Goal: Task Accomplishment & Management: Use online tool/utility

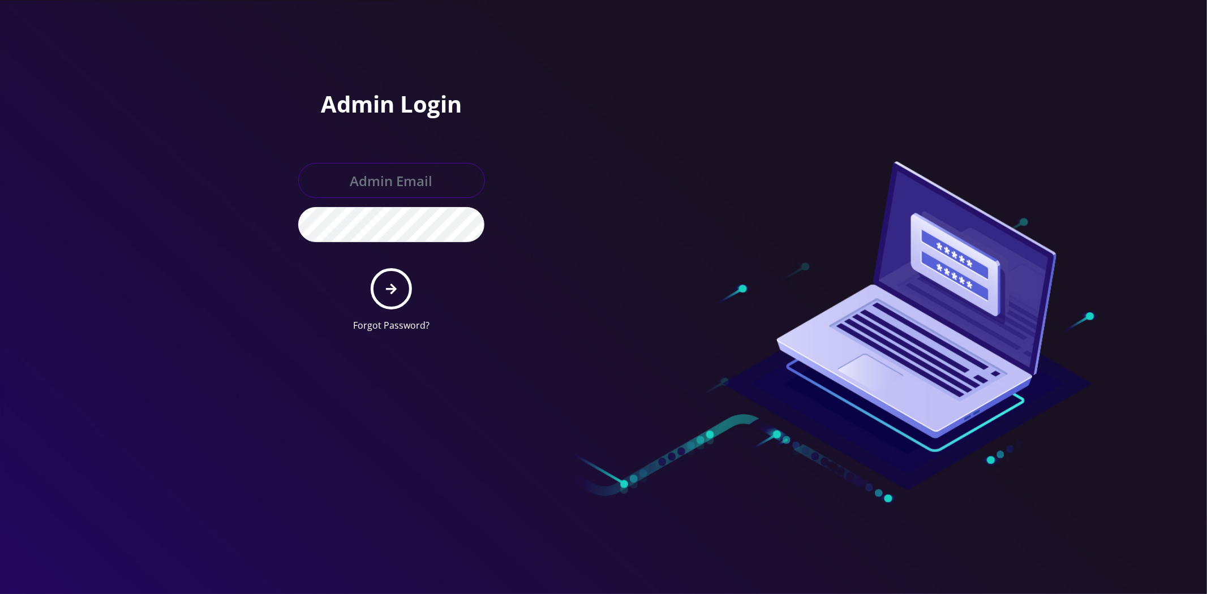
type input "master@britewireless.com"
click at [376, 189] on input "master@britewireless.com" at bounding box center [391, 180] width 187 height 35
click at [399, 290] on button "submit" at bounding box center [391, 288] width 41 height 41
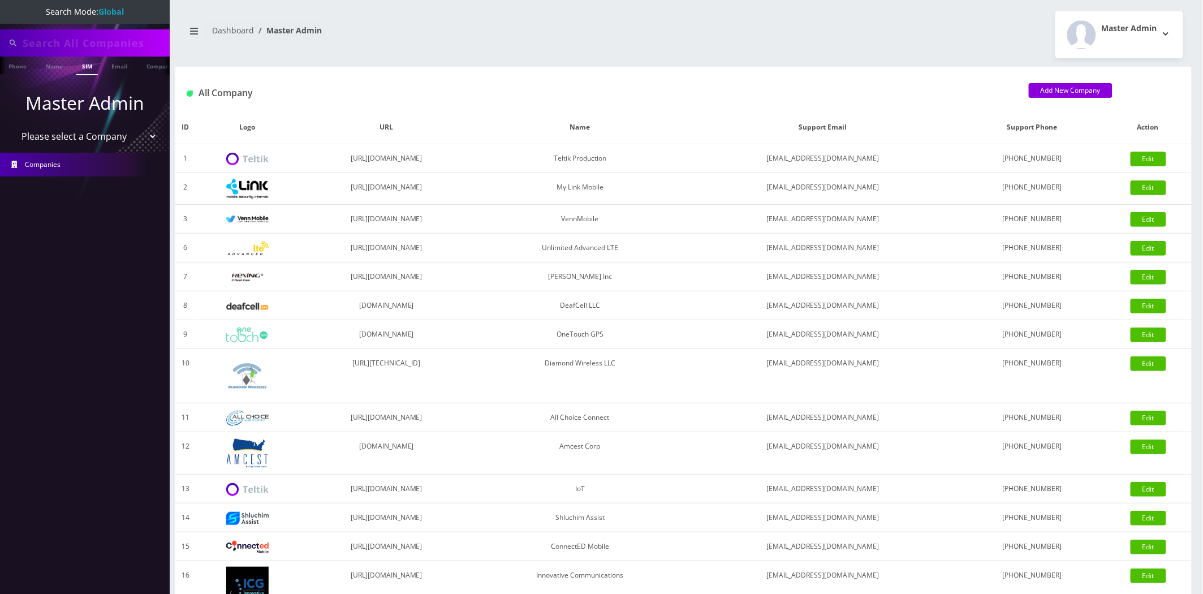
type input "[PERSON_NAME][EMAIL_ADDRESS][DOMAIN_NAME]"
click at [94, 44] on input "[PERSON_NAME][EMAIL_ADDRESS][DOMAIN_NAME]" at bounding box center [95, 42] width 144 height 21
click at [94, 44] on input "eddie@superfantickets.com" at bounding box center [95, 42] width 144 height 21
click at [120, 72] on link "Email" at bounding box center [119, 66] width 27 height 19
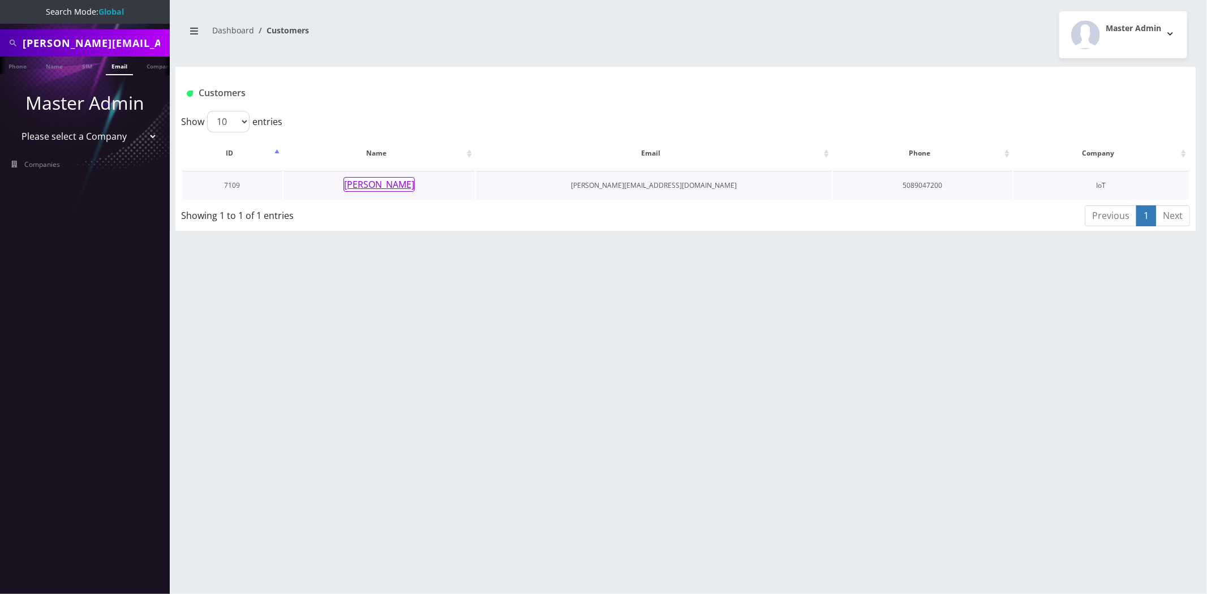
click at [387, 183] on button "Eddie Lee" at bounding box center [378, 184] width 71 height 15
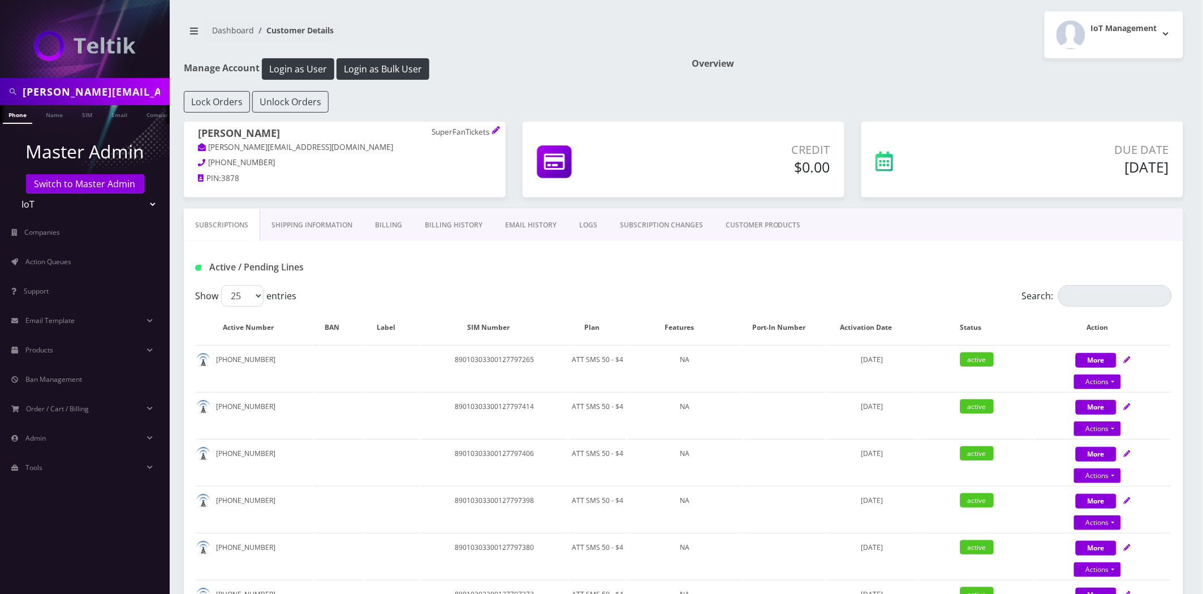
click at [731, 218] on link "CUSTOMER PRODUCTS" at bounding box center [764, 225] width 98 height 33
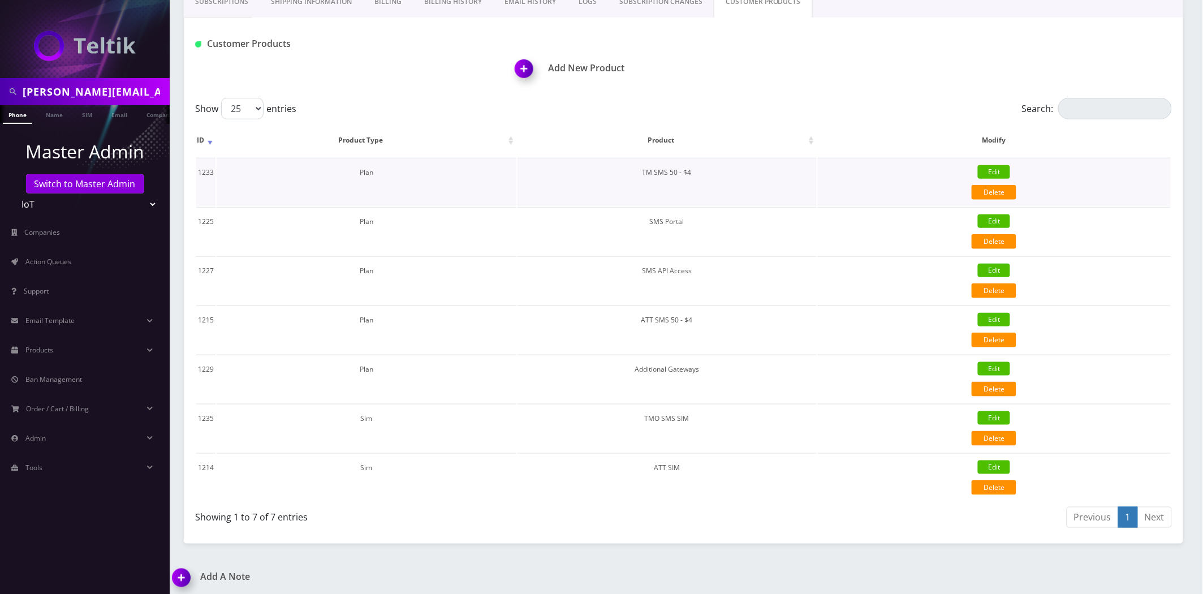
scroll to position [224, 0]
click at [521, 68] on img at bounding box center [526, 71] width 33 height 33
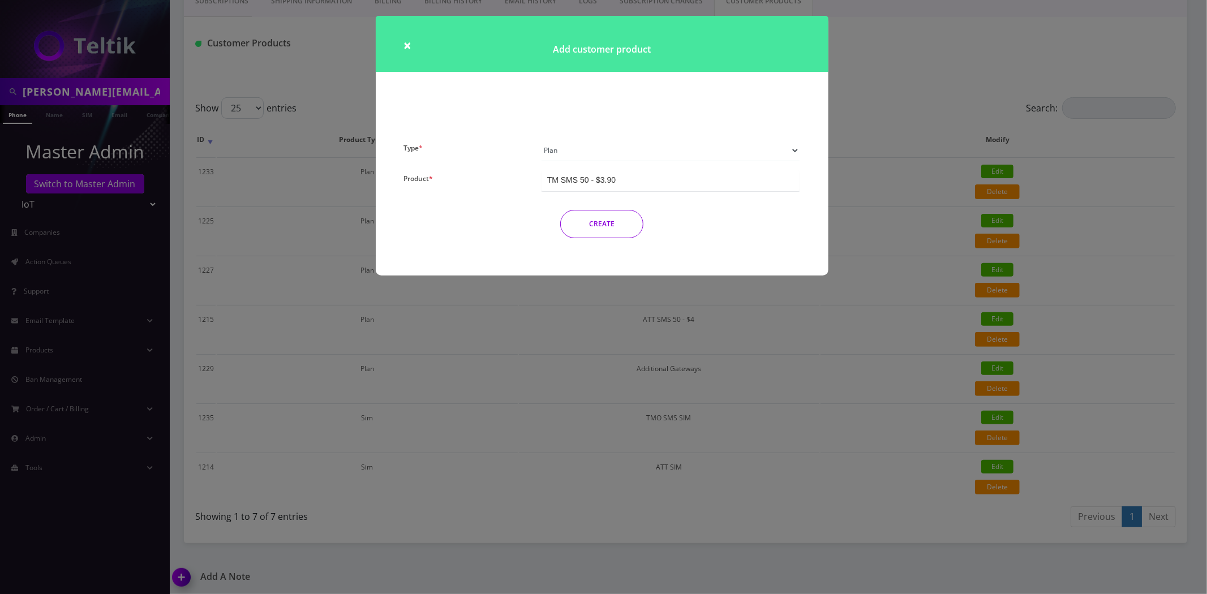
click at [808, 433] on div "× Add customer product Type * Plan Device Sim Addon One-off Product * TM SMS 50…" at bounding box center [603, 297] width 1207 height 594
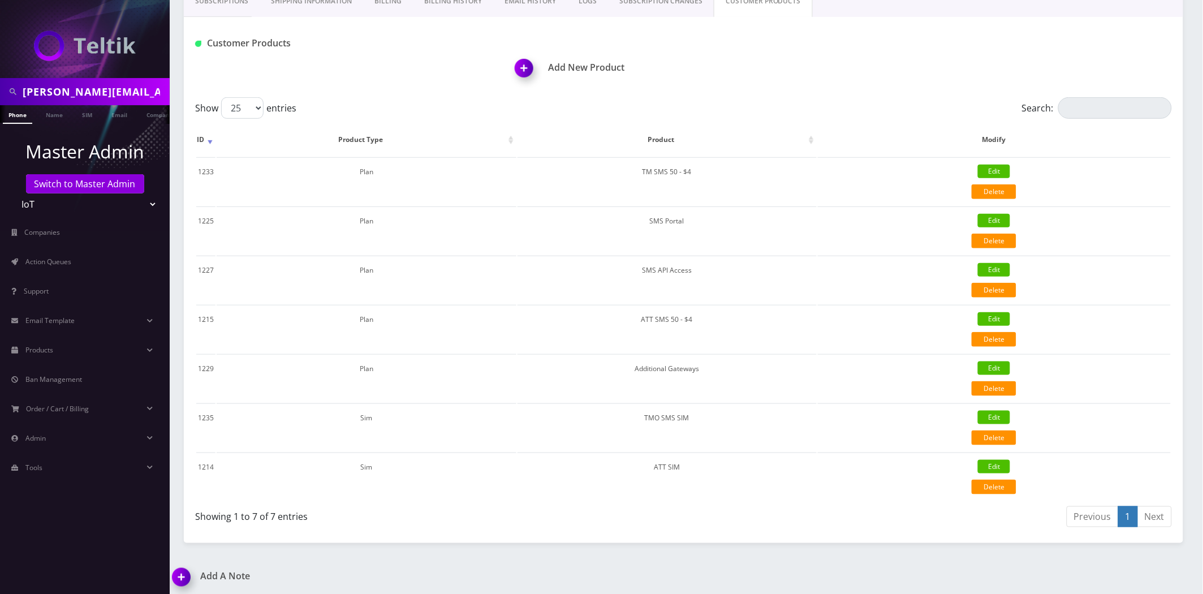
click at [522, 62] on img at bounding box center [526, 71] width 33 height 33
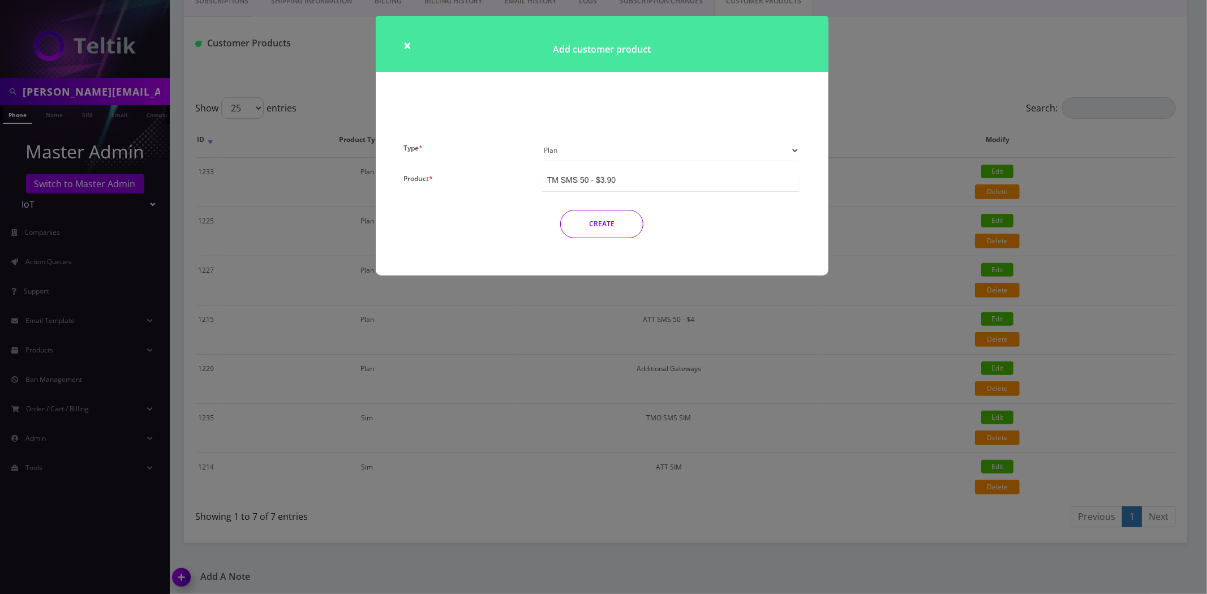
click at [572, 149] on select "Plan Device Sim Addon One-off" at bounding box center [670, 150] width 259 height 21
select select "4"
click at [541, 140] on select "Plan Device Sim Addon One-off" at bounding box center [670, 150] width 259 height 21
click at [615, 221] on button "CREATE" at bounding box center [601, 224] width 83 height 28
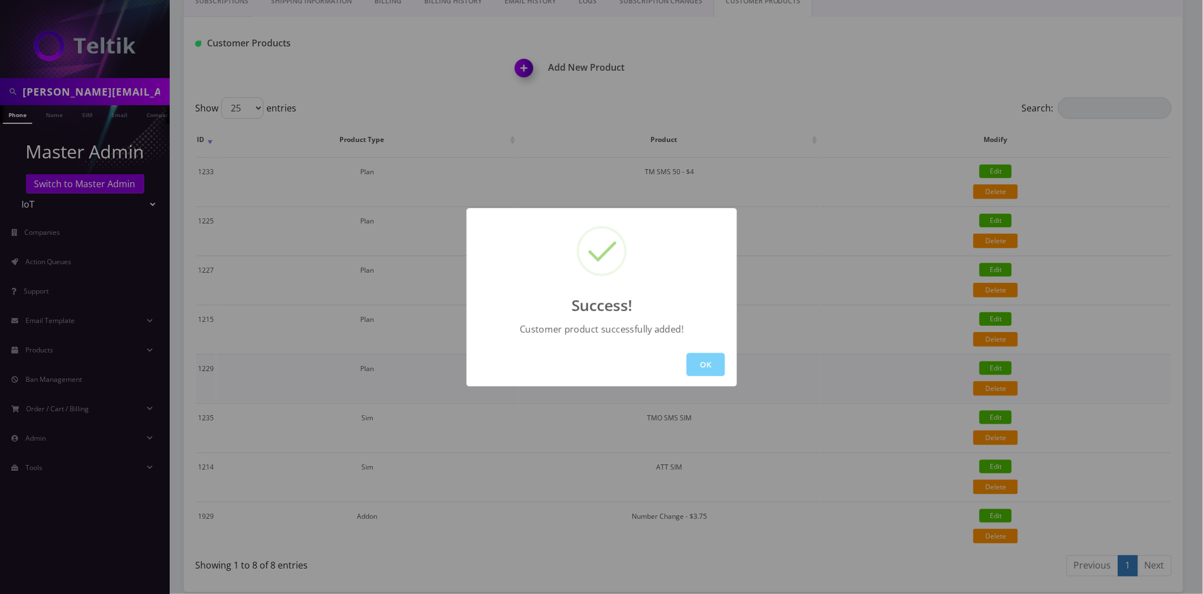
click at [725, 369] on button "OK" at bounding box center [706, 364] width 38 height 23
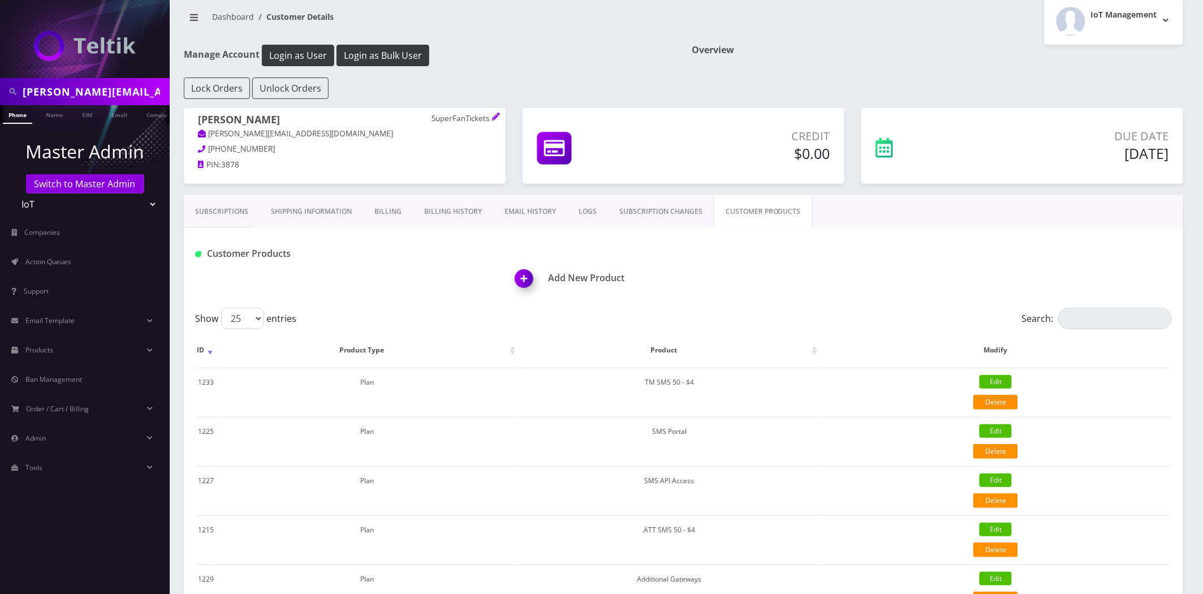
scroll to position [0, 0]
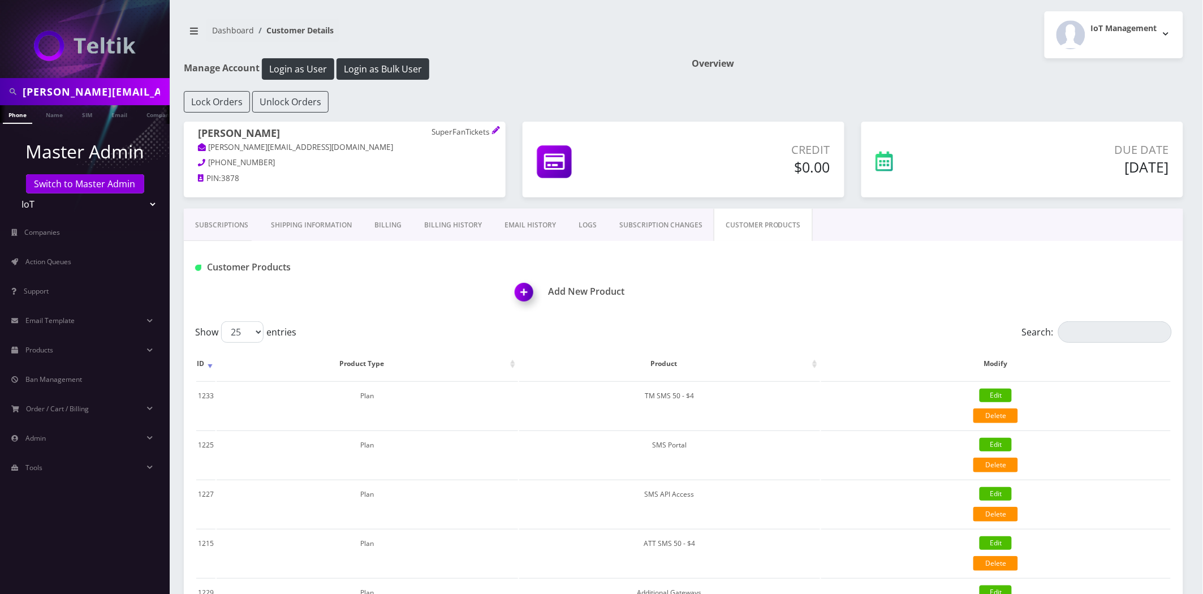
click at [360, 51] on nav "Dashboard Customer Details" at bounding box center [430, 35] width 492 height 32
click at [371, 68] on button "Login as Bulk User" at bounding box center [383, 68] width 93 height 21
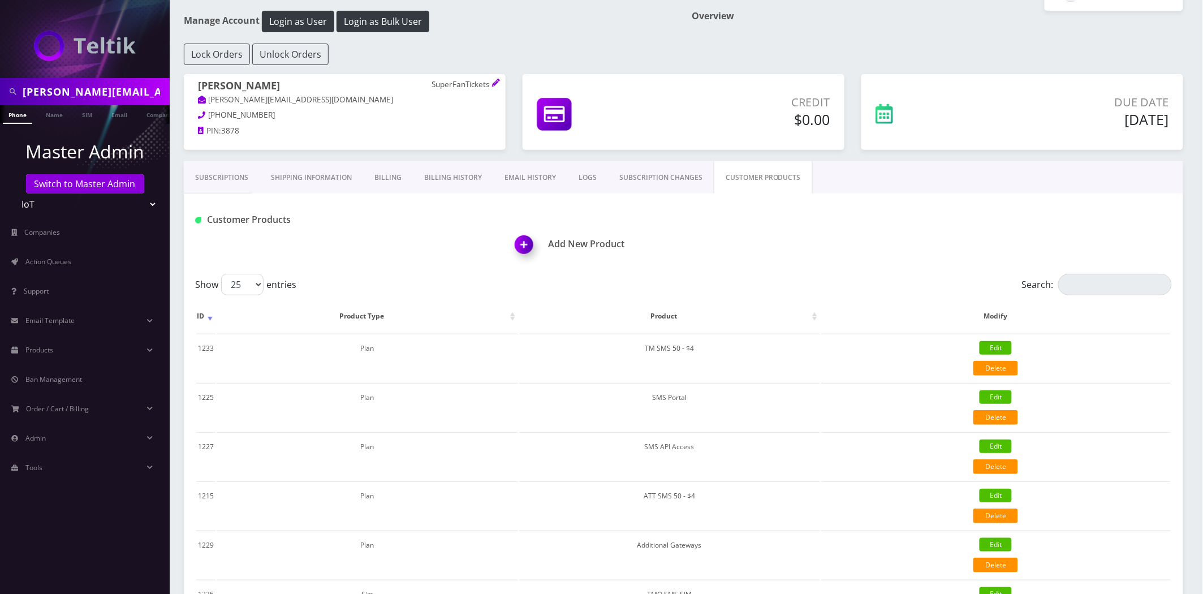
scroll to position [273, 0]
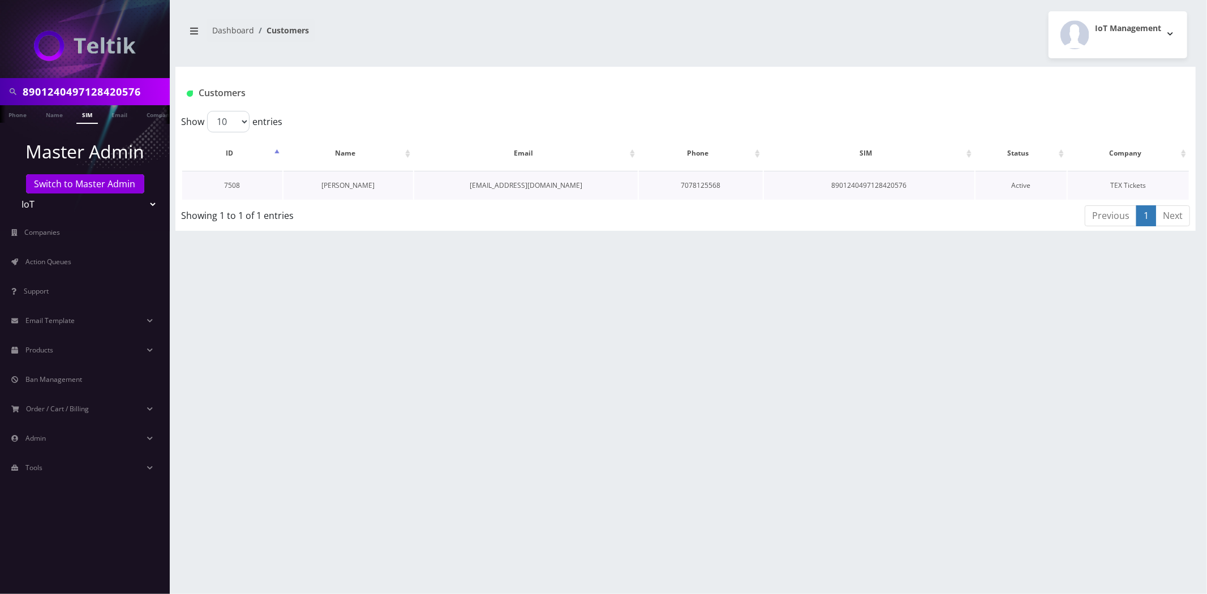
click at [347, 186] on link "[PERSON_NAME]" at bounding box center [348, 185] width 53 height 10
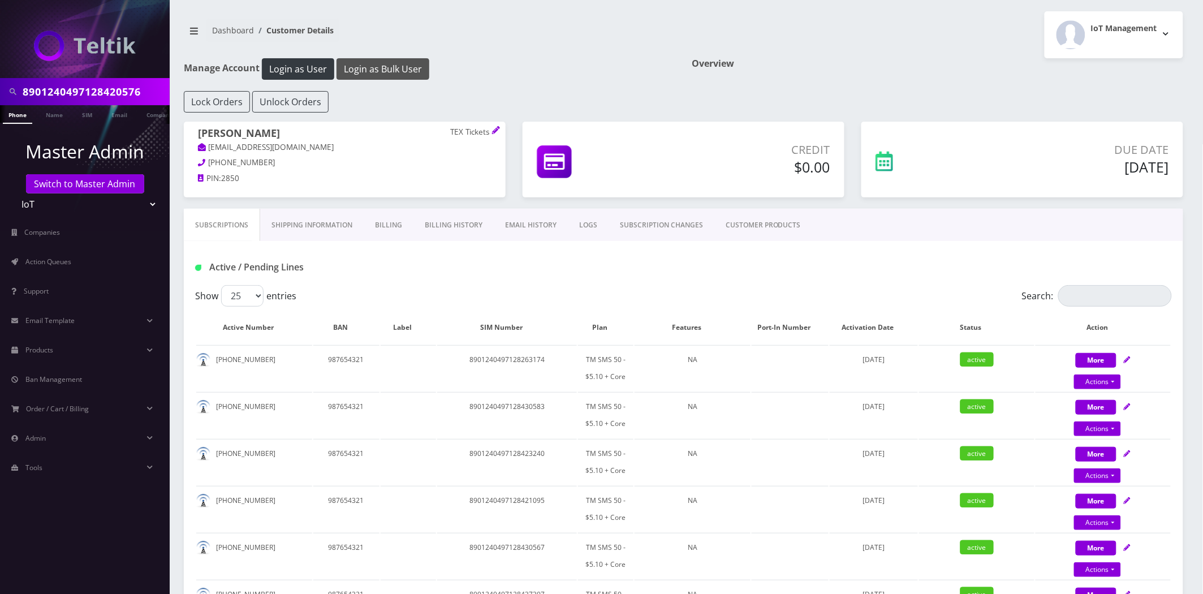
click at [398, 58] on button "Login as Bulk User" at bounding box center [383, 68] width 93 height 21
click at [379, 61] on button "Login as Bulk User" at bounding box center [383, 68] width 93 height 21
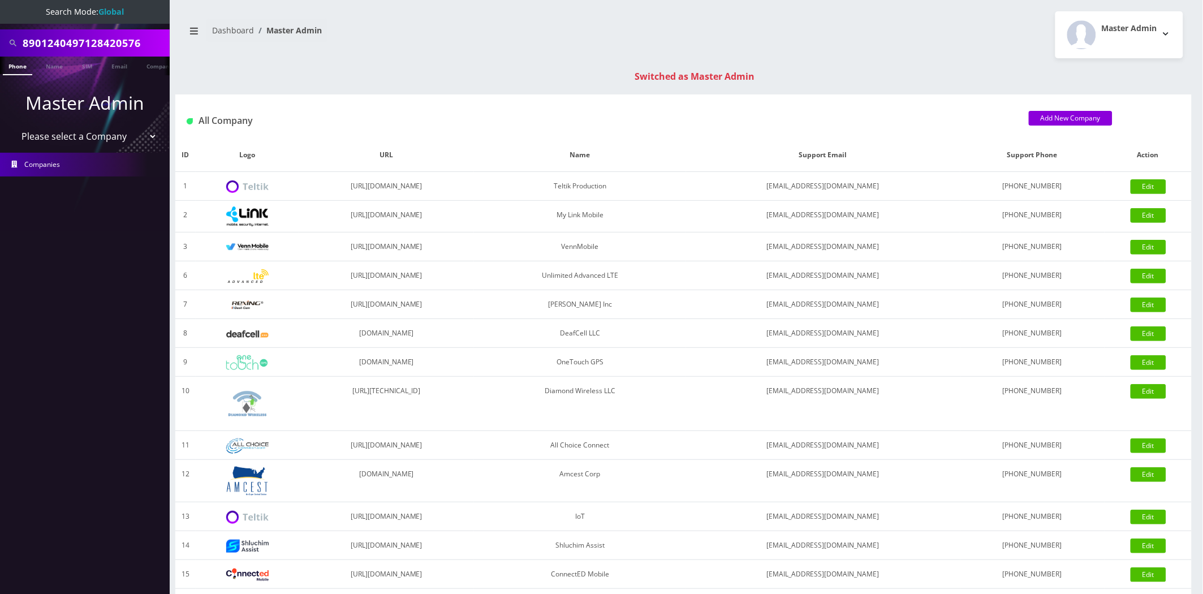
click at [55, 137] on select "Please select a Company Teltik Production My Link Mobile VennMobile Unlimited A…" at bounding box center [85, 136] width 144 height 21
select select "1"
click at [13, 126] on select "Please select a Company Teltik Production My Link Mobile VennMobile Unlimited A…" at bounding box center [85, 136] width 144 height 21
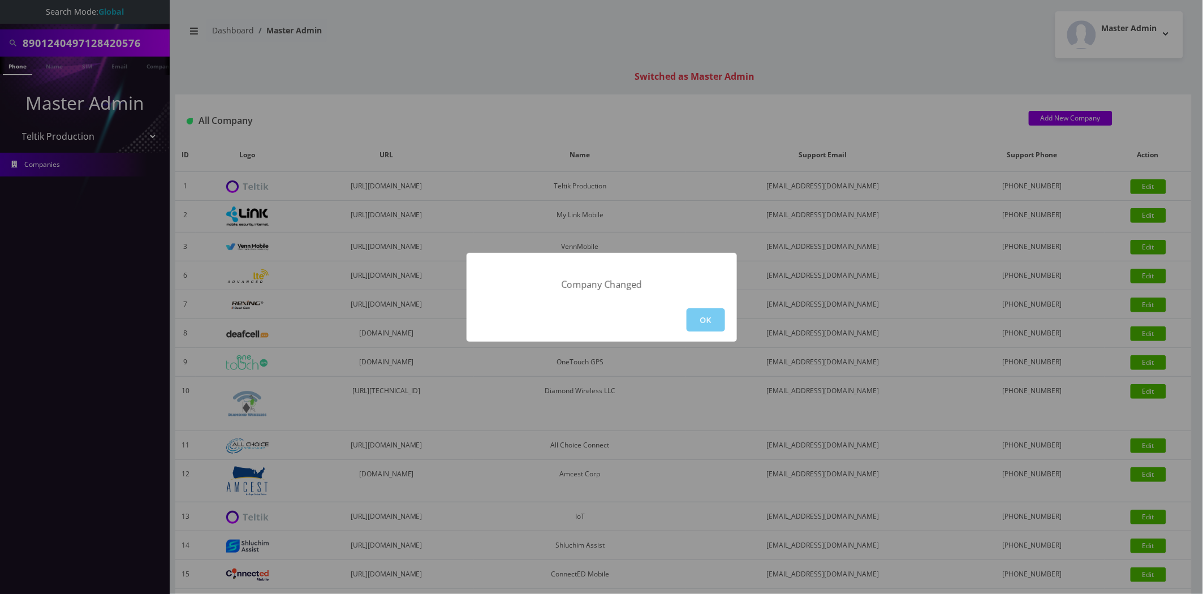
click at [697, 324] on button "OK" at bounding box center [706, 319] width 38 height 23
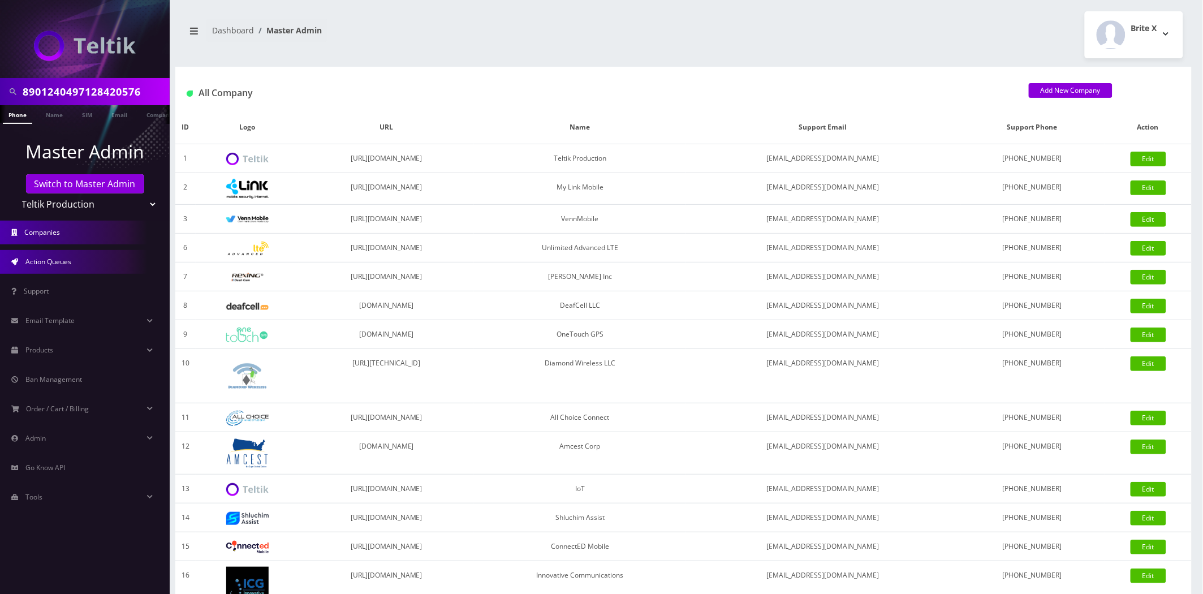
click at [63, 251] on link "Action Queues" at bounding box center [85, 262] width 170 height 24
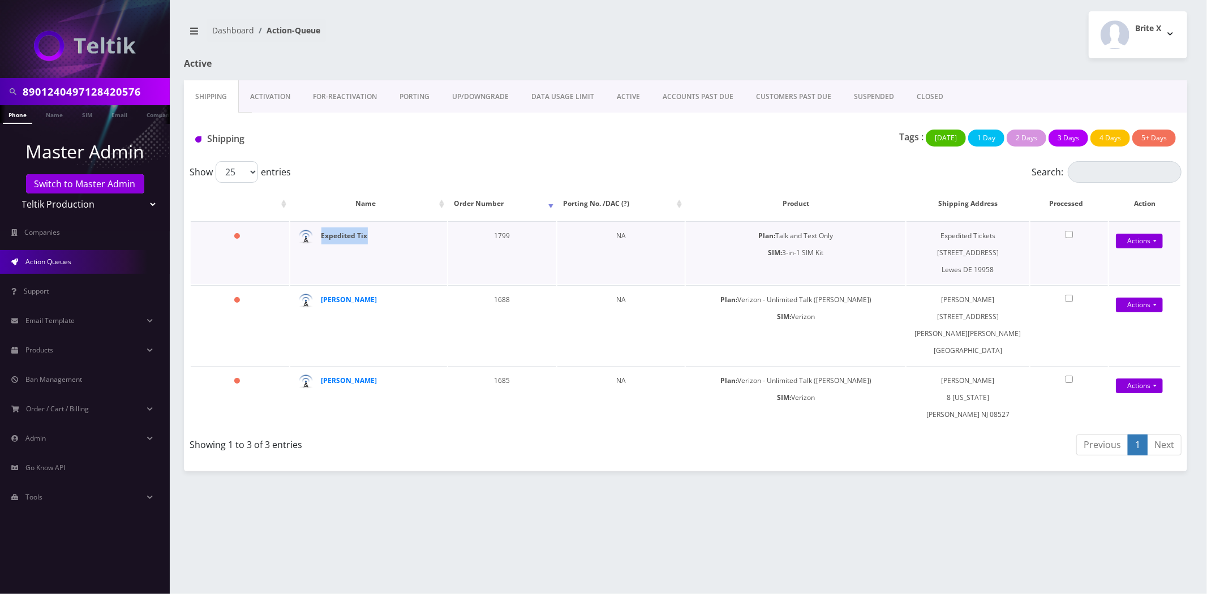
copy strong "Expedited Tix"
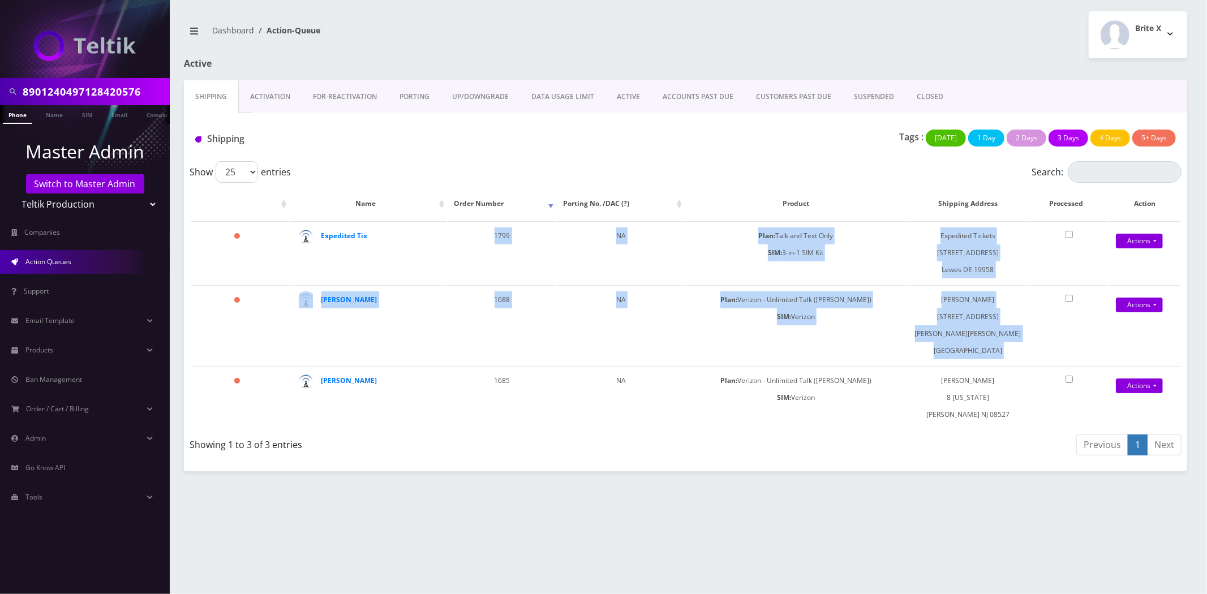
drag, startPoint x: 369, startPoint y: 236, endPoint x: 566, endPoint y: 547, distance: 367.5
click at [547, 535] on div "8901240497128420576 Phone Name SIM Email Company Customer Dashboard Action-Queu…" at bounding box center [685, 297] width 1043 height 594
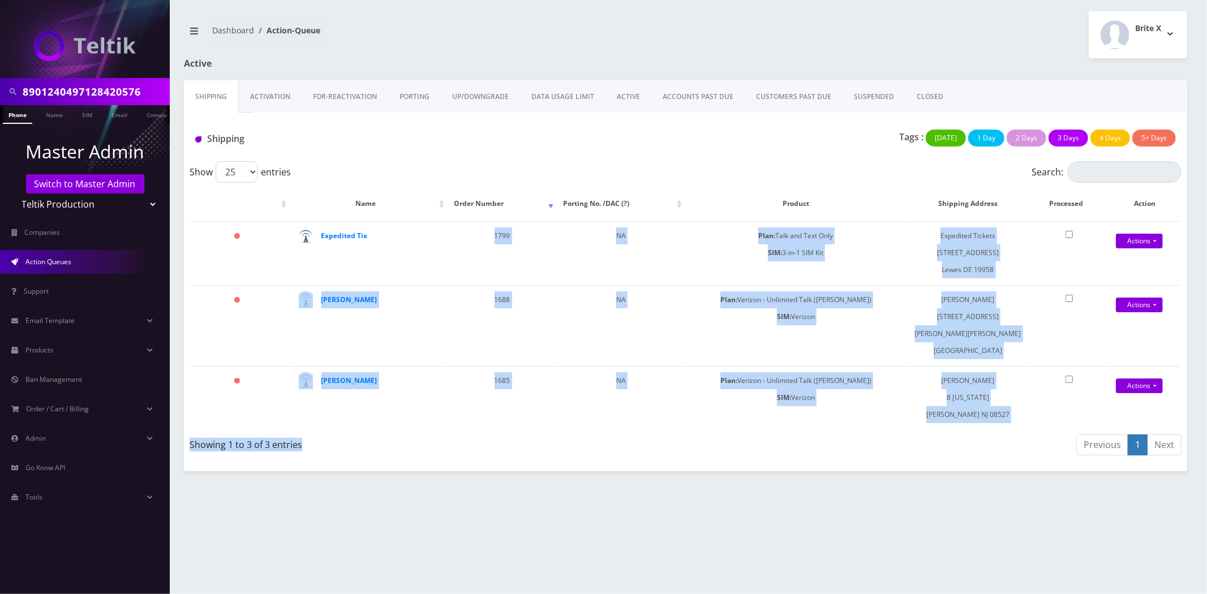
click at [575, 540] on div "8901240497128420576 Phone Name SIM Email Company Customer Dashboard Action-Queu…" at bounding box center [685, 297] width 1043 height 594
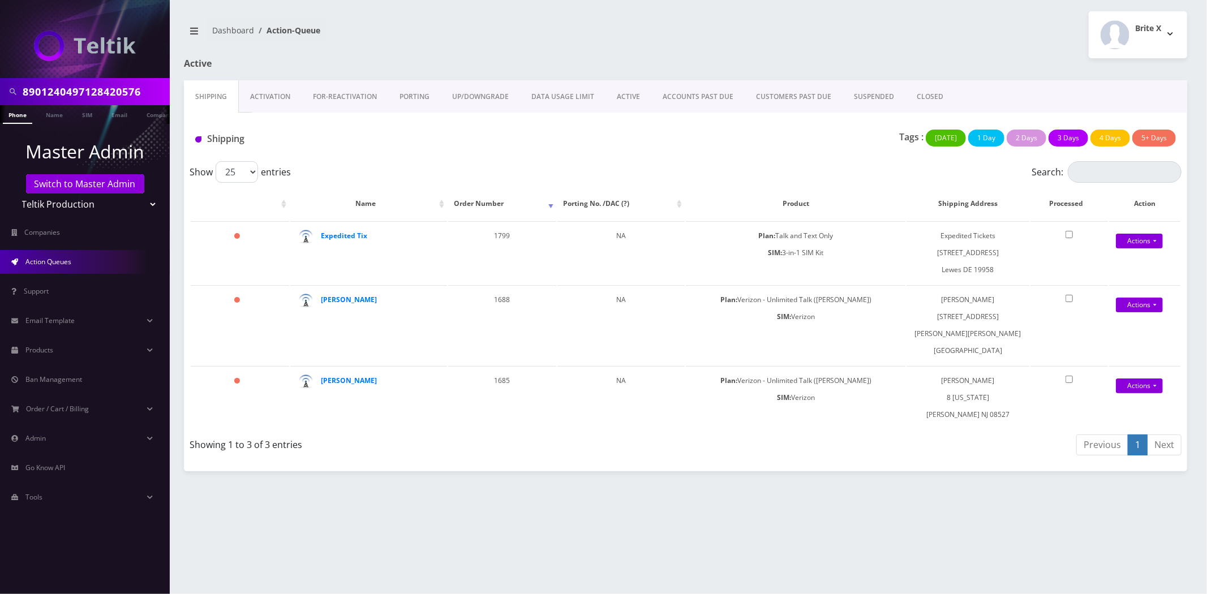
click at [268, 109] on link "Activation" at bounding box center [270, 96] width 63 height 33
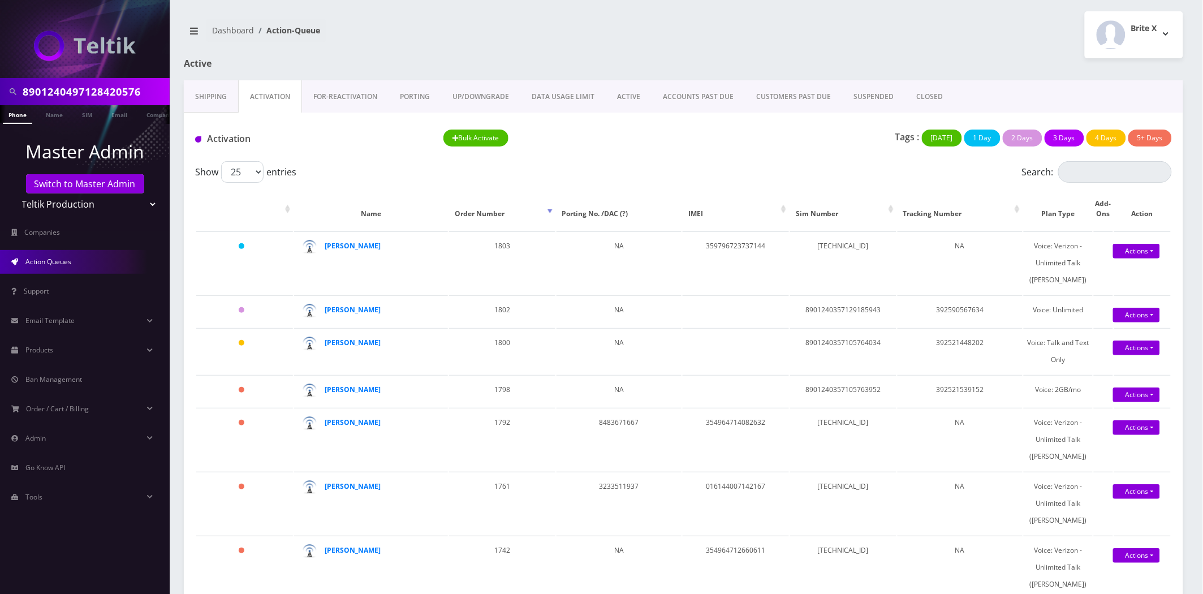
click at [924, 95] on link "CLOSED" at bounding box center [930, 96] width 49 height 33
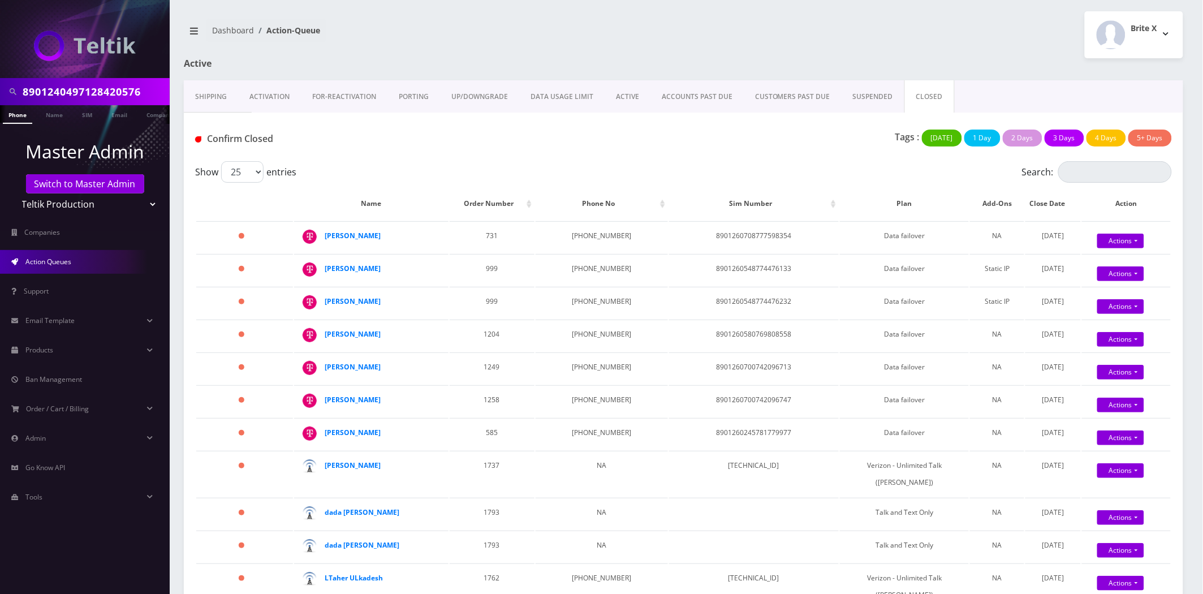
click at [208, 98] on link "Shipping" at bounding box center [211, 96] width 54 height 33
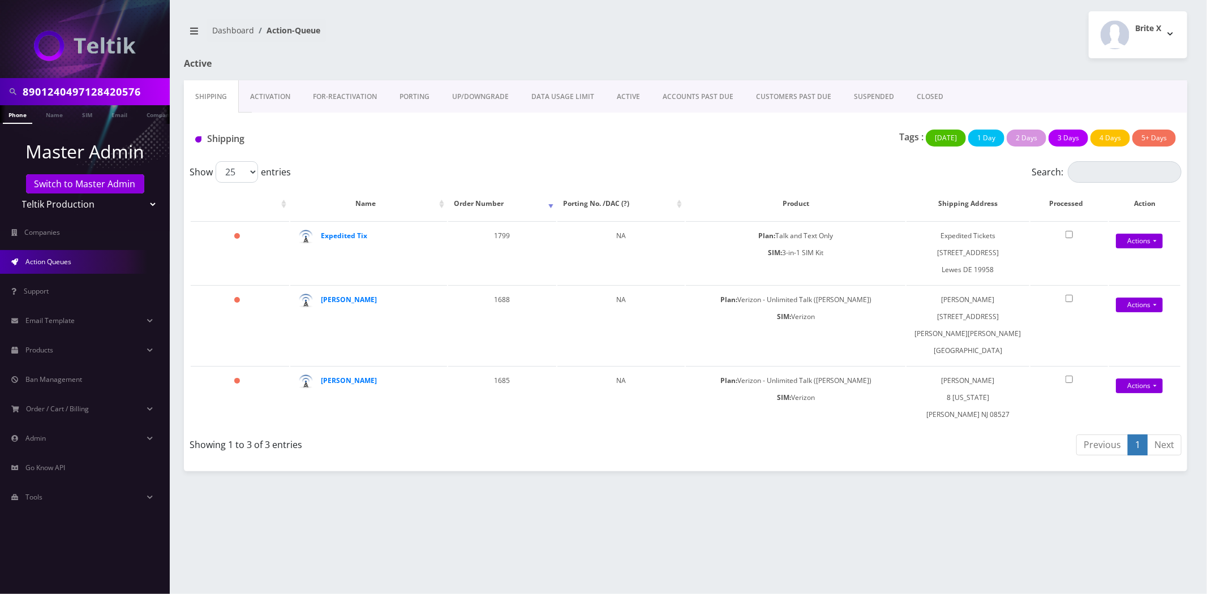
click at [113, 98] on input "8901240497128420576" at bounding box center [95, 91] width 144 height 21
type input "ada"
click at [55, 121] on link "Name" at bounding box center [54, 114] width 28 height 19
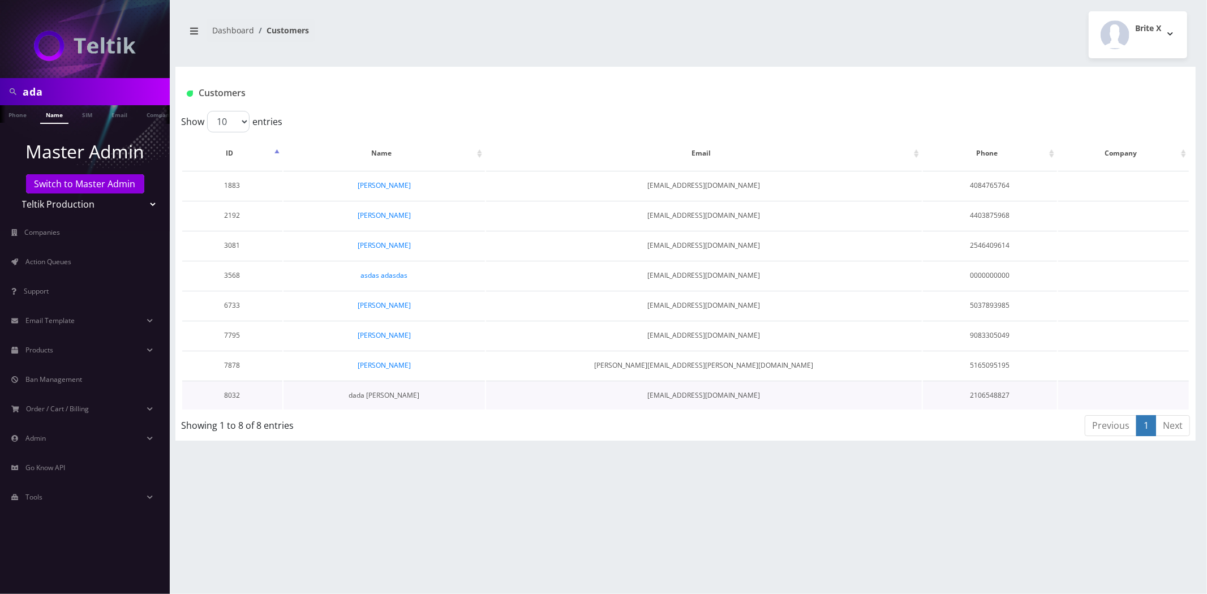
click at [394, 394] on link "dada [PERSON_NAME]" at bounding box center [384, 395] width 71 height 10
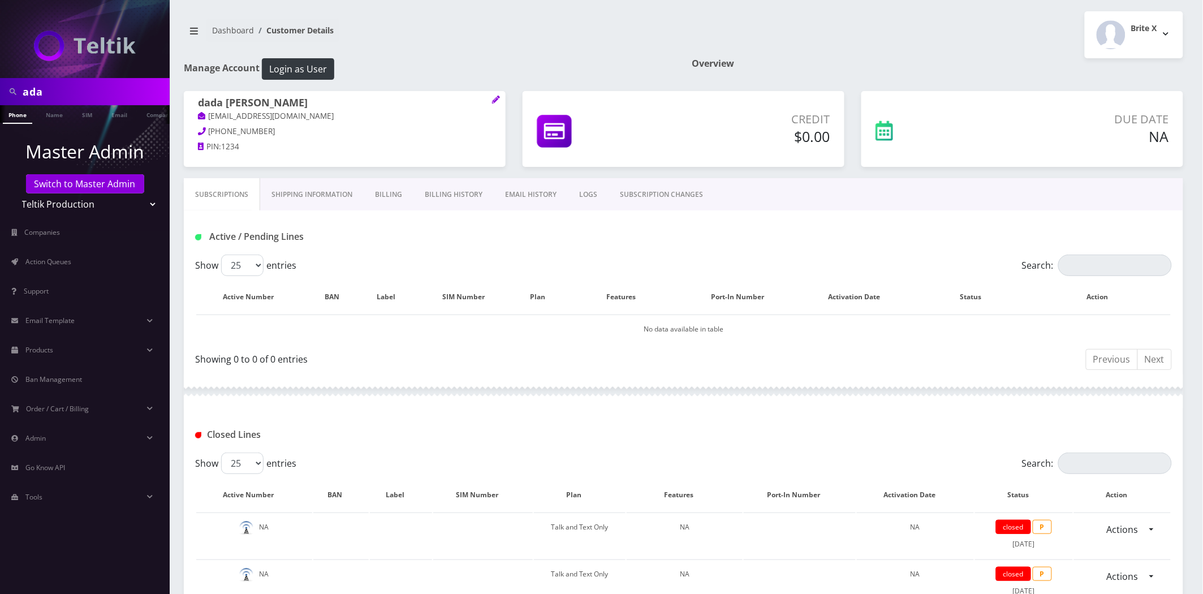
click at [476, 204] on link "Billing History" at bounding box center [454, 194] width 80 height 33
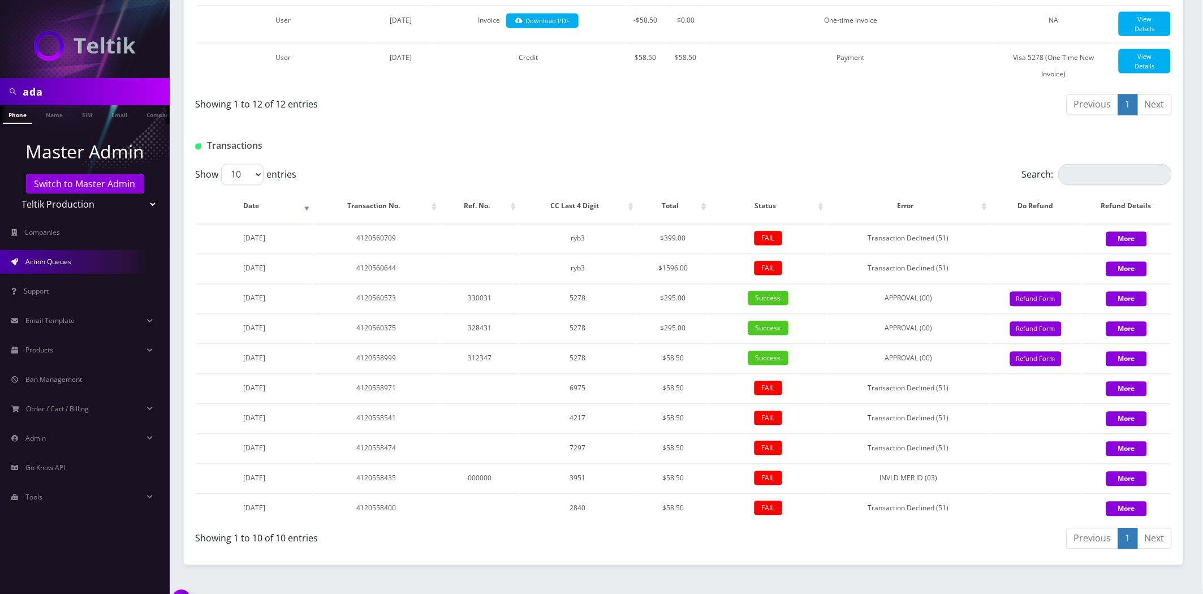
scroll to position [754, 0]
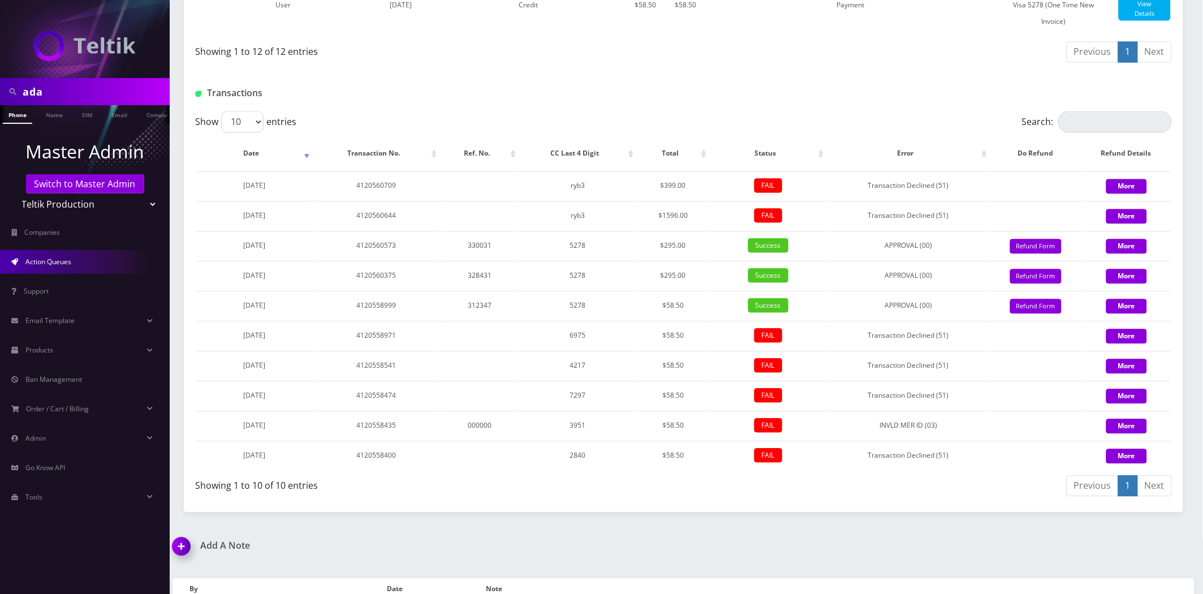
click at [93, 266] on link "Action Queues" at bounding box center [85, 262] width 170 height 24
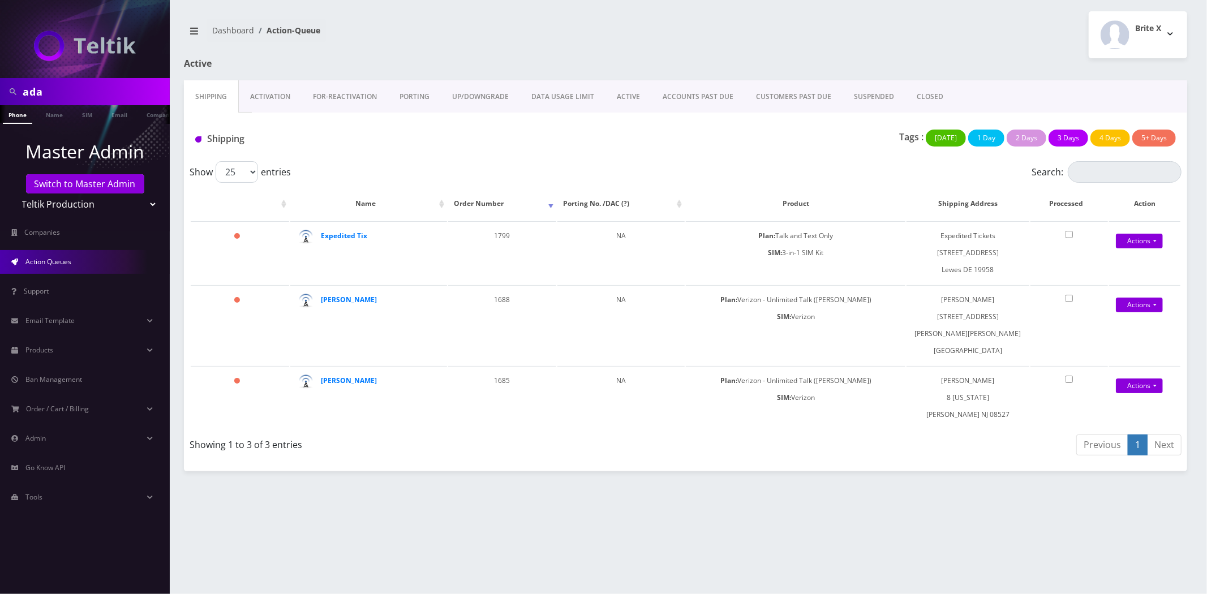
click at [58, 85] on input "ada" at bounding box center [95, 91] width 144 height 21
type input "bakersan"
click at [144, 114] on link "Company" at bounding box center [149, 114] width 38 height 19
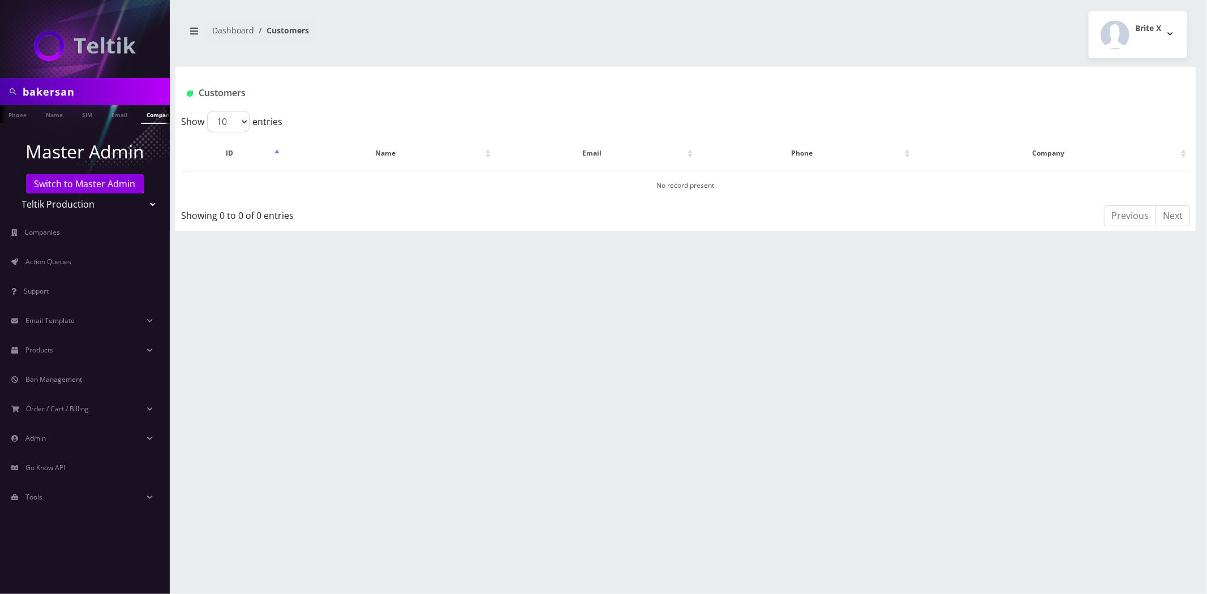
click at [67, 205] on select "Teltik Production My Link Mobile VennMobile Unlimited Advanced LTE [PERSON_NAME…" at bounding box center [85, 203] width 144 height 21
select select "13"
click at [13, 193] on select "Teltik Production My Link Mobile VennMobile Unlimited Advanced LTE [PERSON_NAME…" at bounding box center [85, 203] width 144 height 21
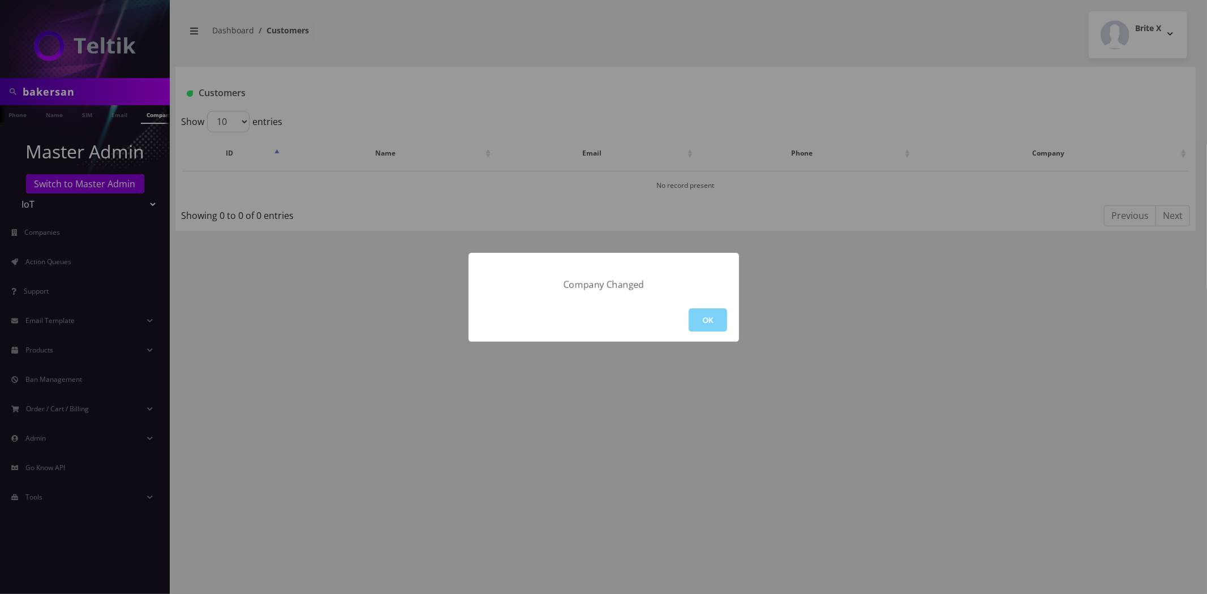
drag, startPoint x: 704, startPoint y: 312, endPoint x: 692, endPoint y: 310, distance: 12.7
click at [704, 313] on button "OK" at bounding box center [708, 319] width 38 height 23
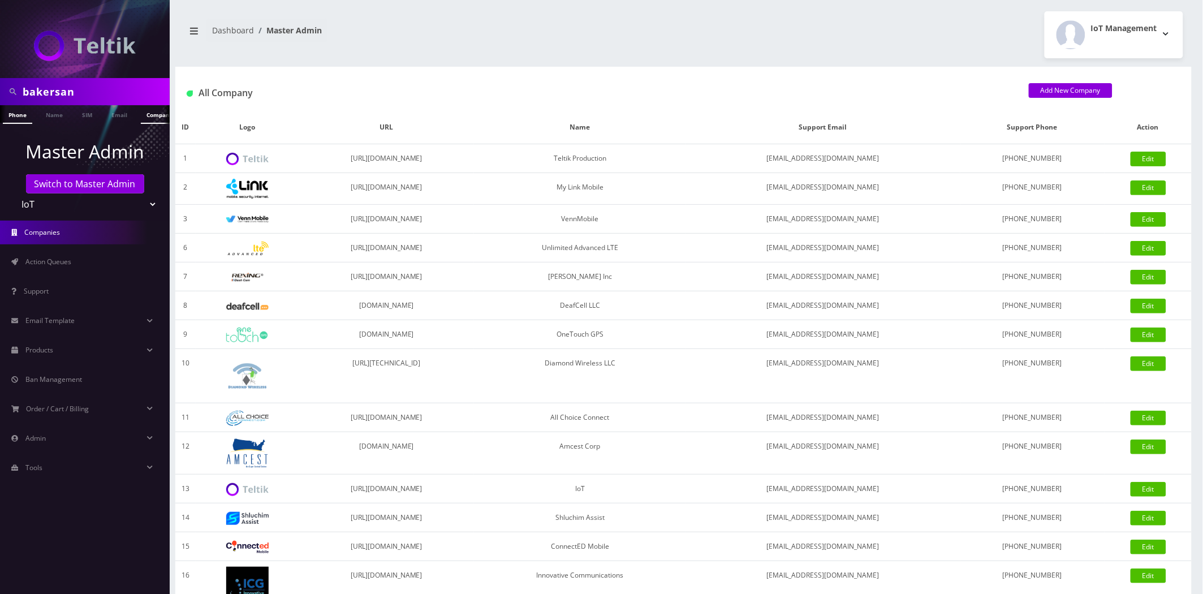
click at [147, 112] on link "Company" at bounding box center [160, 114] width 38 height 19
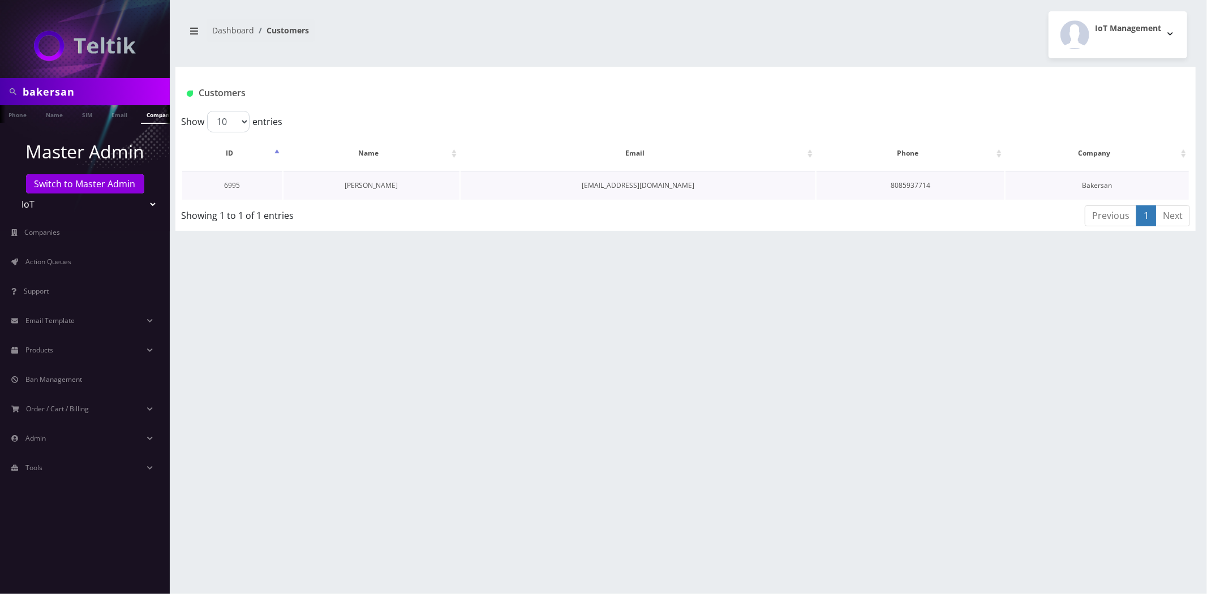
scroll to position [0, 6]
click at [359, 188] on link "[PERSON_NAME]" at bounding box center [371, 185] width 53 height 10
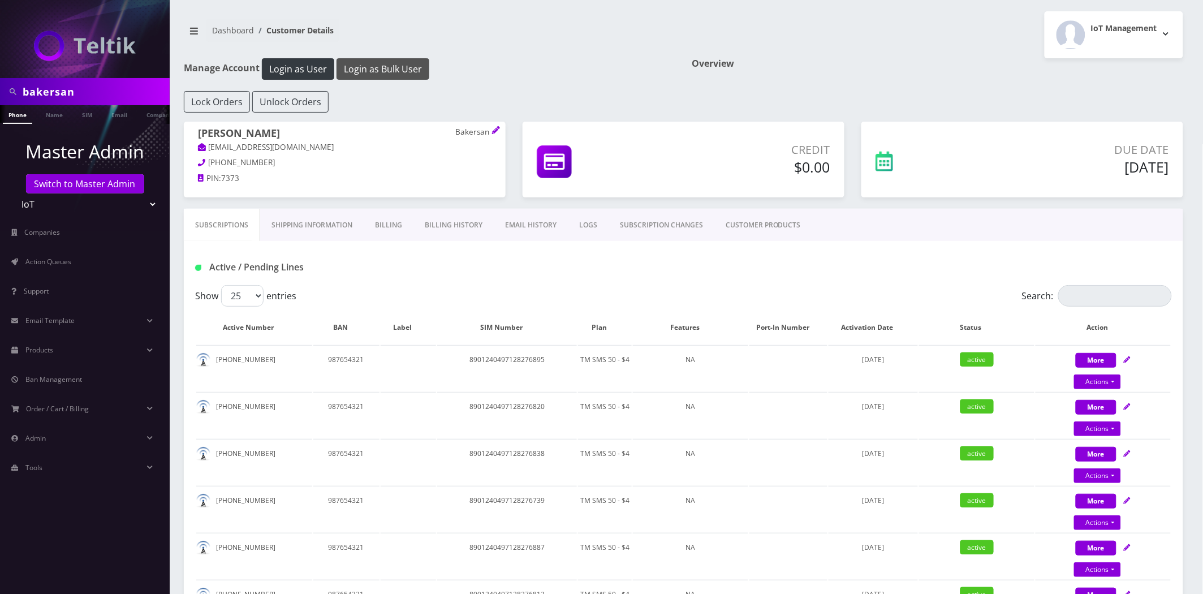
click at [377, 64] on button "Login as Bulk User" at bounding box center [383, 68] width 93 height 21
click at [78, 264] on link "Action Queues" at bounding box center [85, 262] width 170 height 24
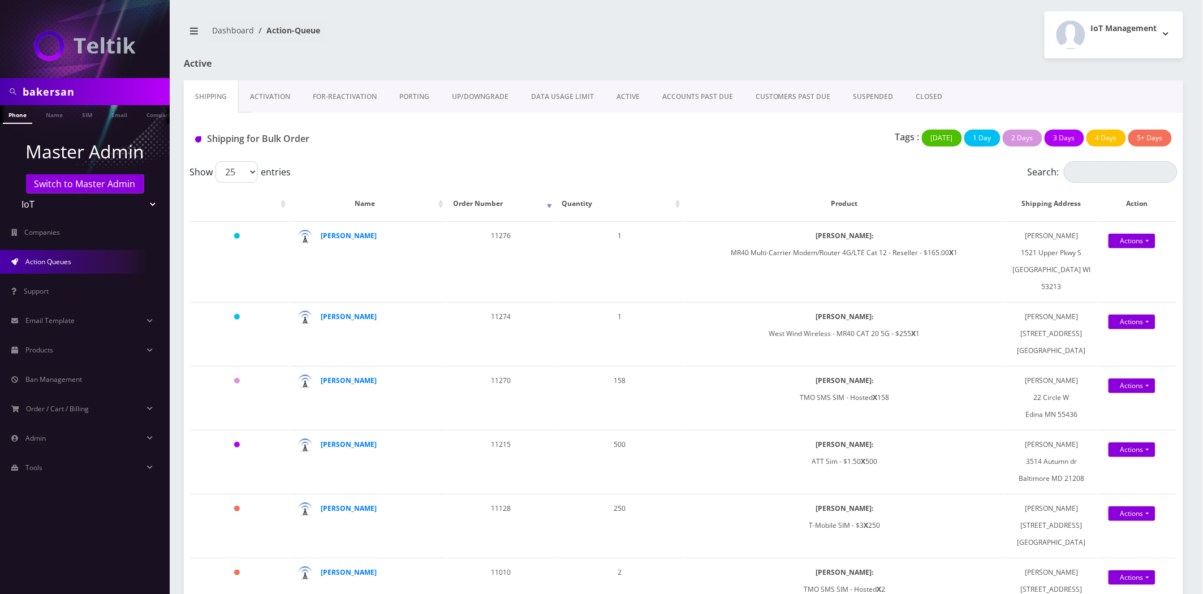
click at [262, 97] on link "Activation" at bounding box center [270, 96] width 63 height 33
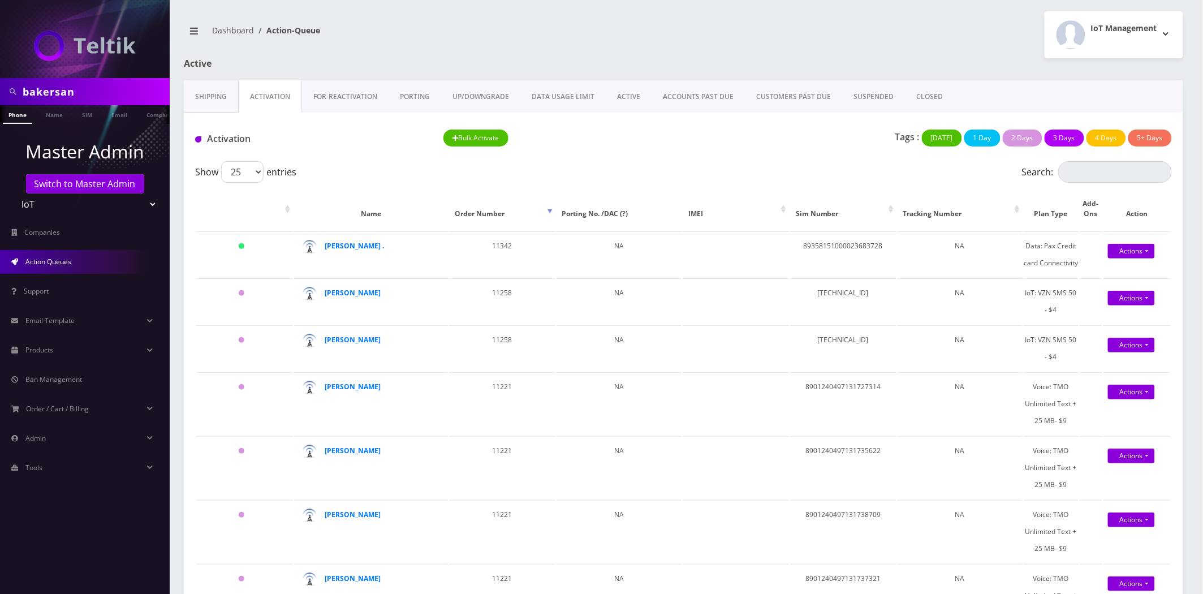
drag, startPoint x: 193, startPoint y: 71, endPoint x: 223, endPoint y: 118, distance: 55.2
click at [197, 78] on div "Active" at bounding box center [344, 69] width 339 height 22
click at [226, 117] on div "Activation Bulk Activate Tags : [DATE] 1 Day 2 Days 3 Days 4 Days 5+ Days" at bounding box center [684, 137] width 1000 height 49
click at [216, 93] on link "Shipping" at bounding box center [211, 96] width 54 height 33
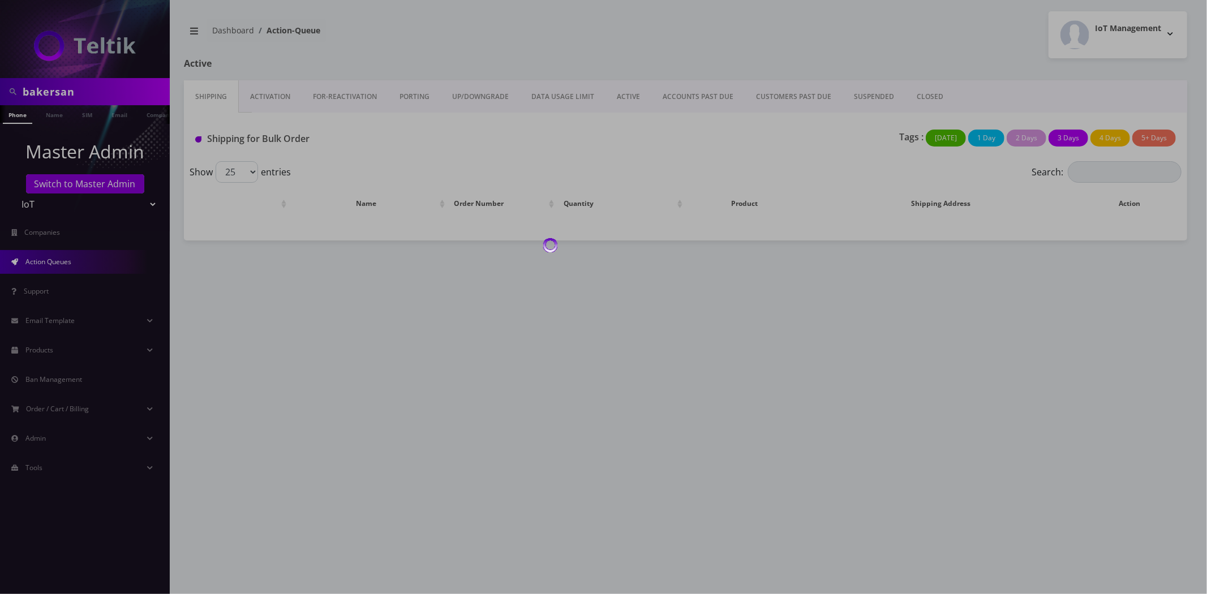
click at [269, 94] on div at bounding box center [603, 297] width 1207 height 594
click at [269, 95] on div at bounding box center [603, 297] width 1207 height 594
click at [269, 94] on div at bounding box center [603, 297] width 1207 height 594
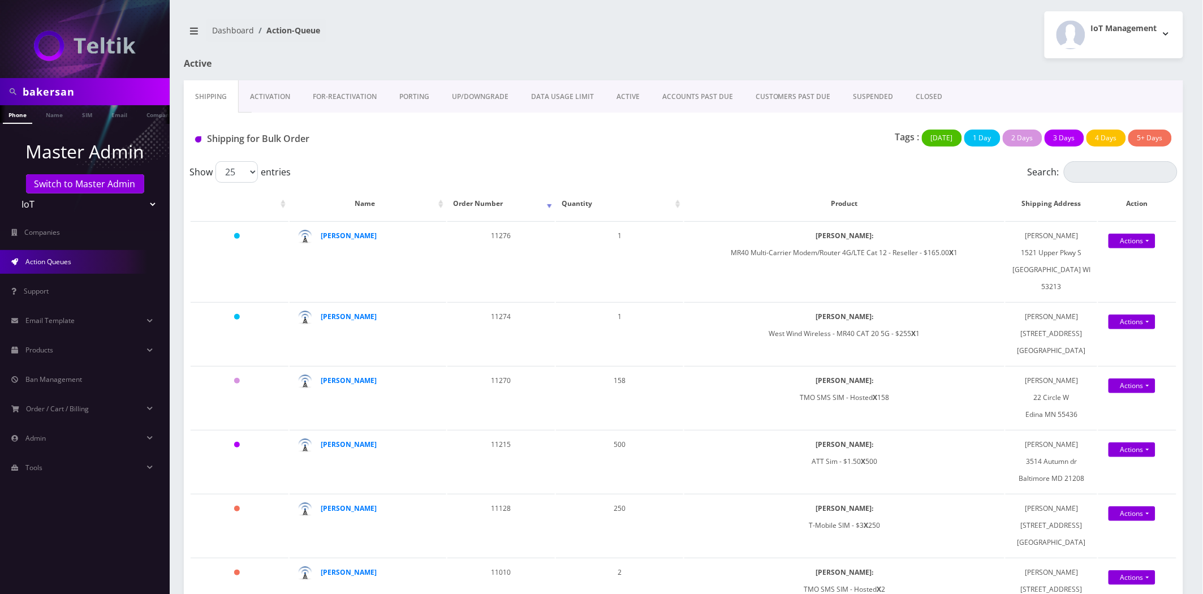
click at [266, 95] on link "Activation" at bounding box center [270, 96] width 63 height 33
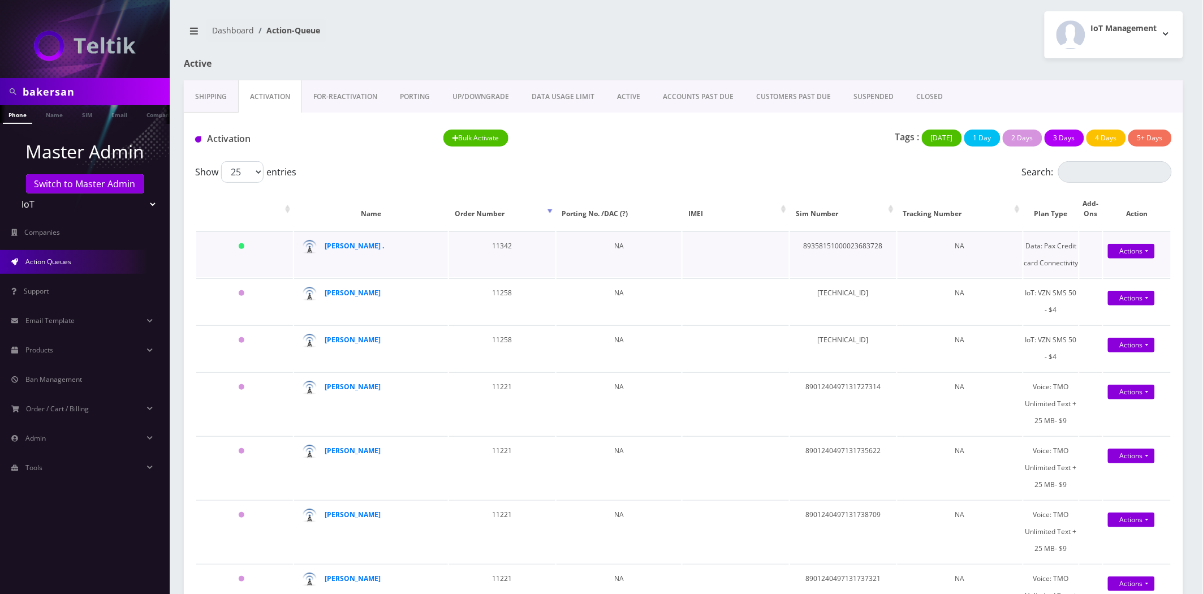
click at [855, 244] on td "89358151000023683728" at bounding box center [843, 254] width 106 height 46
copy td "89358151000023683728"
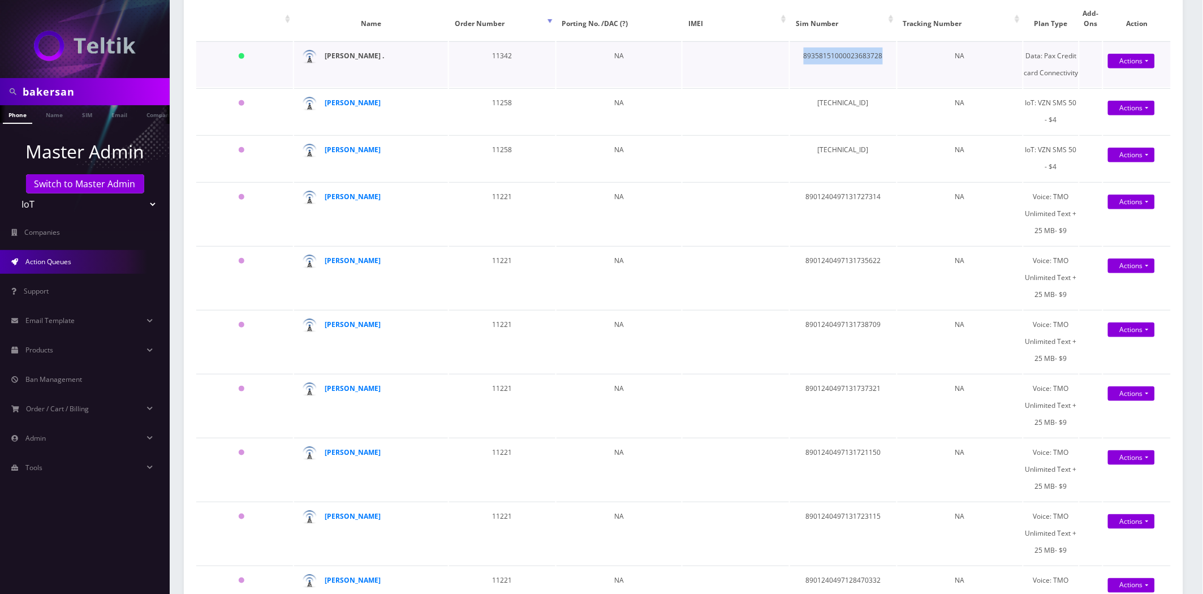
scroll to position [188, 0]
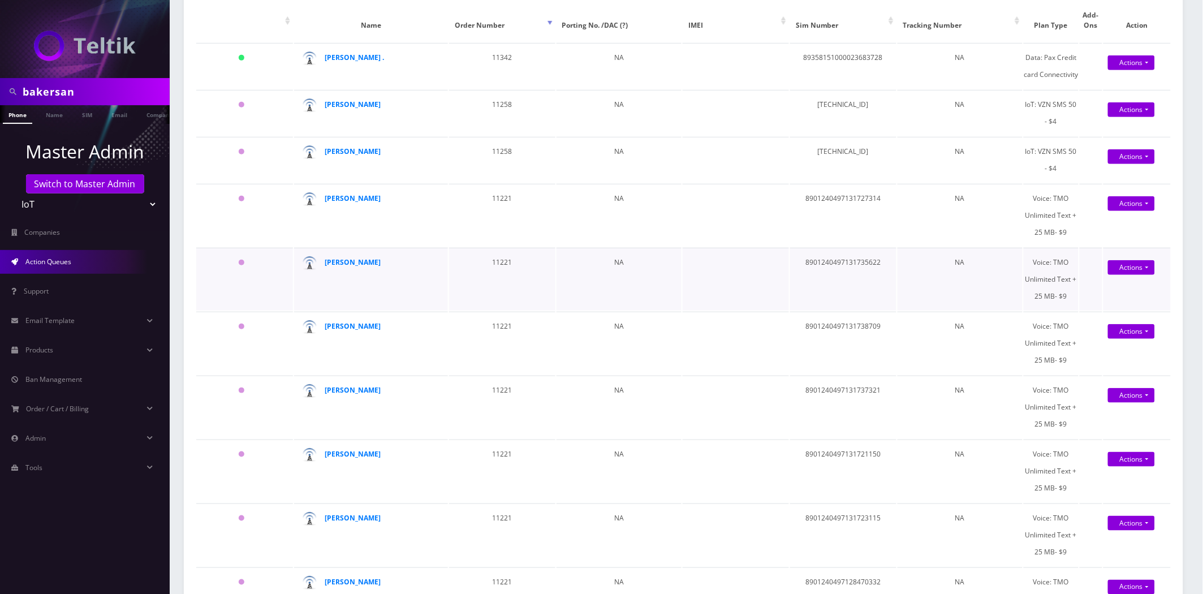
click at [857, 263] on td "8901240497131735622" at bounding box center [843, 279] width 106 height 63
copy td "8901240497131735622"
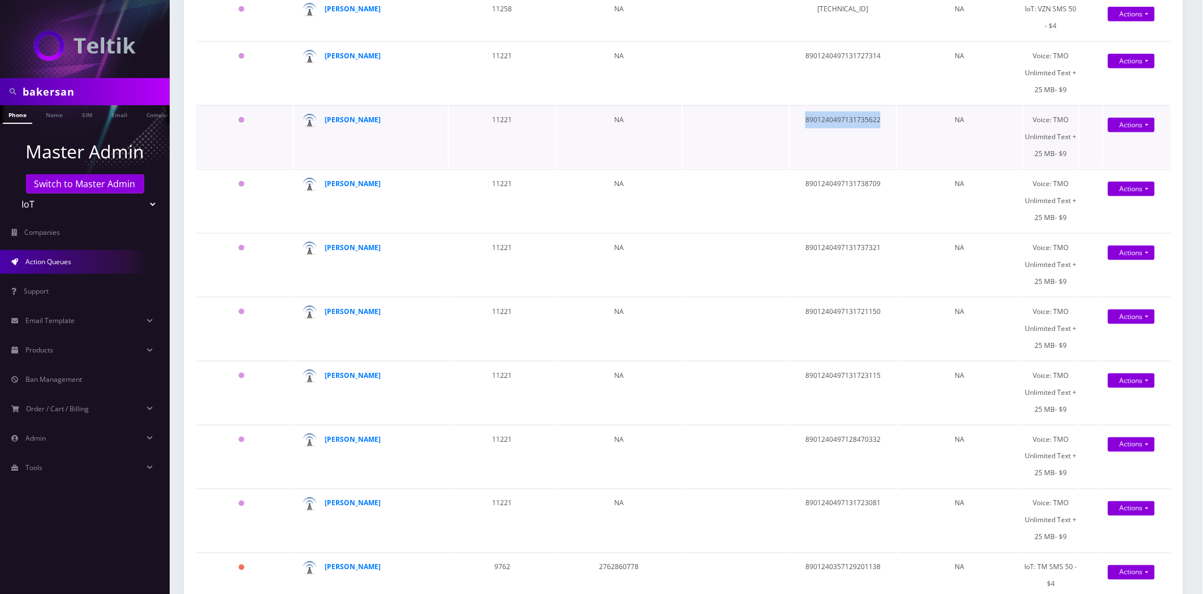
scroll to position [502, 0]
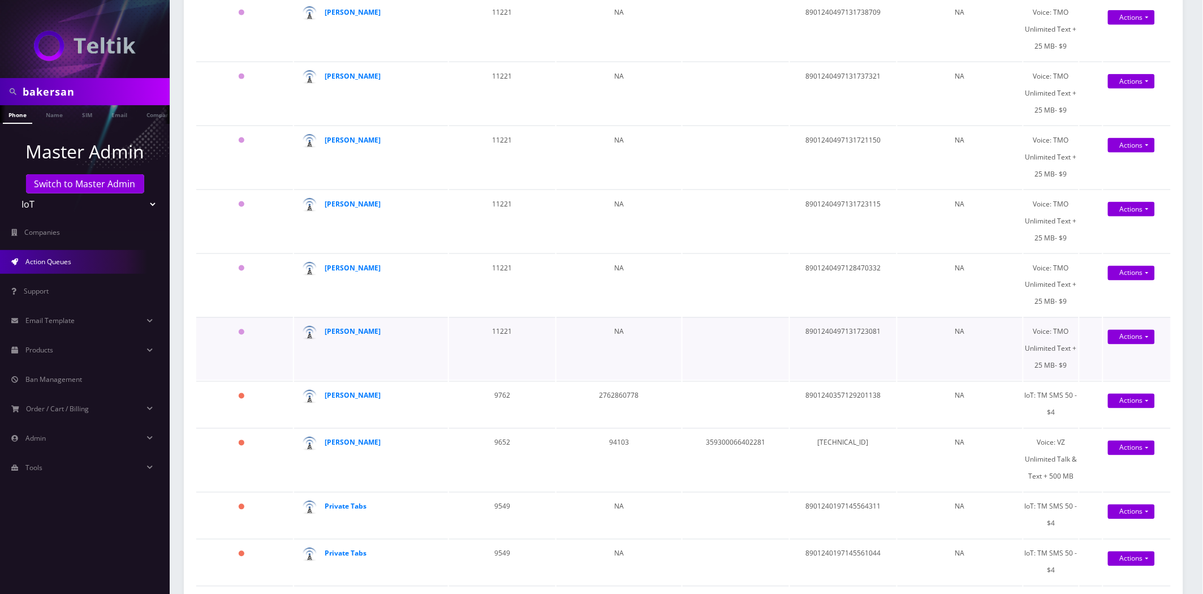
click at [853, 337] on td "8901240497131723081" at bounding box center [843, 348] width 106 height 63
click at [853, 336] on td "8901240497131723081" at bounding box center [843, 348] width 106 height 63
copy td "8901240497131723081"
click at [873, 330] on td "8901240497131723081" at bounding box center [843, 348] width 106 height 63
click at [872, 330] on td "8901240497131723081" at bounding box center [843, 348] width 106 height 63
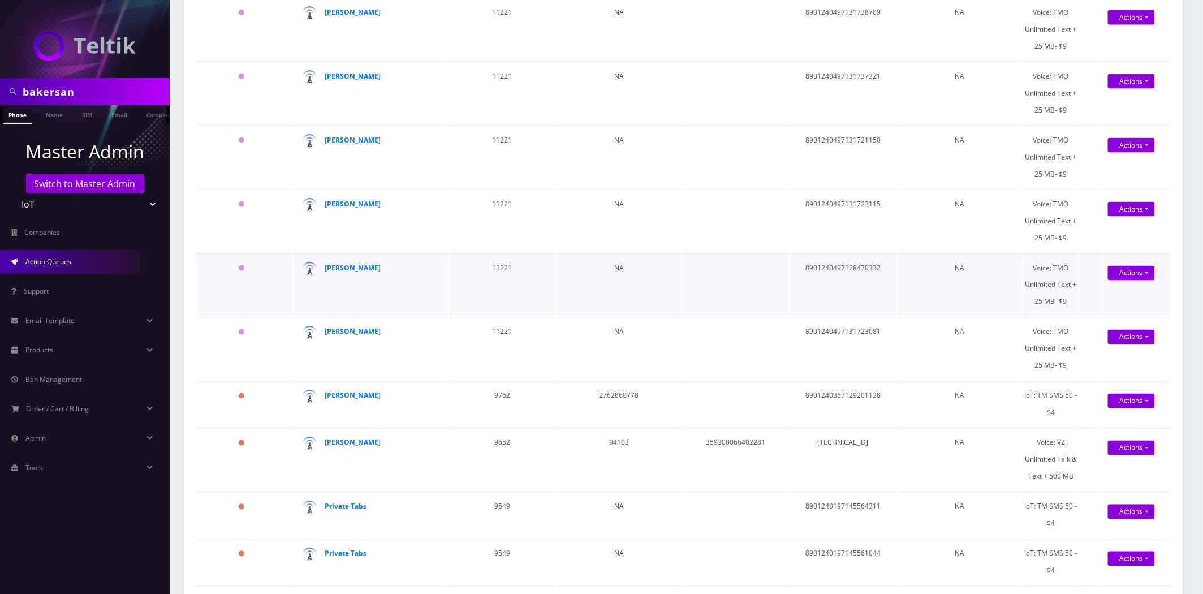
click at [825, 264] on td "8901240497128470332" at bounding box center [843, 284] width 106 height 63
click at [826, 264] on td "8901240497128470332" at bounding box center [843, 284] width 106 height 63
copy td "8901240497128470332"
click at [850, 195] on td "8901240497131723115" at bounding box center [843, 221] width 106 height 63
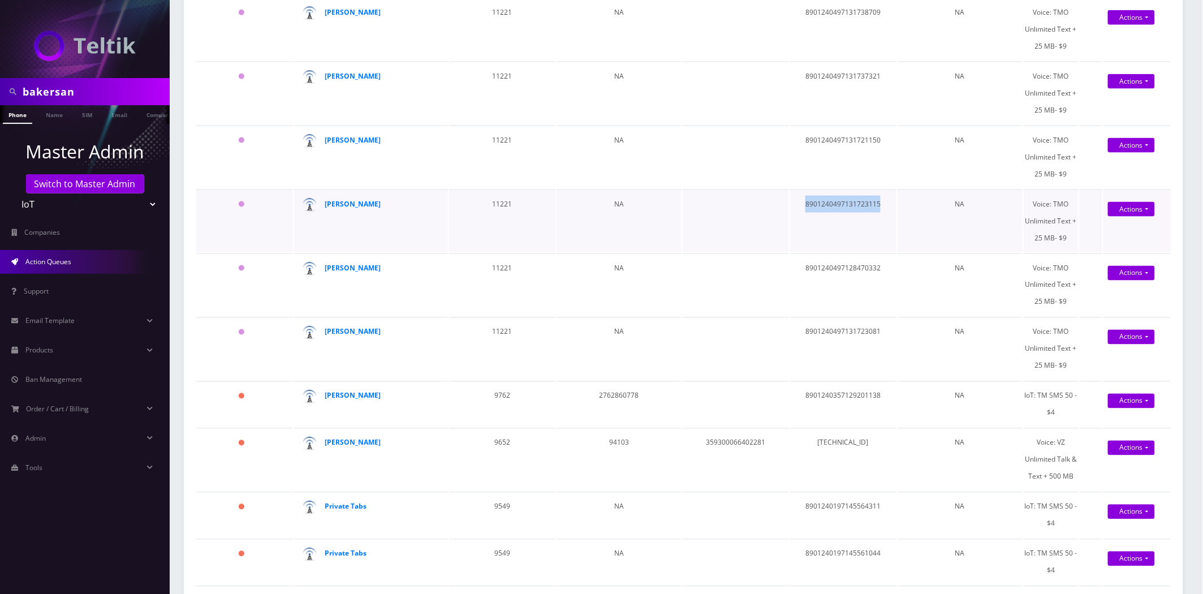
copy td "8901240497131723115"
click at [828, 138] on td "8901240497131721150" at bounding box center [843, 157] width 106 height 63
copy td "8901240497131721150"
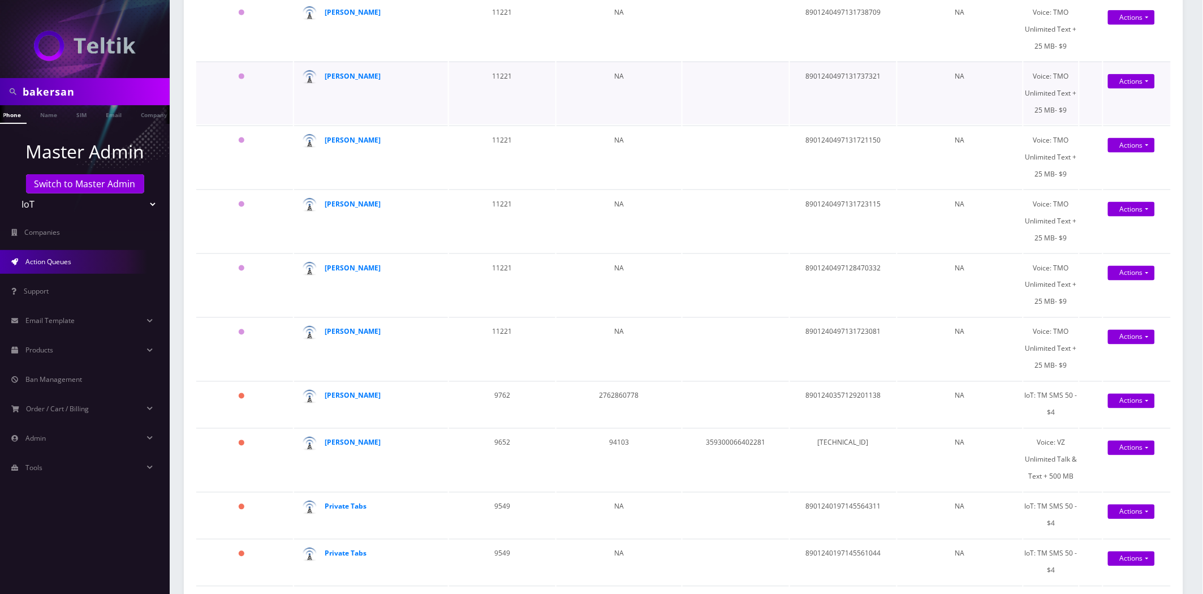
click at [839, 78] on td "8901240497131737321" at bounding box center [843, 93] width 106 height 63
click at [838, 78] on td "8901240497131737321" at bounding box center [843, 93] width 106 height 63
copy td "8901240497131737321"
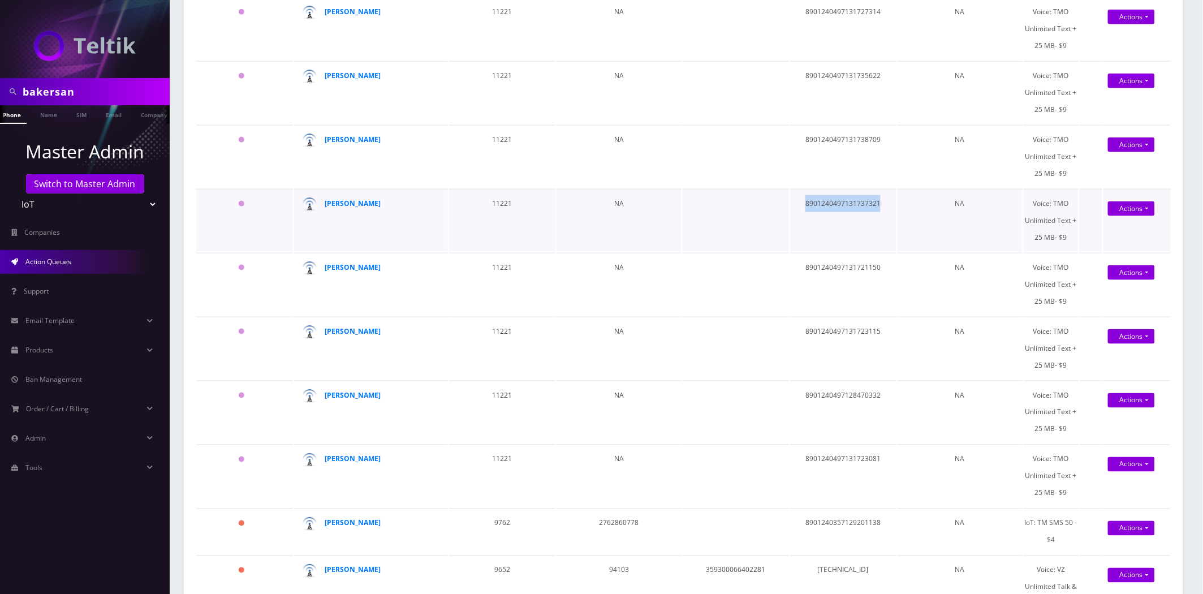
scroll to position [314, 0]
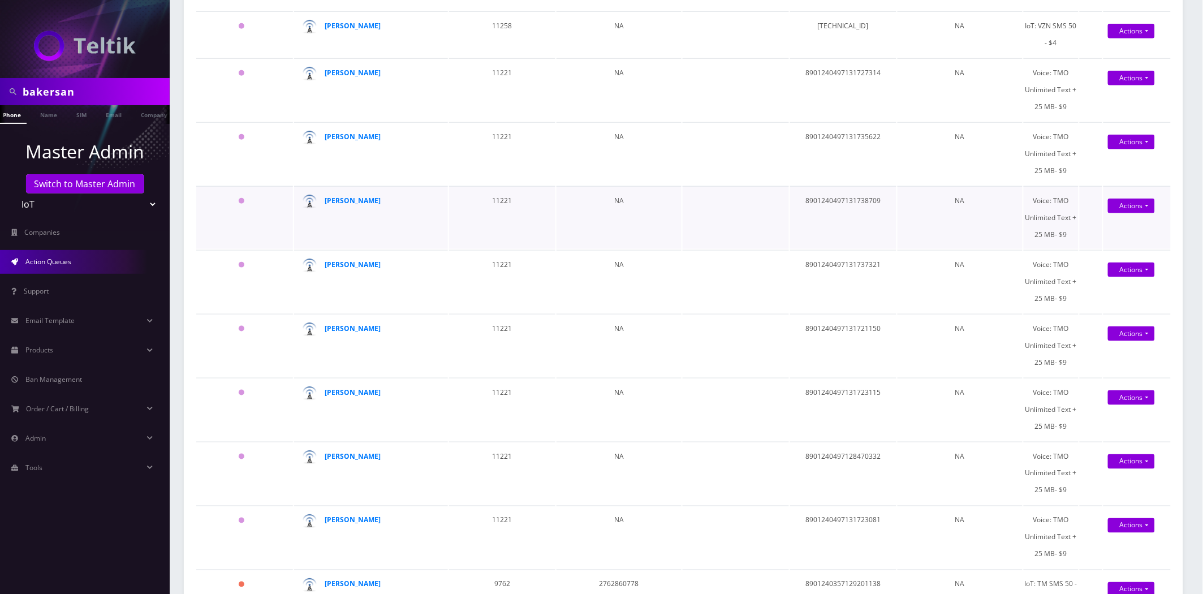
click at [844, 198] on td "8901240497131738709" at bounding box center [843, 217] width 106 height 63
copy td "8901240497131738709"
click at [841, 148] on td "8901240497131735622" at bounding box center [843, 153] width 106 height 63
click at [842, 144] on td "8901240497131735622" at bounding box center [843, 153] width 106 height 63
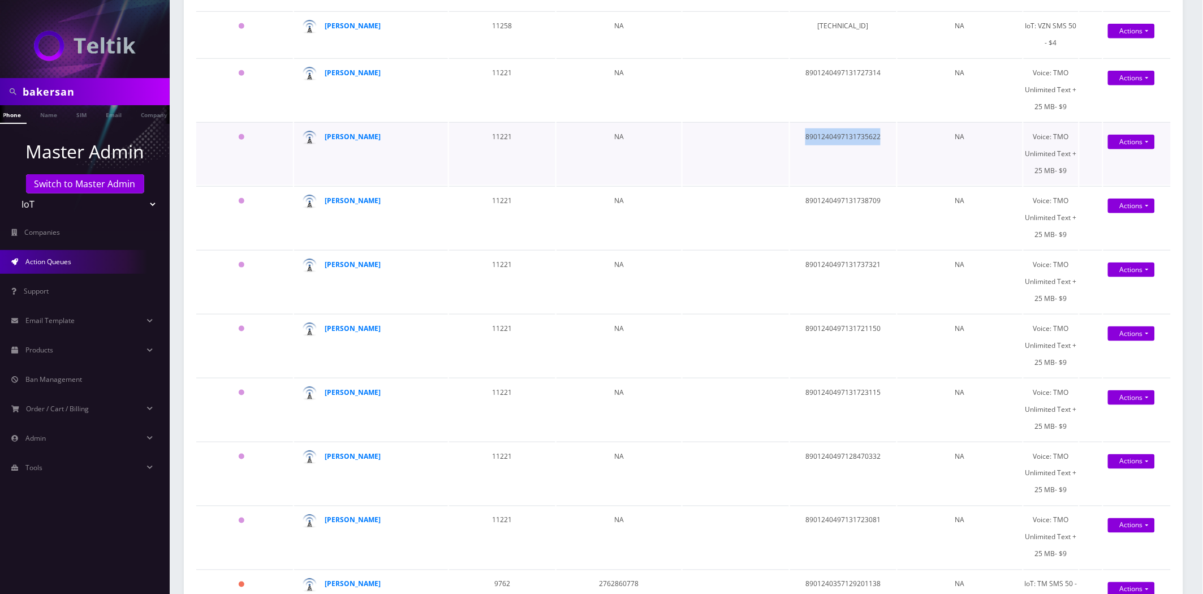
click at [842, 143] on td "8901240497131735622" at bounding box center [843, 153] width 106 height 63
copy td "8901240497131735622"
click at [861, 72] on td "8901240497131727314" at bounding box center [843, 89] width 106 height 63
copy td "8901240497131727314"
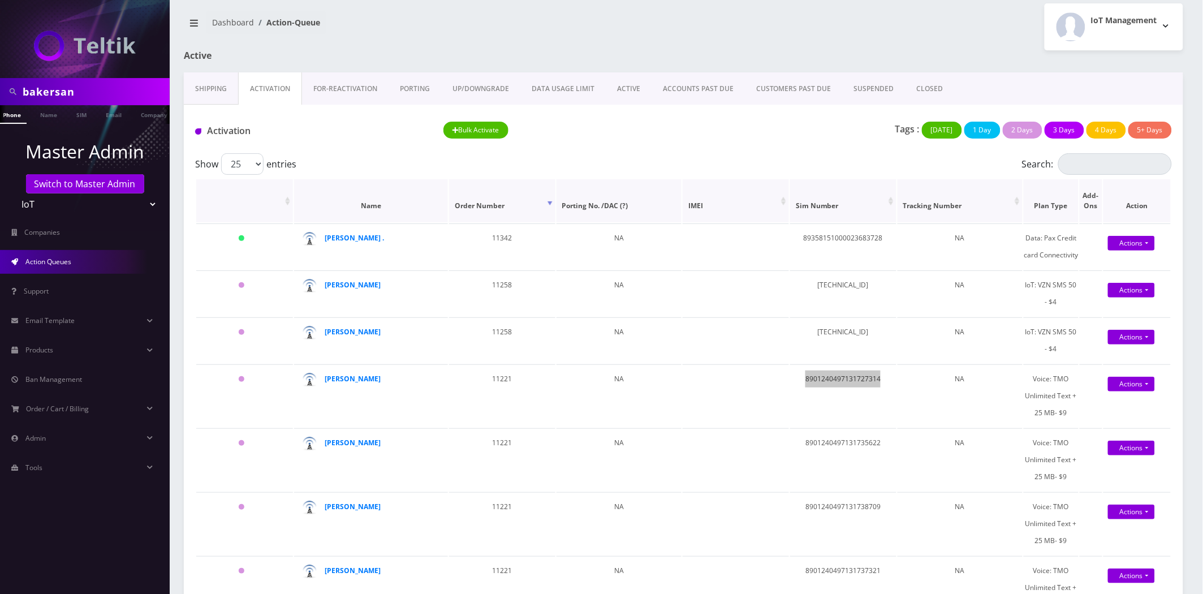
scroll to position [0, 0]
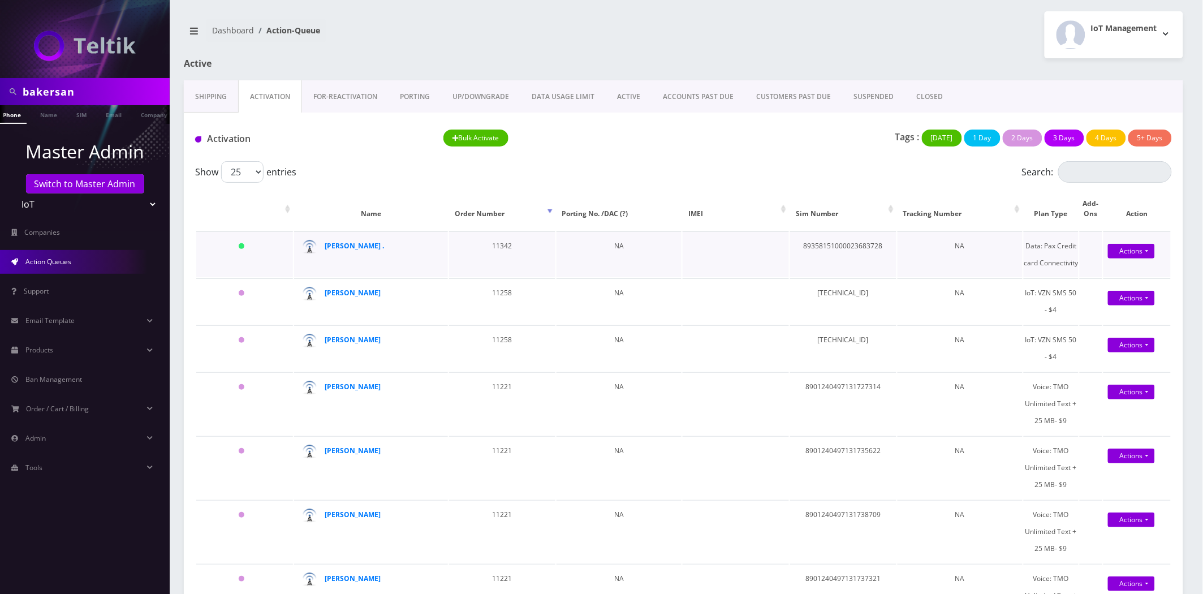
click at [824, 242] on td "89358151000023683728" at bounding box center [843, 254] width 106 height 46
click at [346, 247] on strong "[PERSON_NAME] ." at bounding box center [354, 246] width 59 height 10
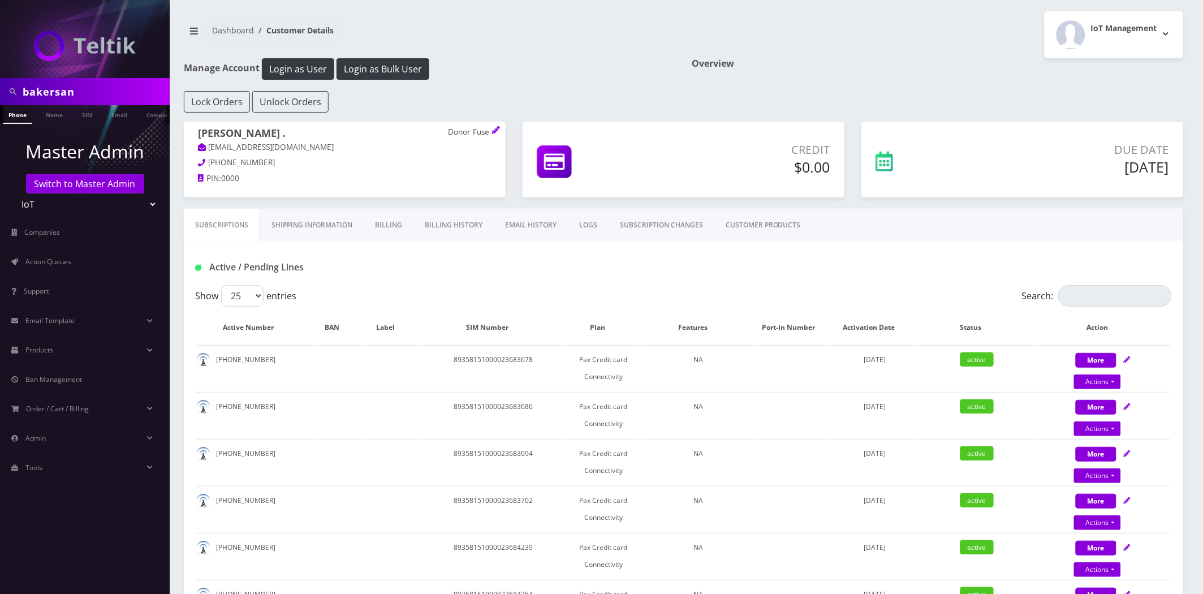
click at [507, 231] on link "EMAIL HISTORY" at bounding box center [531, 225] width 74 height 33
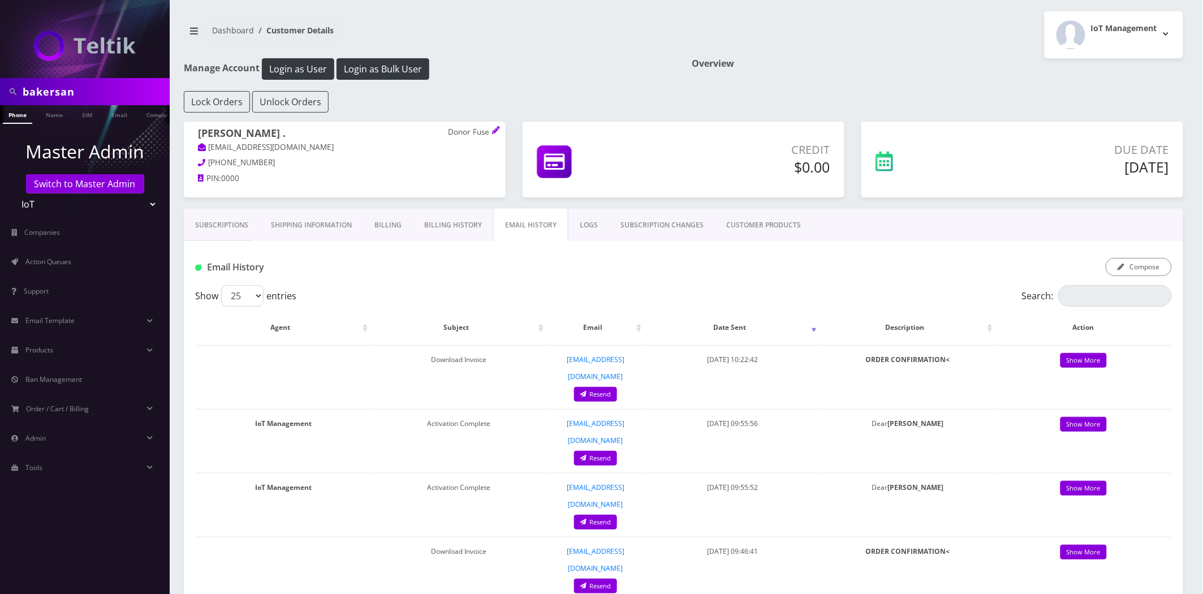
click at [227, 217] on link "Subscriptions" at bounding box center [222, 225] width 76 height 33
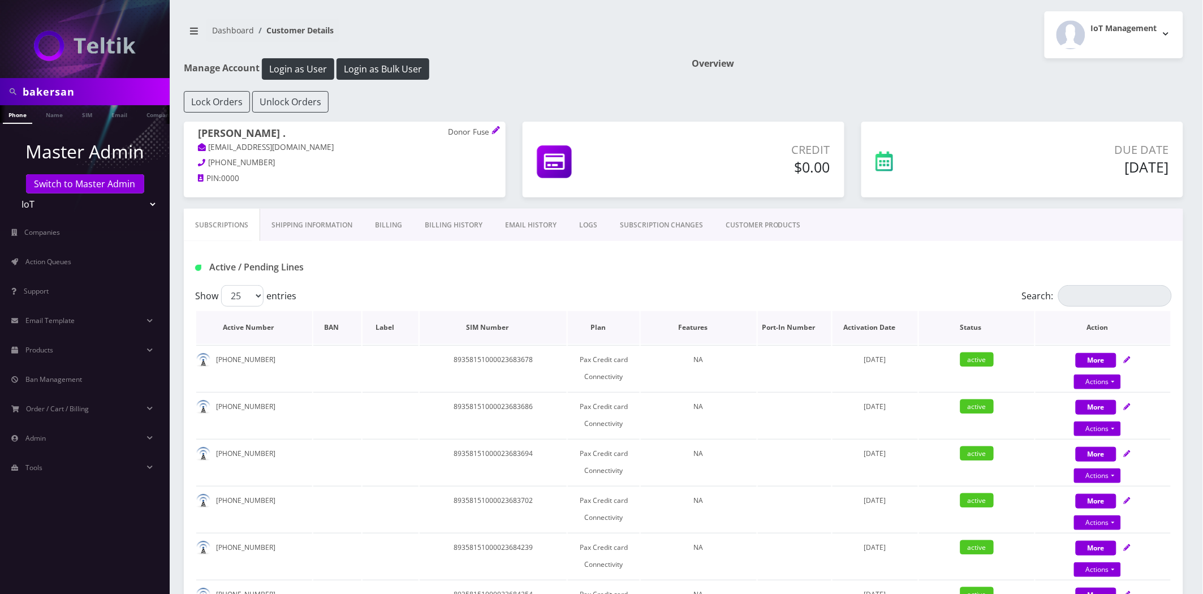
click at [972, 323] on th "Status" at bounding box center [977, 327] width 116 height 33
click at [973, 323] on th "Status" at bounding box center [977, 327] width 116 height 33
click at [466, 411] on td "89358151000023684197" at bounding box center [494, 415] width 148 height 46
copy td "89358151000023684197"
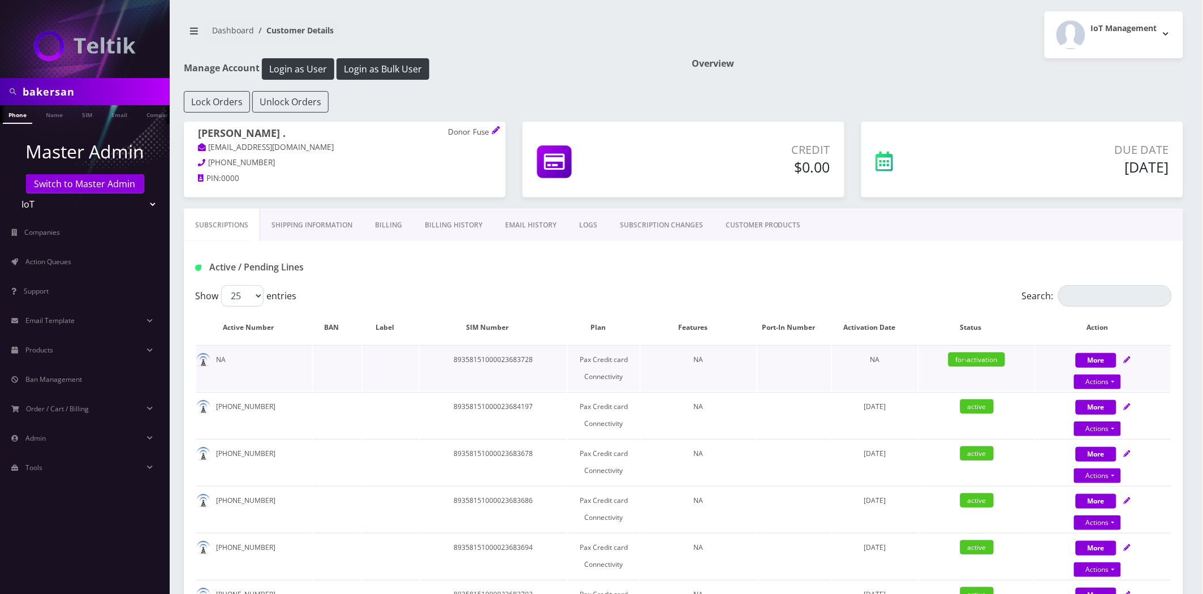
click at [502, 363] on td "89358151000023683728" at bounding box center [494, 368] width 148 height 46
copy td "89358151000023683728"
drag, startPoint x: 297, startPoint y: 148, endPoint x: 208, endPoint y: 147, distance: 89.4
click at [208, 147] on p "[EMAIL_ADDRESS][DOMAIN_NAME]" at bounding box center [345, 147] width 294 height 12
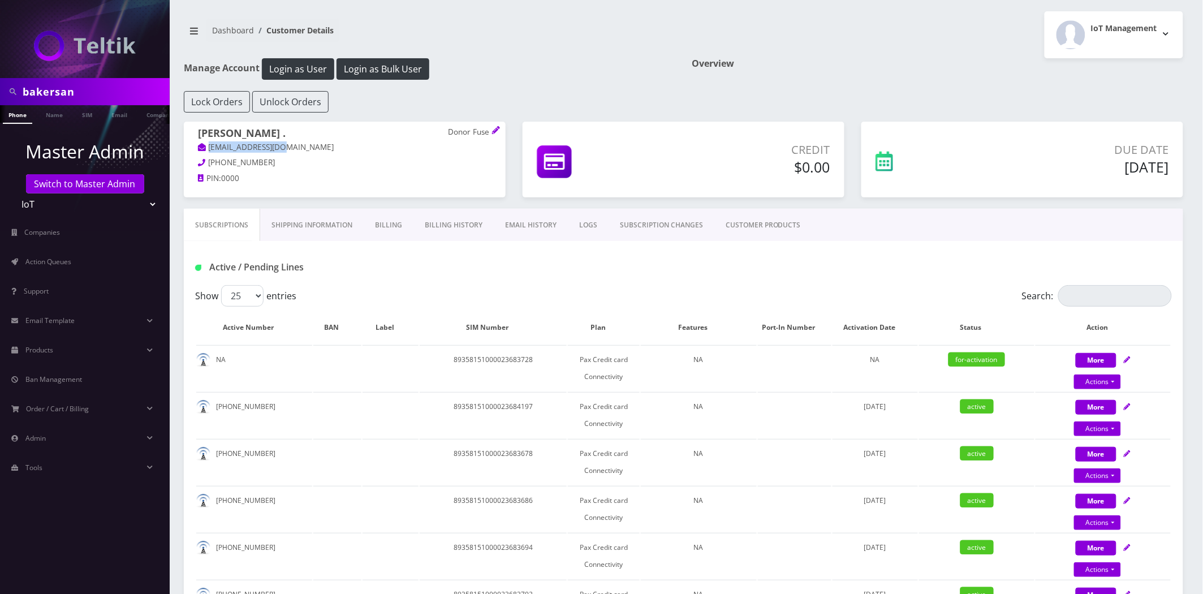
copy link "[EMAIL_ADDRESS][DOMAIN_NAME]"
click at [54, 259] on span "Action Queues" at bounding box center [48, 262] width 46 height 10
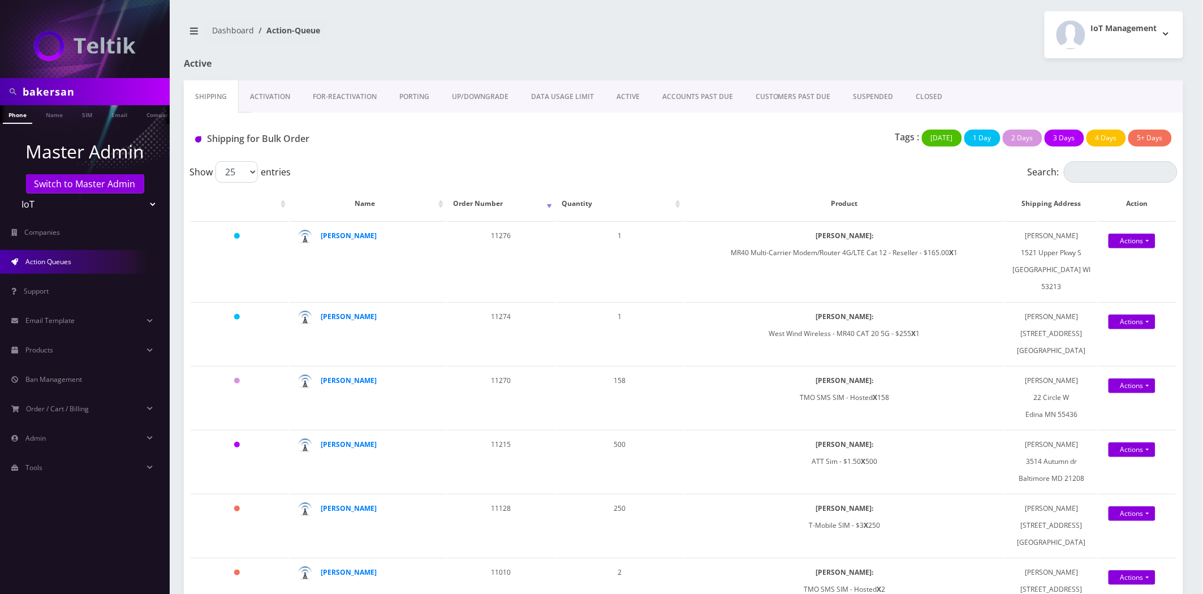
click at [269, 93] on link "Activation" at bounding box center [270, 96] width 63 height 33
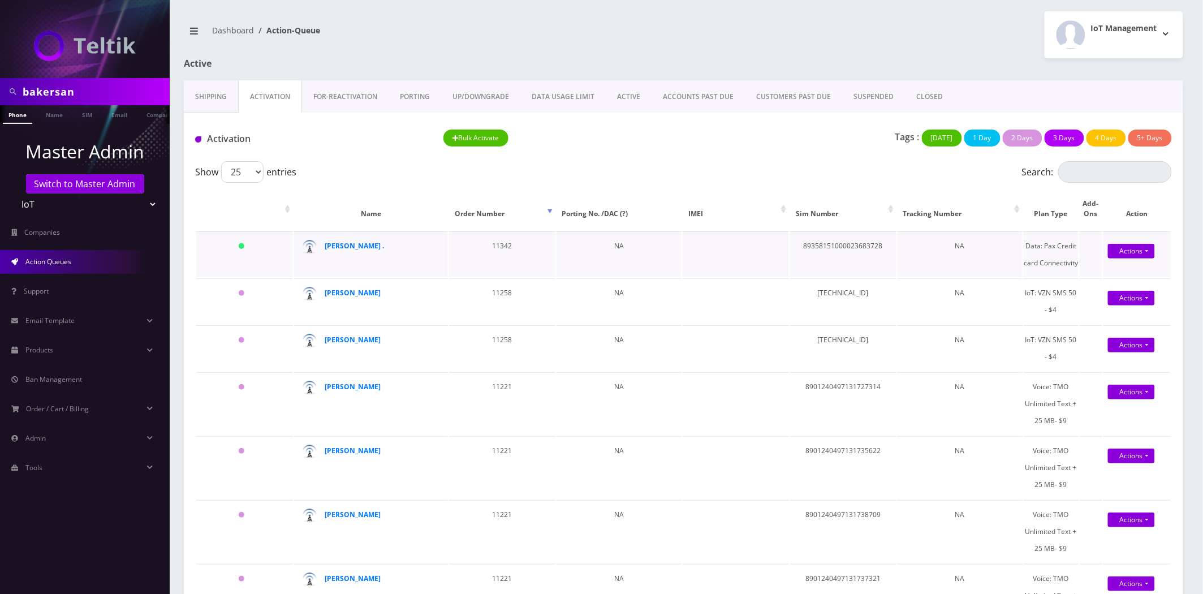
click at [873, 250] on td "89358151000023683728" at bounding box center [843, 254] width 106 height 46
copy td "89358151000023683728"
click at [64, 352] on link "Products" at bounding box center [85, 350] width 170 height 24
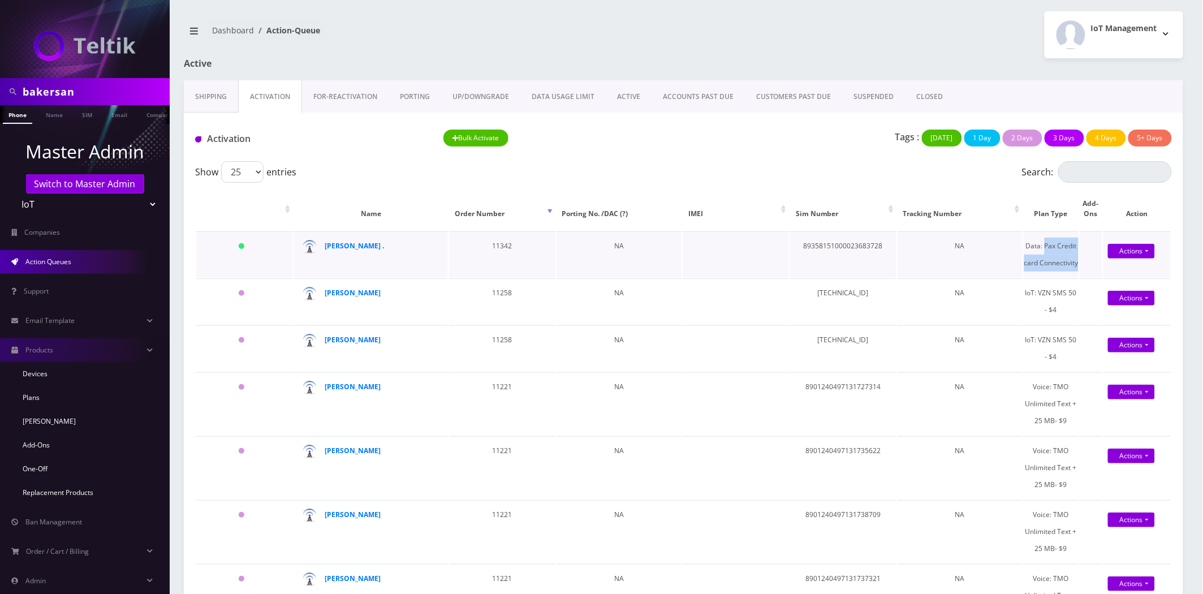
drag, startPoint x: 1086, startPoint y: 268, endPoint x: 1047, endPoint y: 244, distance: 45.7
click at [1047, 244] on tr "Today Yitzhak . 11342 NA 89358151000023683728 NA Data: Pax Credit card Connecti…" at bounding box center [683, 254] width 975 height 46
copy div "Pax Credit card Connectivity"
click at [345, 250] on strong "Yitzhak ." at bounding box center [354, 246] width 59 height 10
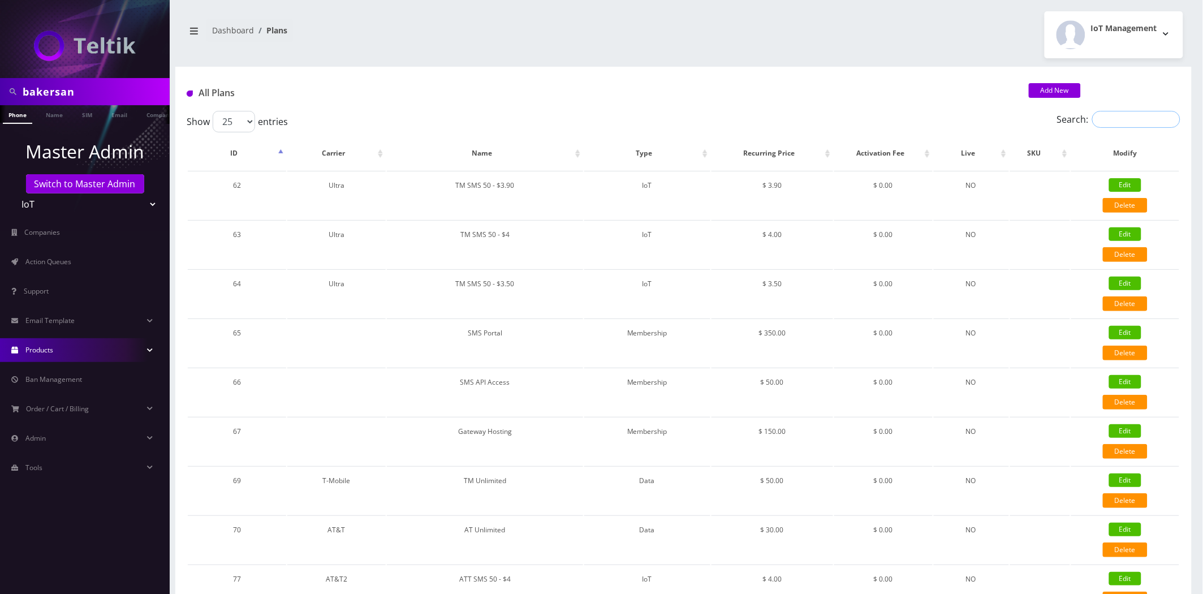
click at [1130, 123] on input "Search:" at bounding box center [1137, 119] width 88 height 17
paste input "Pax Credit card Connectivity"
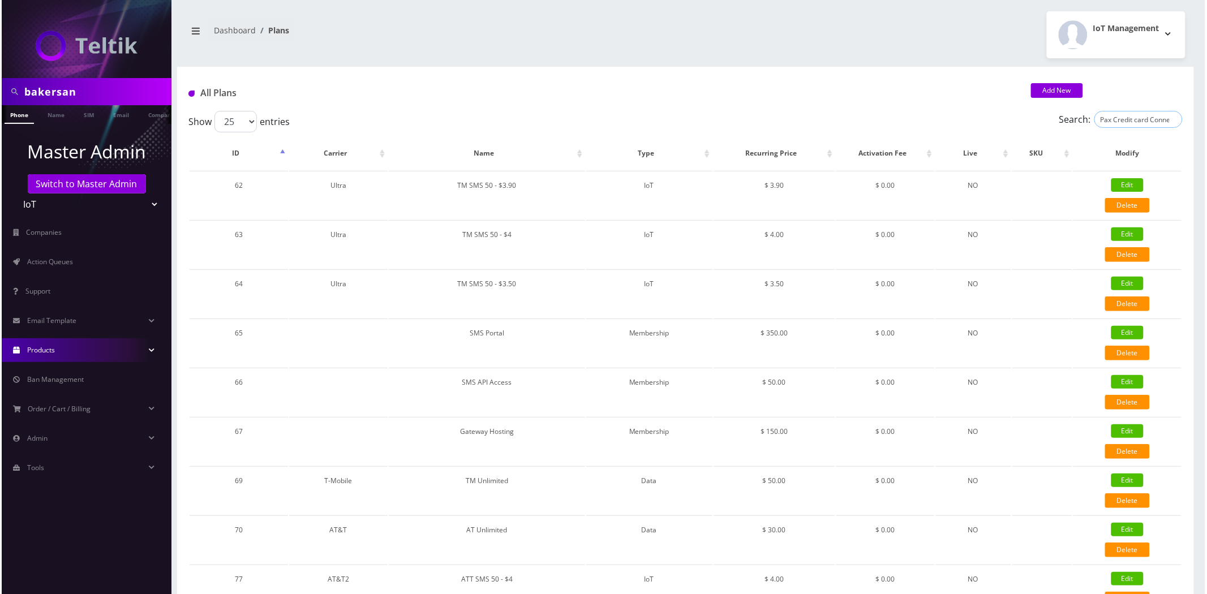
scroll to position [0, 14]
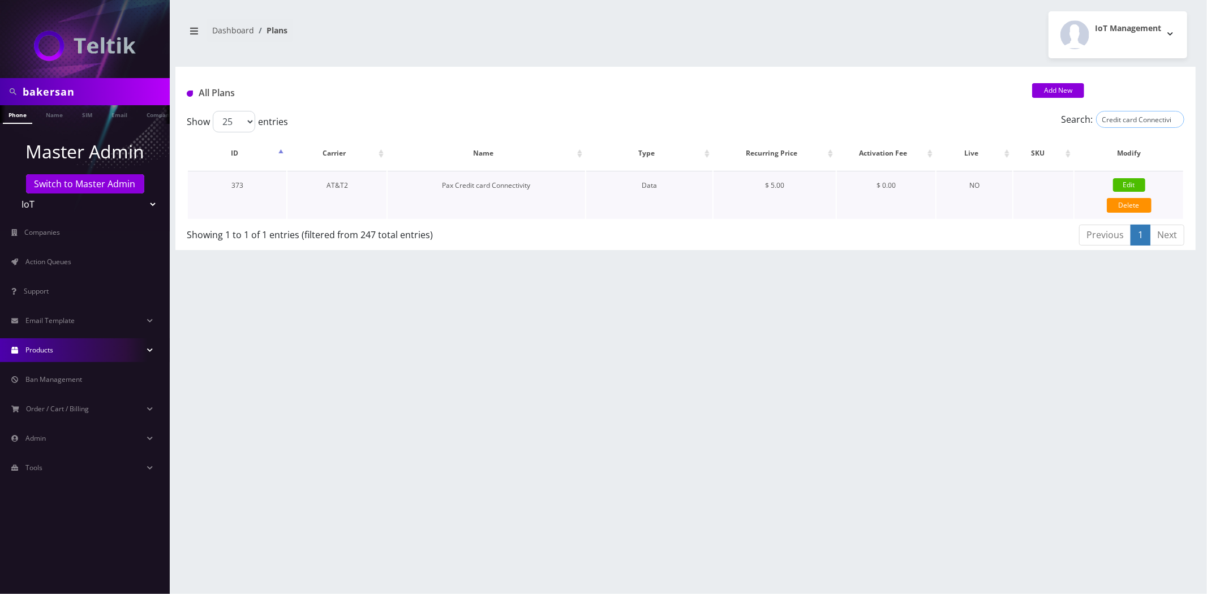
type input "Pax Credit card Connectivity"
click at [1127, 182] on link "Edit" at bounding box center [1129, 185] width 32 height 14
type input "Pax Credit card Connectivity"
select select "2"
select select "14"
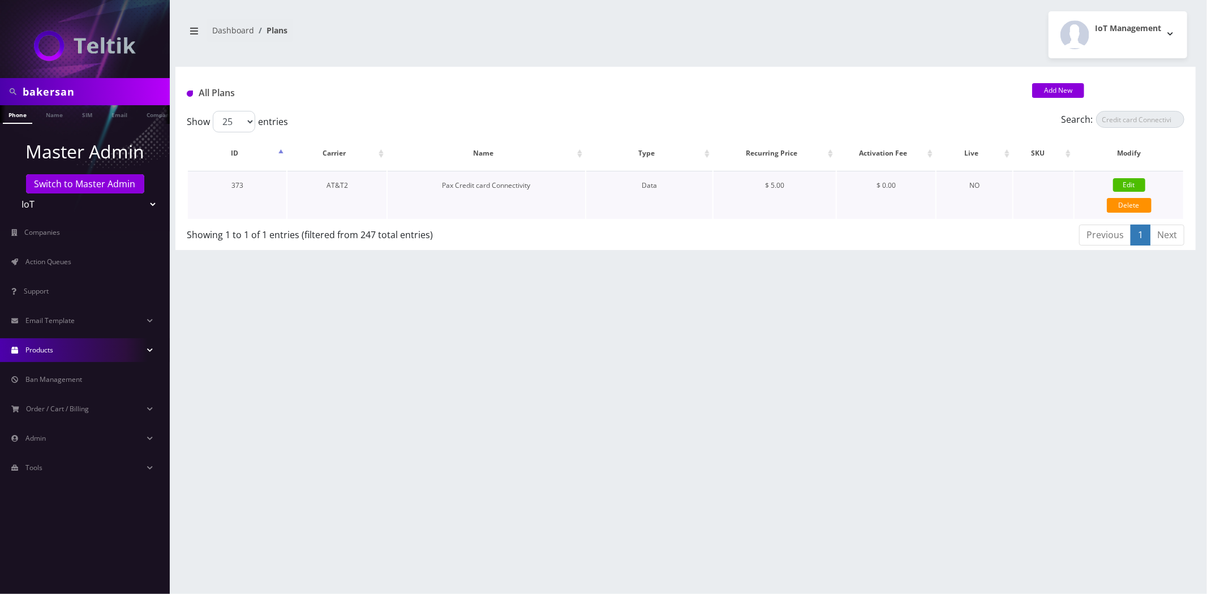
select select "0"
checkbox input "true"
checkbox input "false"
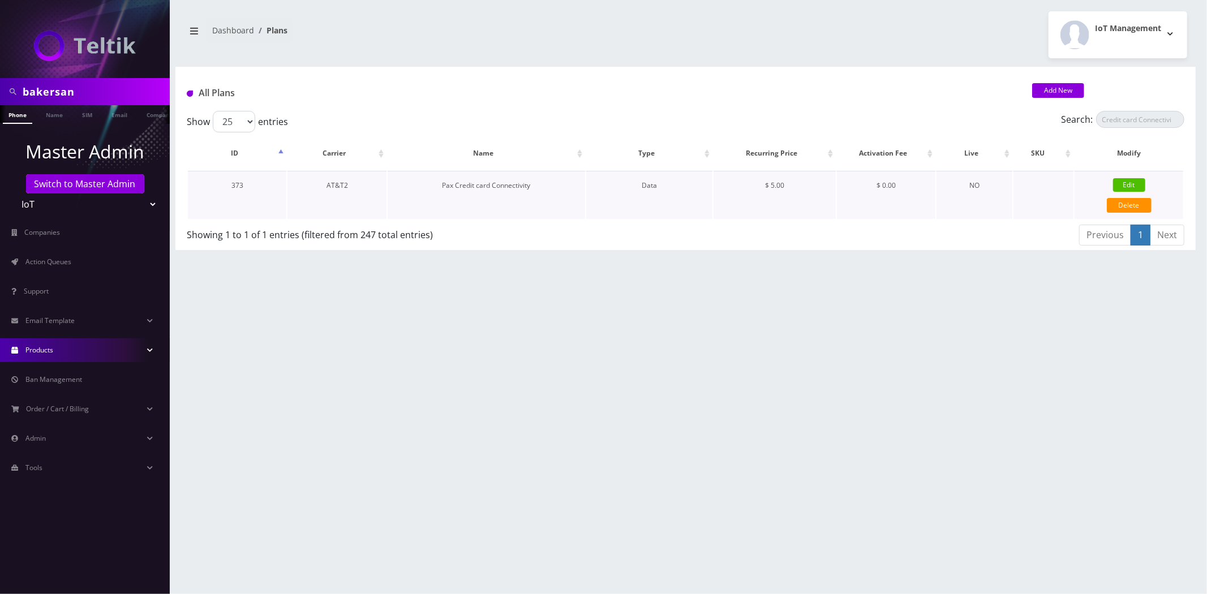
checkbox input "false"
type input "500"
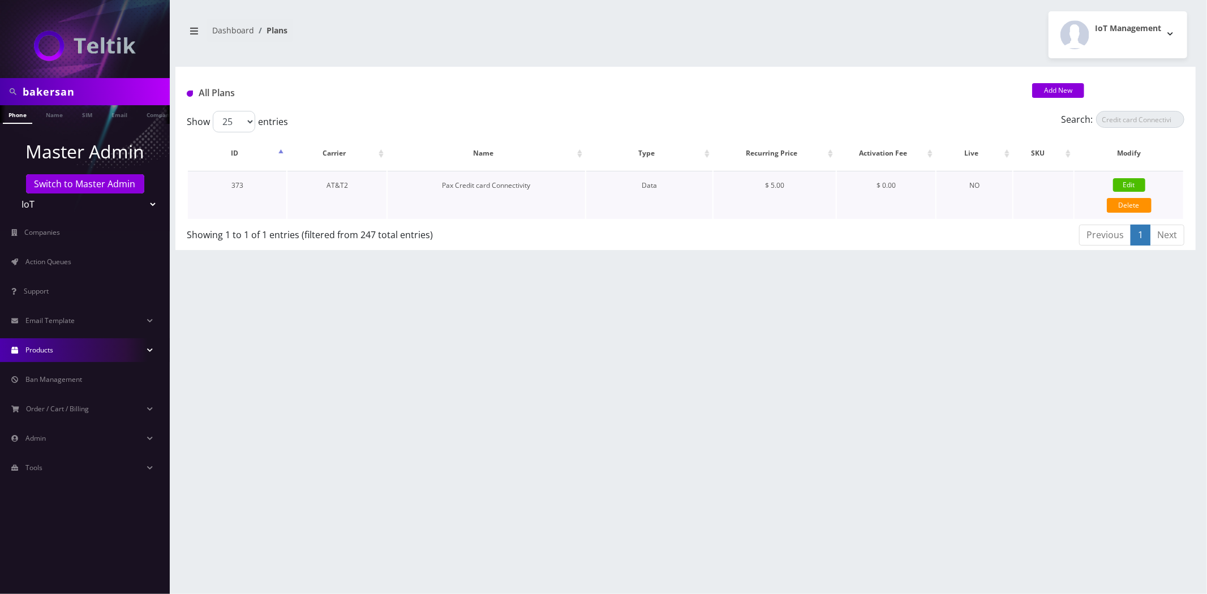
select select "0"
checkbox input "true"
checkbox input "false"
type input "5"
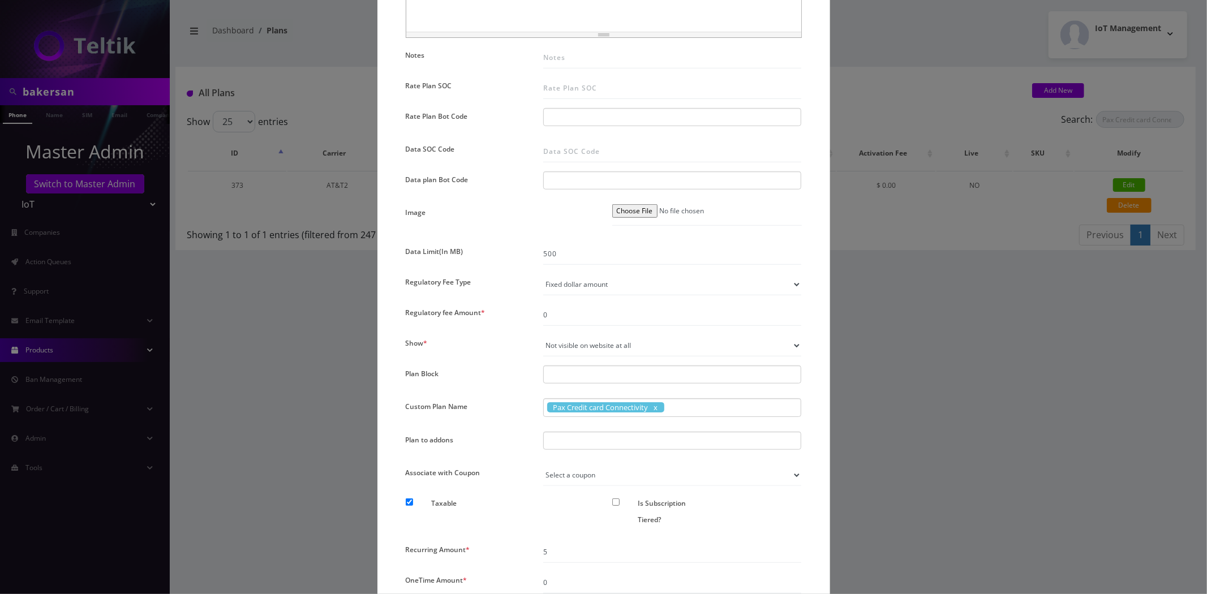
scroll to position [566, 0]
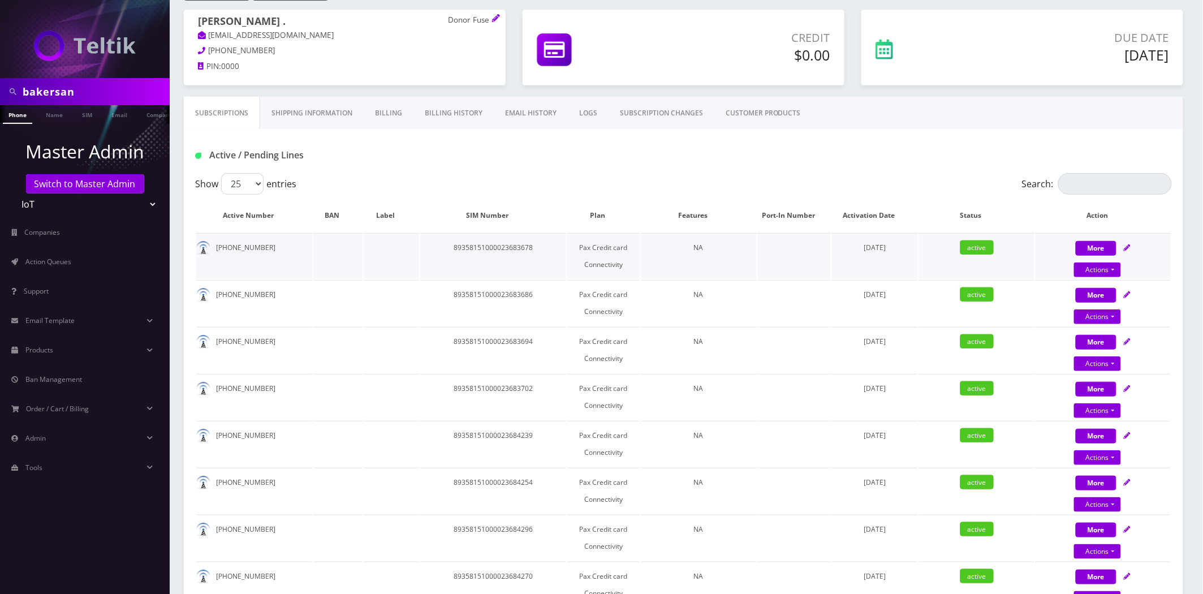
scroll to position [126, 0]
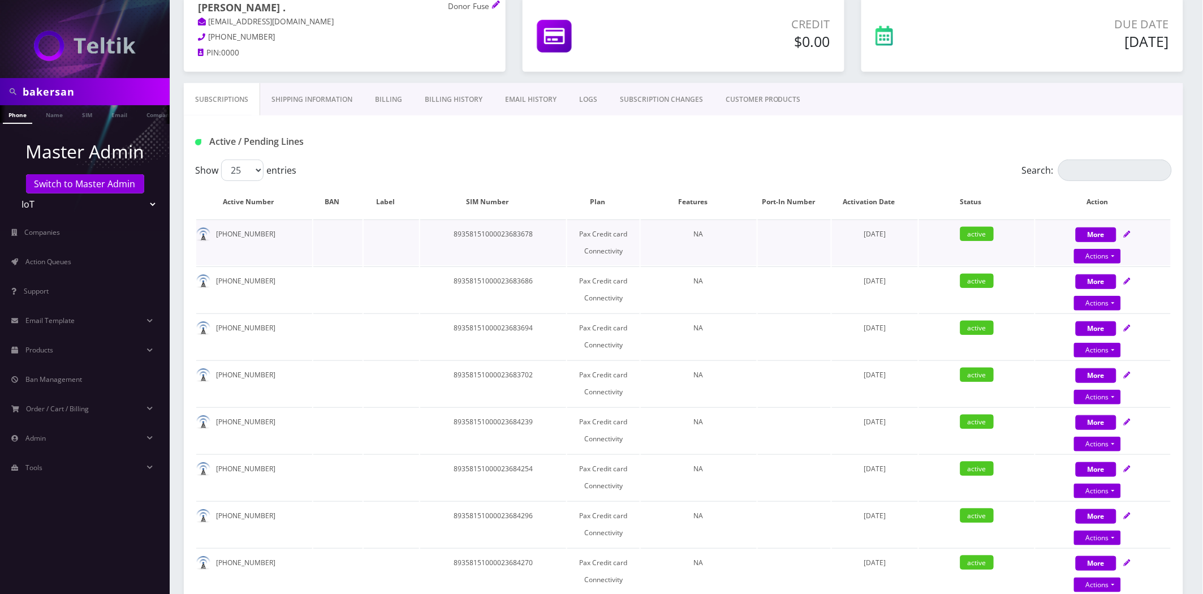
click at [507, 235] on td "89358151000023683678" at bounding box center [493, 243] width 147 height 46
copy td "89358151000023683678"
click at [974, 205] on th "Status" at bounding box center [977, 202] width 116 height 33
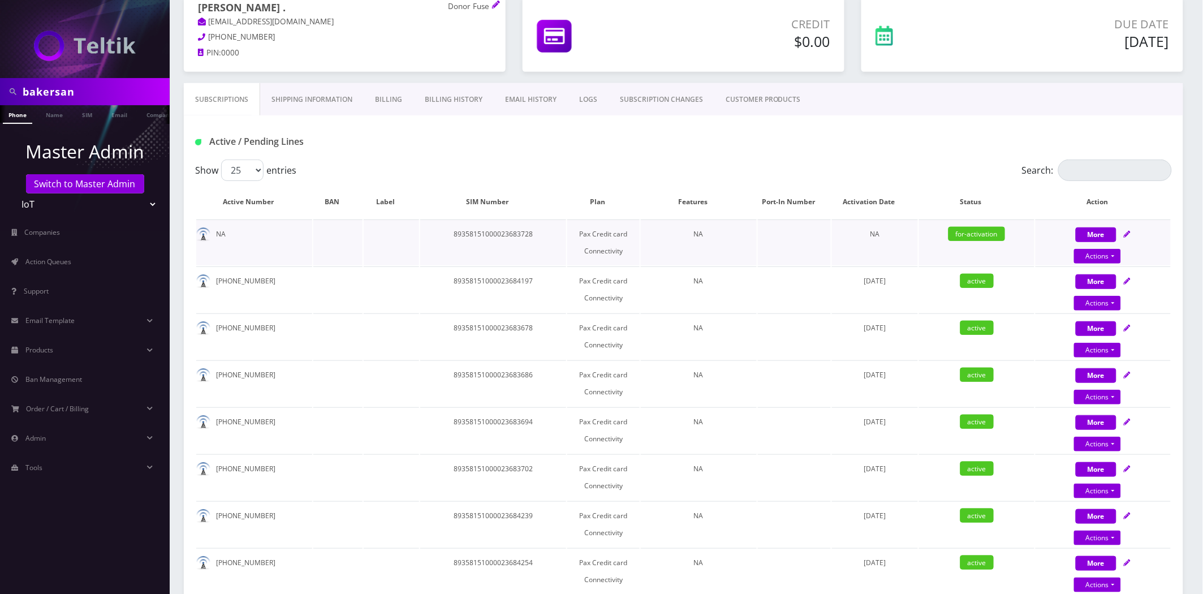
click at [493, 227] on td "89358151000023683728" at bounding box center [493, 243] width 147 height 46
copy td "89358151000023683728"
click at [44, 252] on link "Action Queues" at bounding box center [85, 262] width 170 height 24
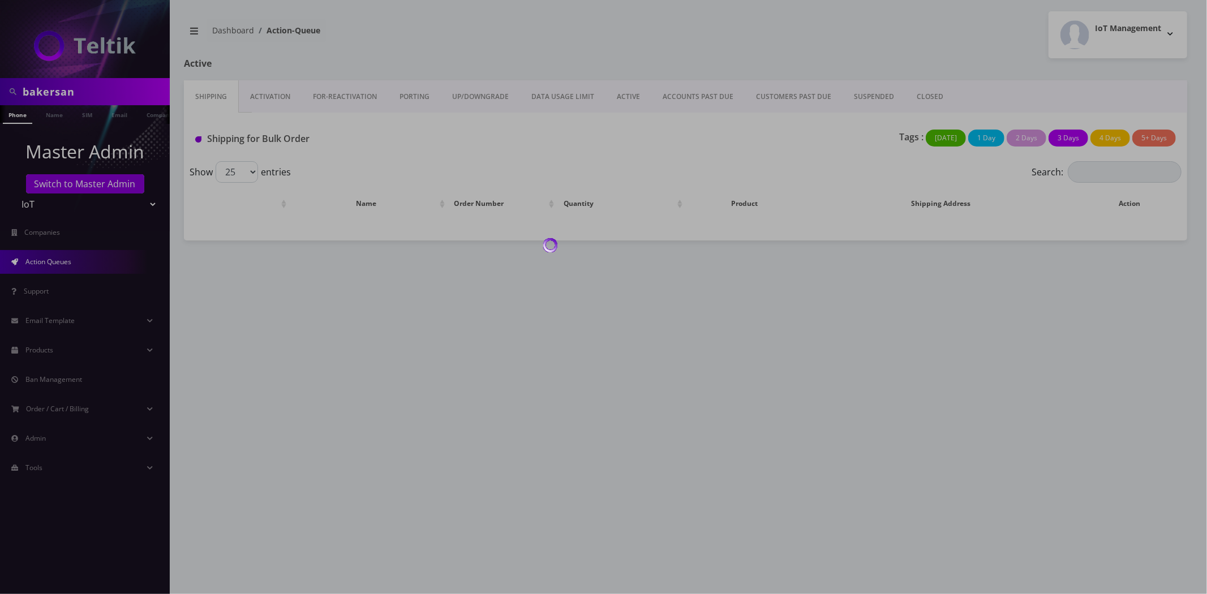
click at [911, 95] on div at bounding box center [603, 297] width 1207 height 594
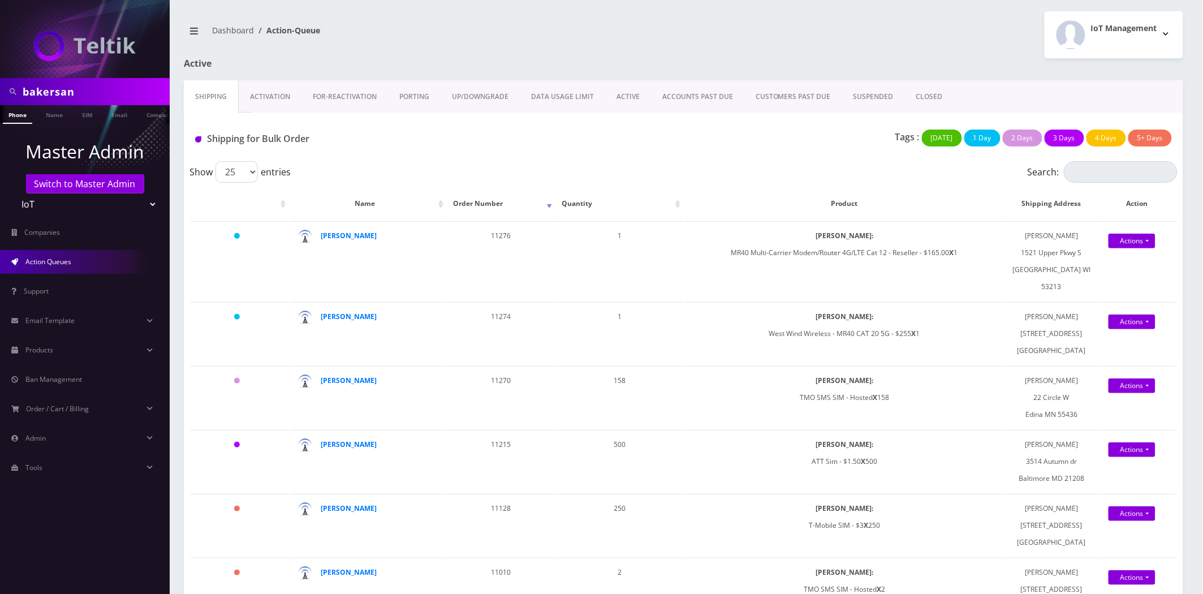
click at [913, 93] on link "CLOSED" at bounding box center [929, 96] width 49 height 33
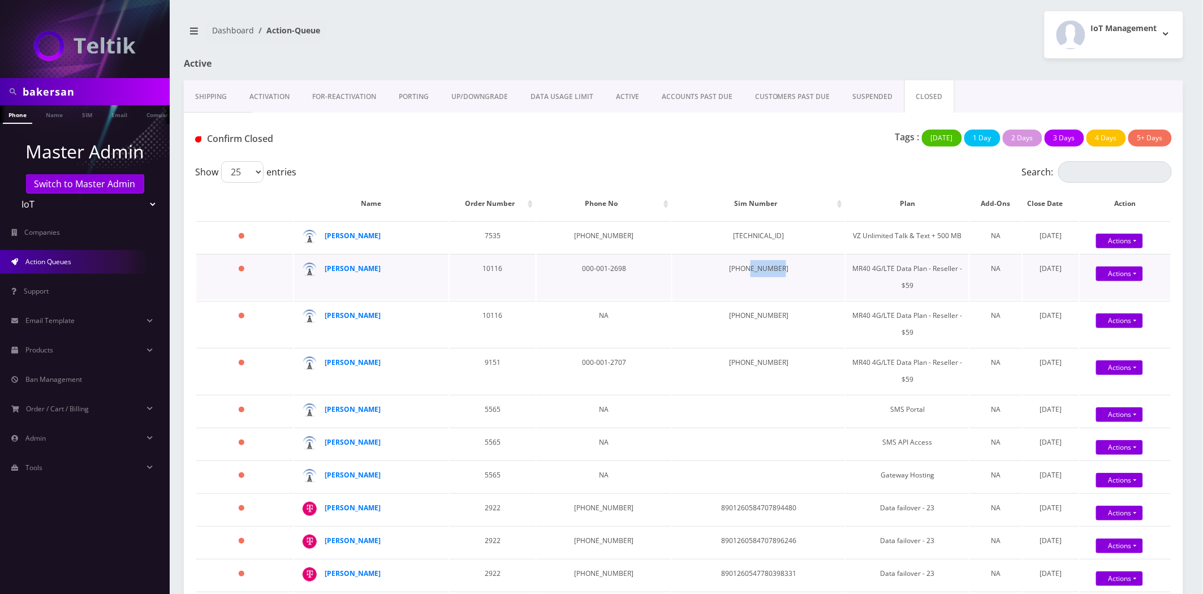
drag, startPoint x: 771, startPoint y: 277, endPoint x: 732, endPoint y: 282, distance: 38.7
click at [732, 282] on td "[PHONE_NUMBER]" at bounding box center [759, 277] width 173 height 46
copy td "00012698"
click at [1136, 424] on div "Actions Confirm Reopen" at bounding box center [1120, 415] width 91 height 17
click at [1120, 248] on link "Actions" at bounding box center [1119, 241] width 47 height 15
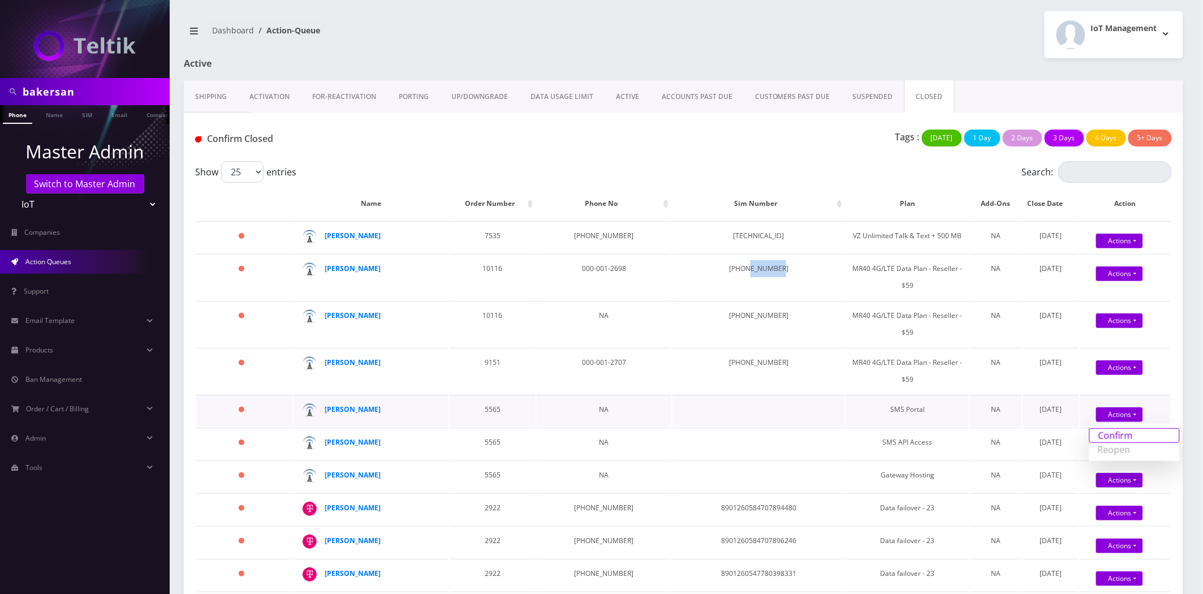
click at [1109, 443] on link "Confirm" at bounding box center [1135, 435] width 91 height 15
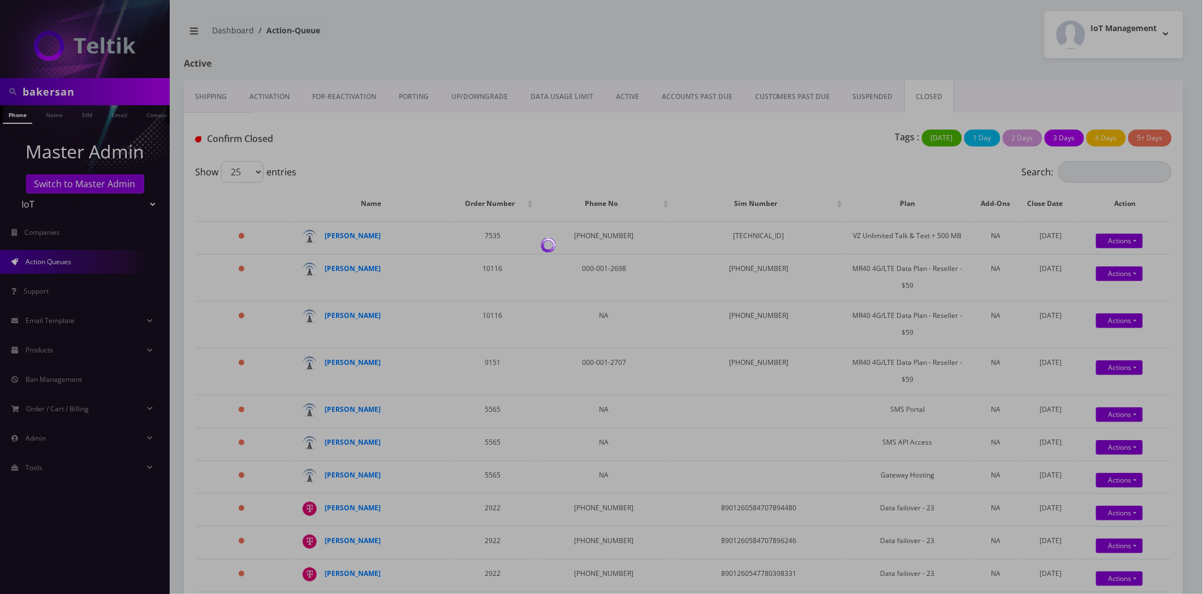
drag, startPoint x: 398, startPoint y: 35, endPoint x: 379, endPoint y: 18, distance: 25.2
click at [397, 33] on div at bounding box center [601, 297] width 1203 height 594
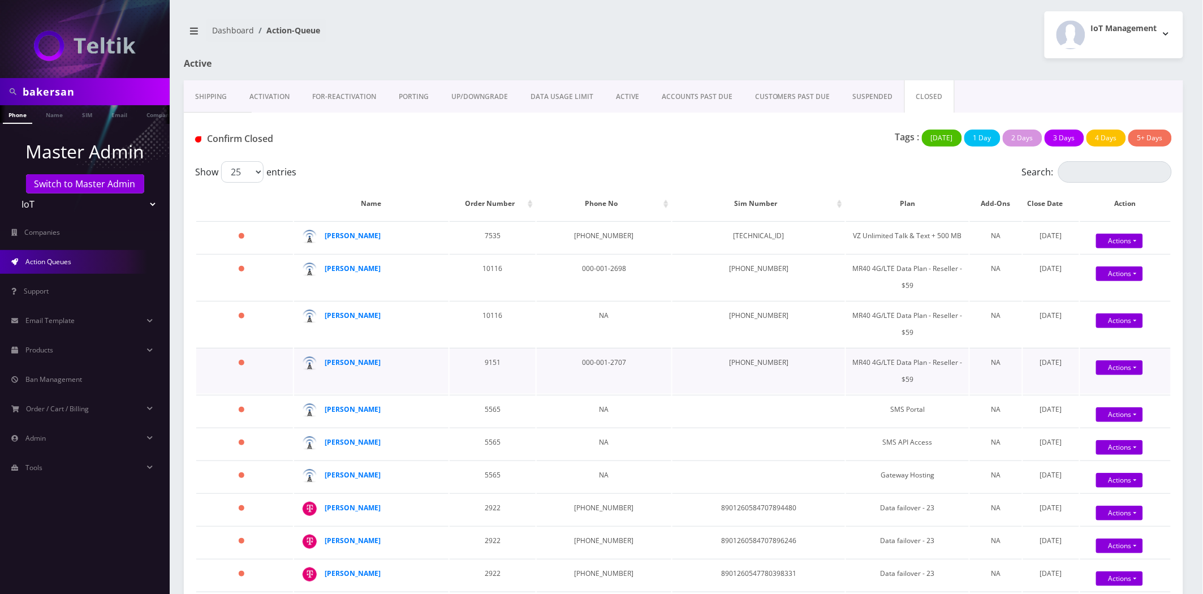
drag, startPoint x: 768, startPoint y: 51, endPoint x: 841, endPoint y: 363, distance: 320.2
click at [846, 363] on td "MR40 4G/LTE Data Plan - Reseller - $59" at bounding box center [907, 371] width 123 height 46
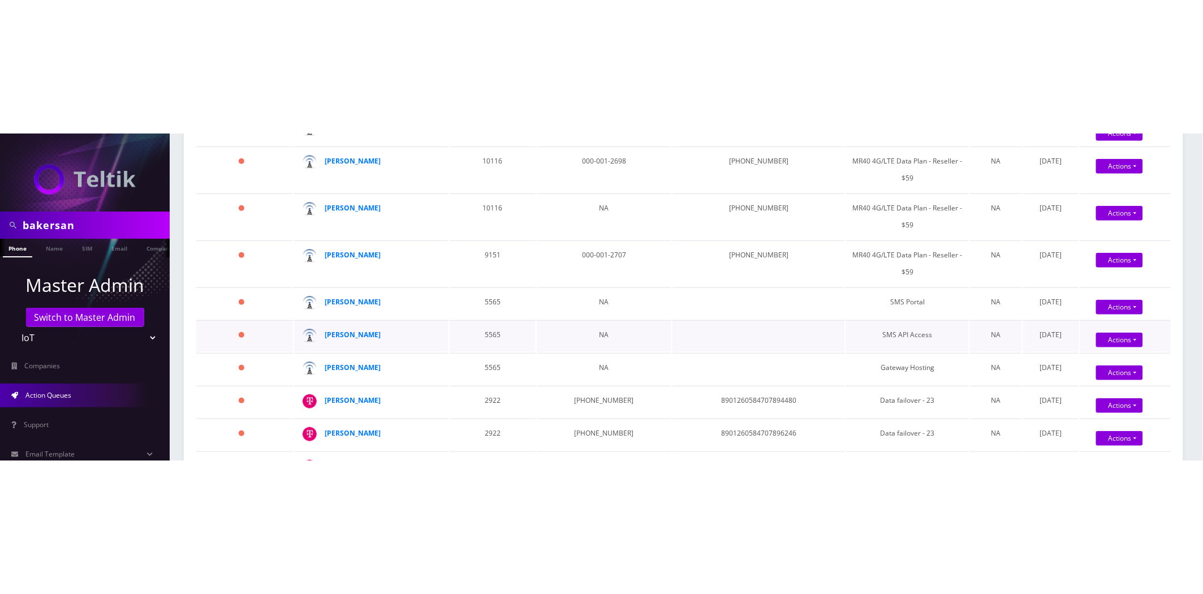
scroll to position [251, 0]
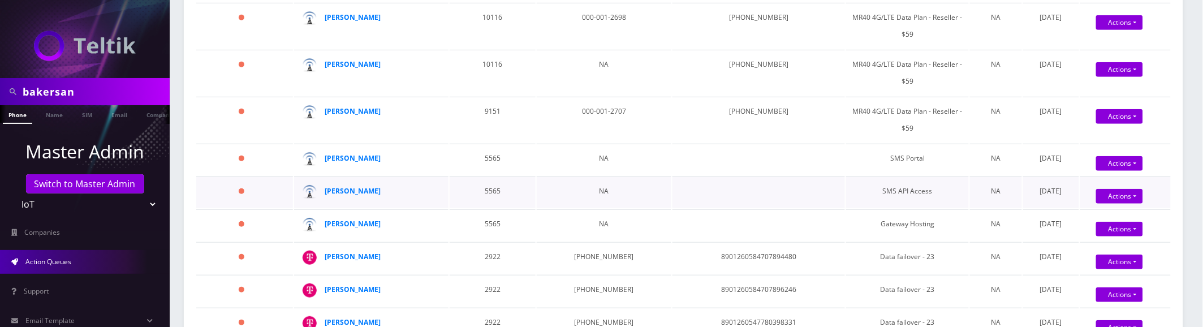
click at [1143, 205] on div "Actions Confirm Reopen" at bounding box center [1120, 196] width 91 height 17
click at [1127, 30] on link "Actions" at bounding box center [1119, 22] width 47 height 15
click at [1104, 225] on link "Confirm" at bounding box center [1135, 217] width 91 height 15
click at [1110, 30] on link "Actions" at bounding box center [1119, 22] width 47 height 15
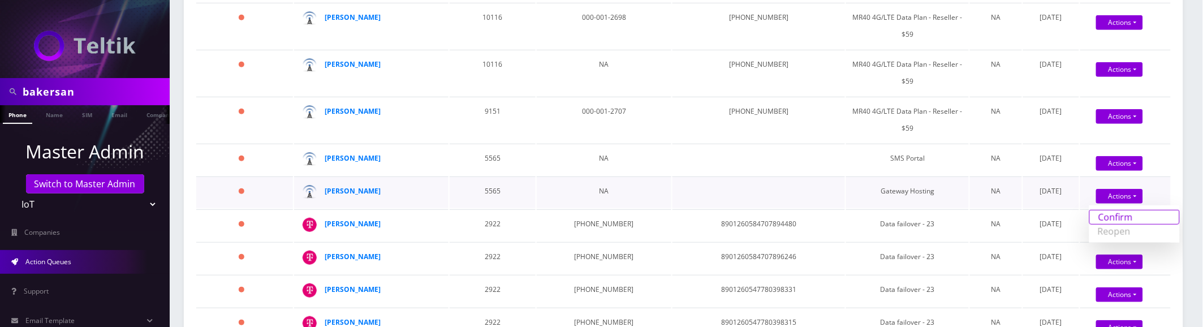
click at [1104, 225] on link "Confirm" at bounding box center [1135, 217] width 91 height 15
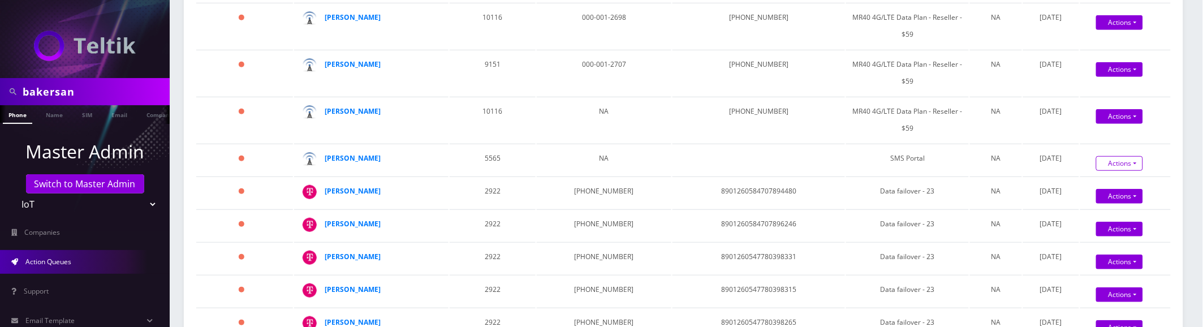
click at [1101, 192] on link "Confirm" at bounding box center [1135, 184] width 91 height 15
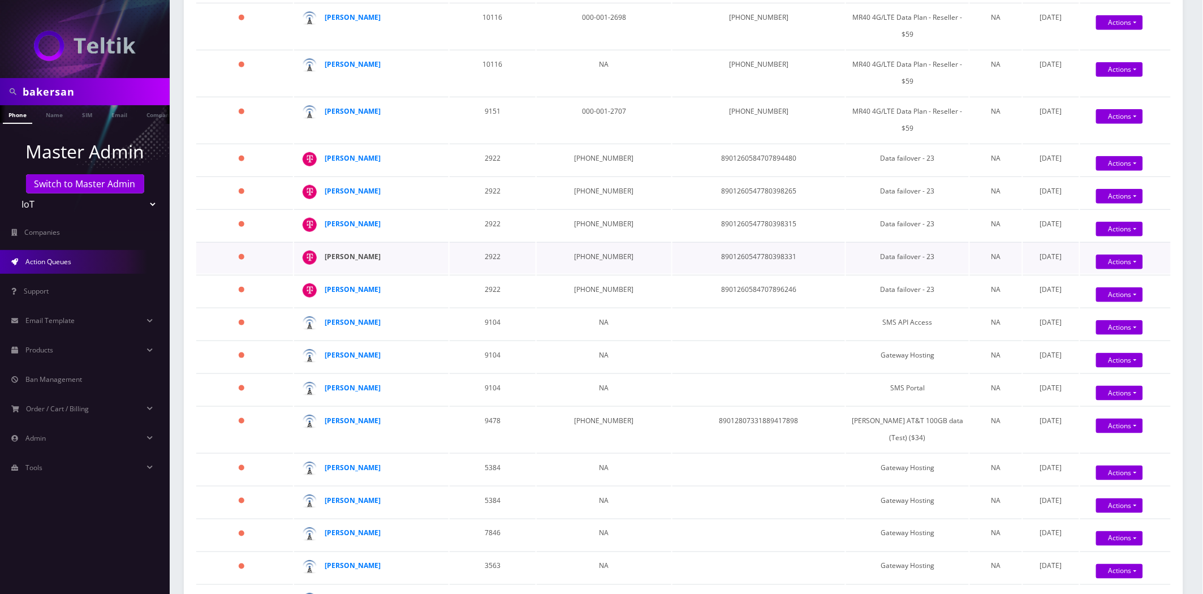
copy strong "Abdallah ABUELEZZ"
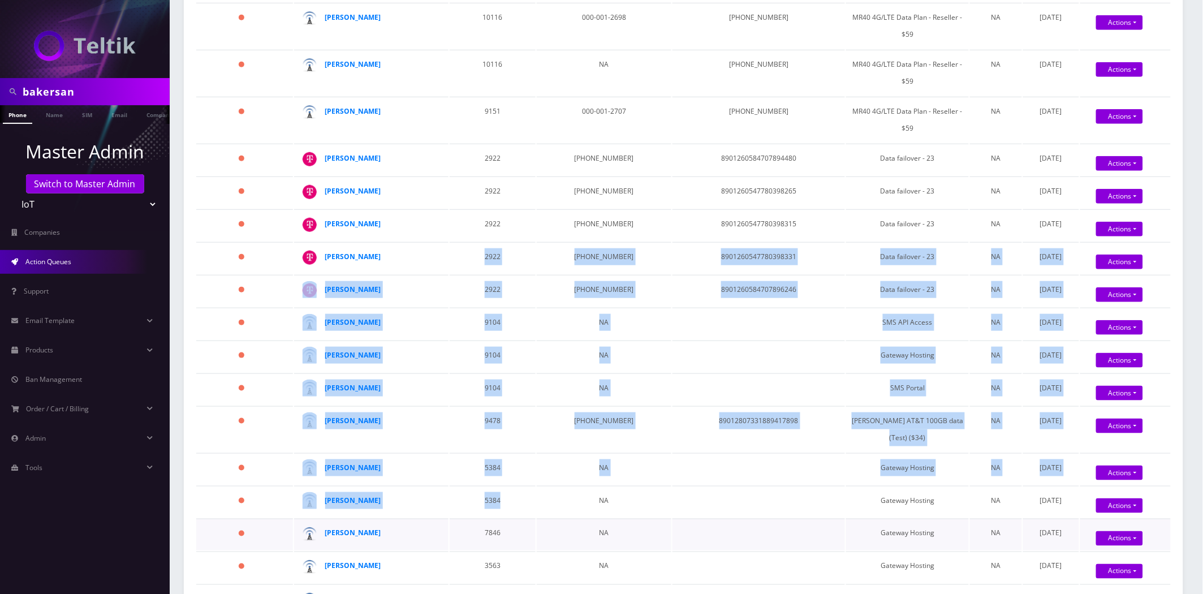
drag, startPoint x: 415, startPoint y: 269, endPoint x: 572, endPoint y: 551, distance: 322.2
click at [552, 533] on tbody "162 days Rob Haber 7535 702-419-2898 89148000011554101525 VZ Unlimited Talk & T…" at bounding box center [683, 457] width 975 height 975
click at [445, 307] on td "[PERSON_NAME]" at bounding box center [371, 291] width 154 height 32
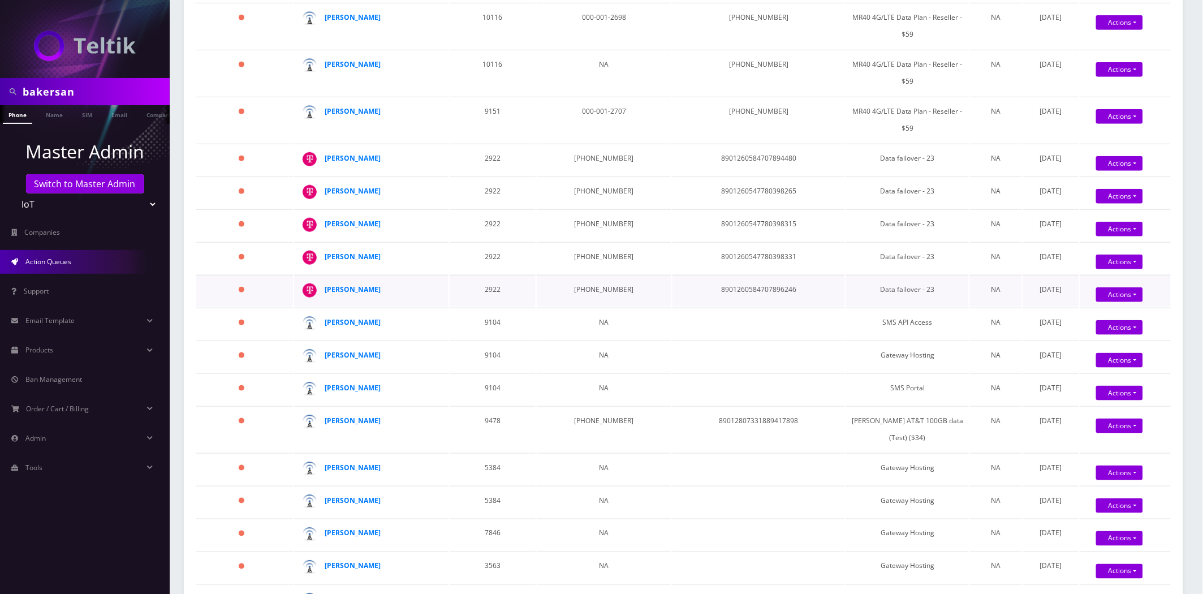
drag, startPoint x: 410, startPoint y: 307, endPoint x: 325, endPoint y: 306, distance: 85.5
click at [325, 298] on div "Abdallah ABUELEZZ" at bounding box center [375, 289] width 100 height 17
copy strong "Abdallah ABUELEZZ"
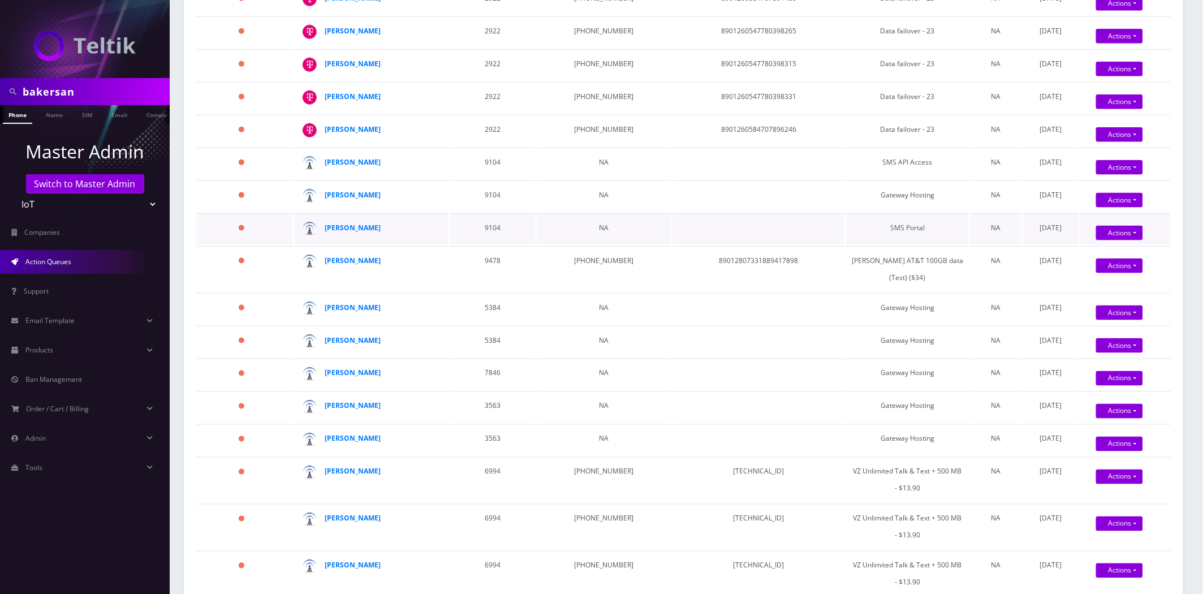
scroll to position [377, 0]
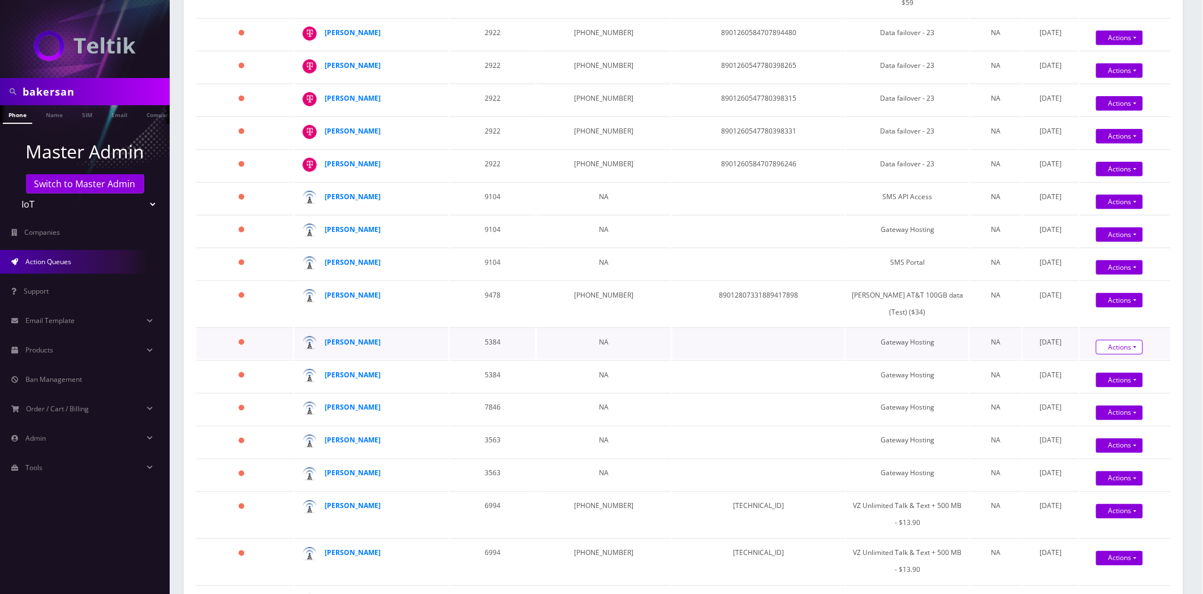
click at [1116, 368] on link "Confirm" at bounding box center [1135, 368] width 91 height 15
click at [1109, 402] on link "Confirm" at bounding box center [1136, 401] width 91 height 15
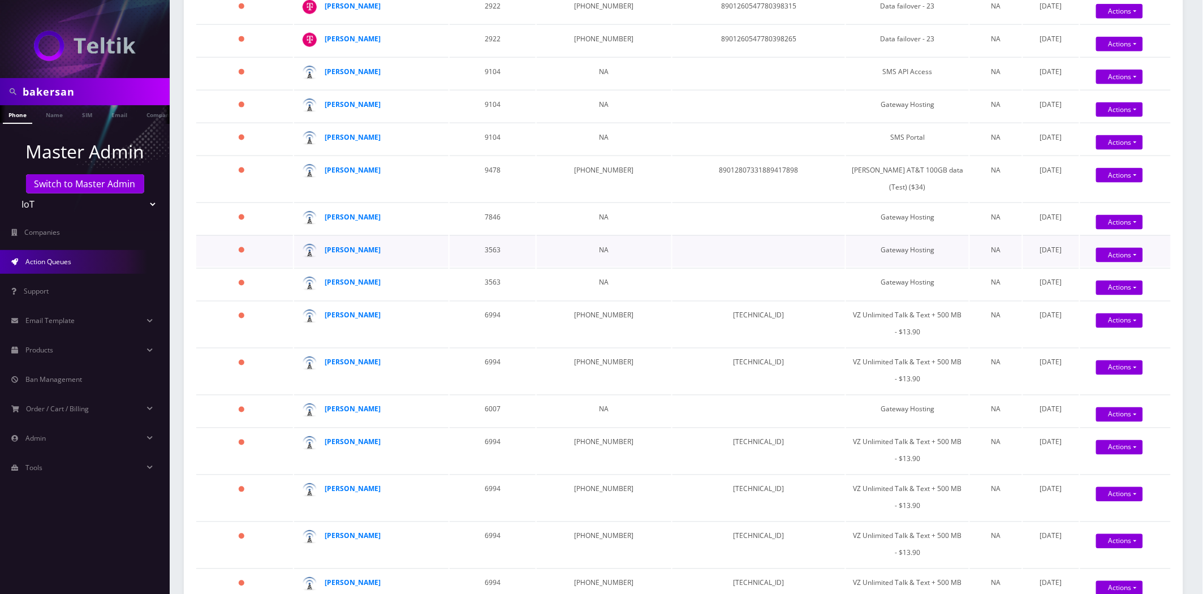
scroll to position [502, 0]
click at [1102, 279] on link "Confirm" at bounding box center [1135, 275] width 91 height 15
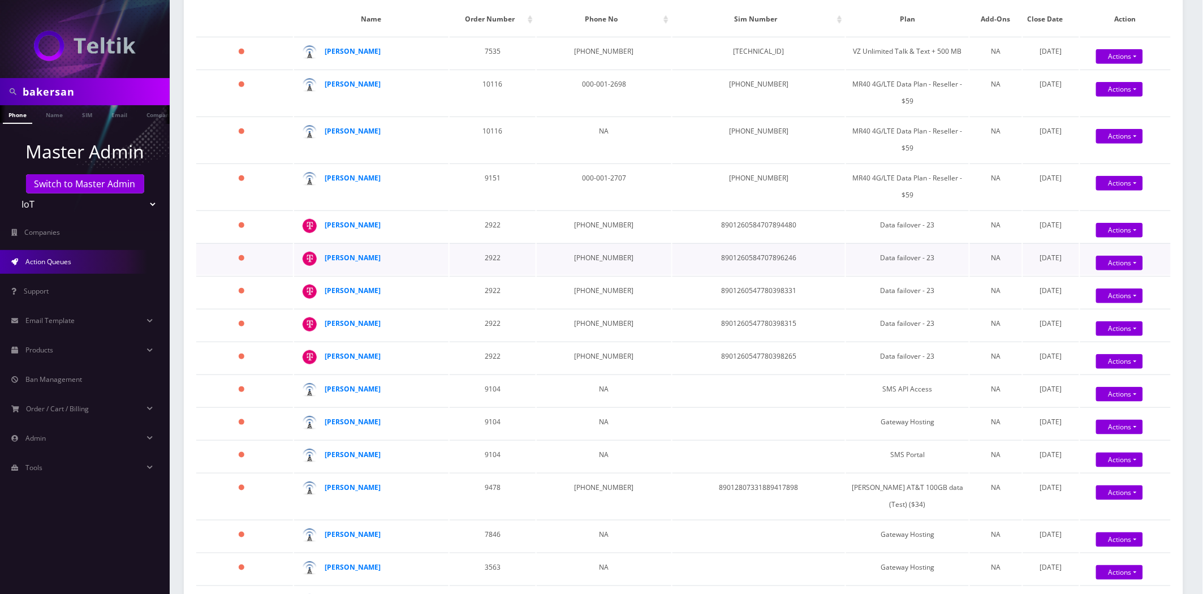
scroll to position [280, 0]
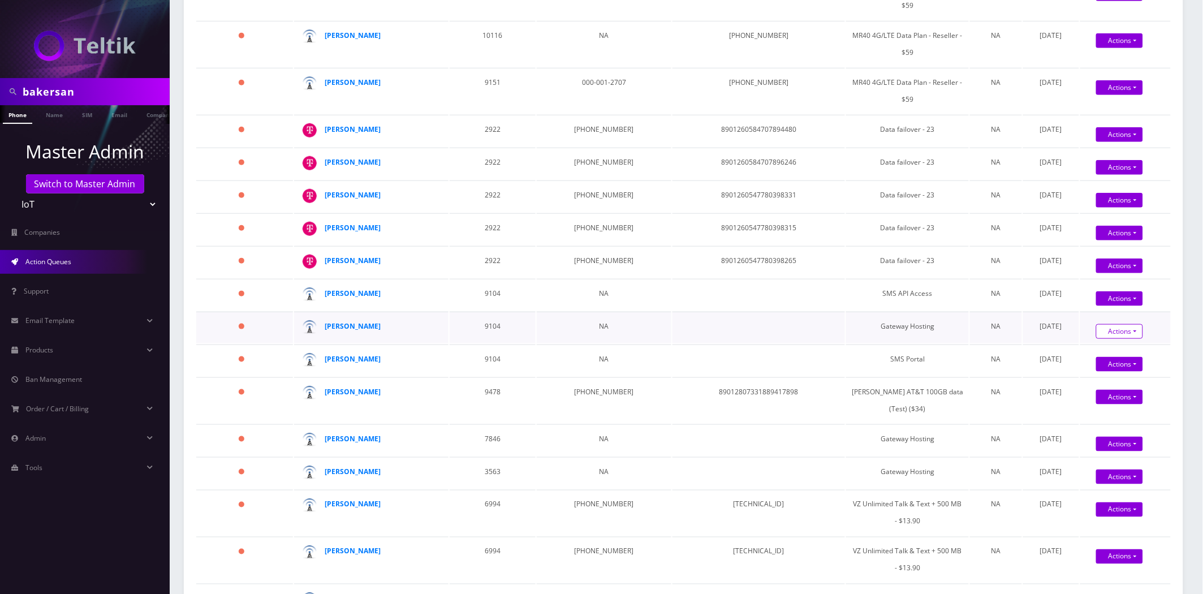
click at [1111, 354] on link "Confirm" at bounding box center [1135, 352] width 91 height 15
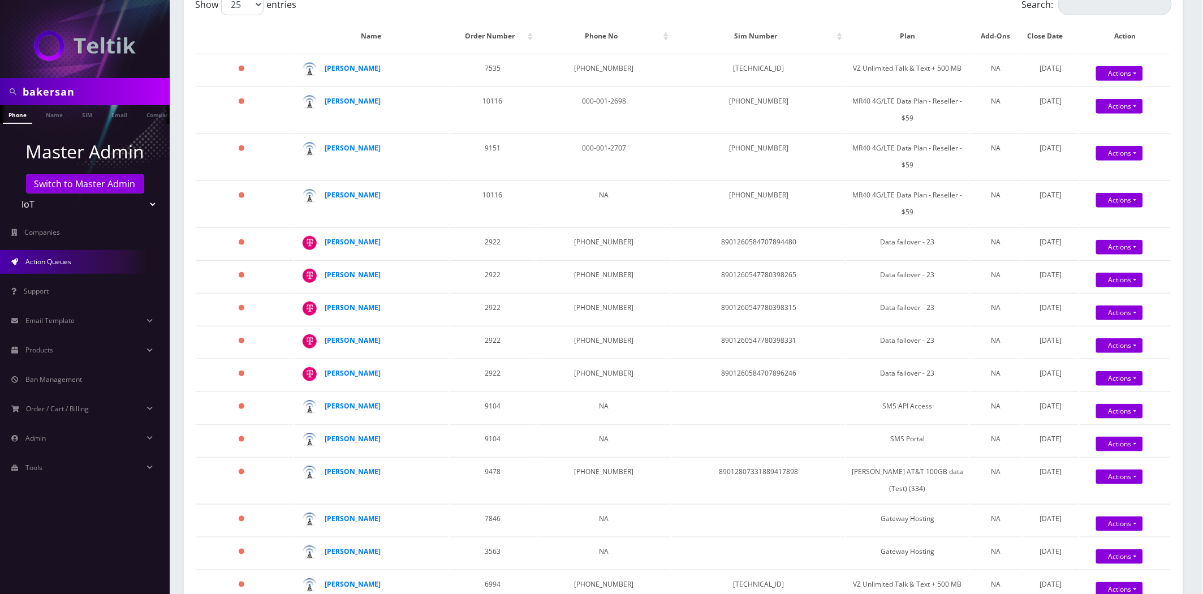
scroll to position [0, 0]
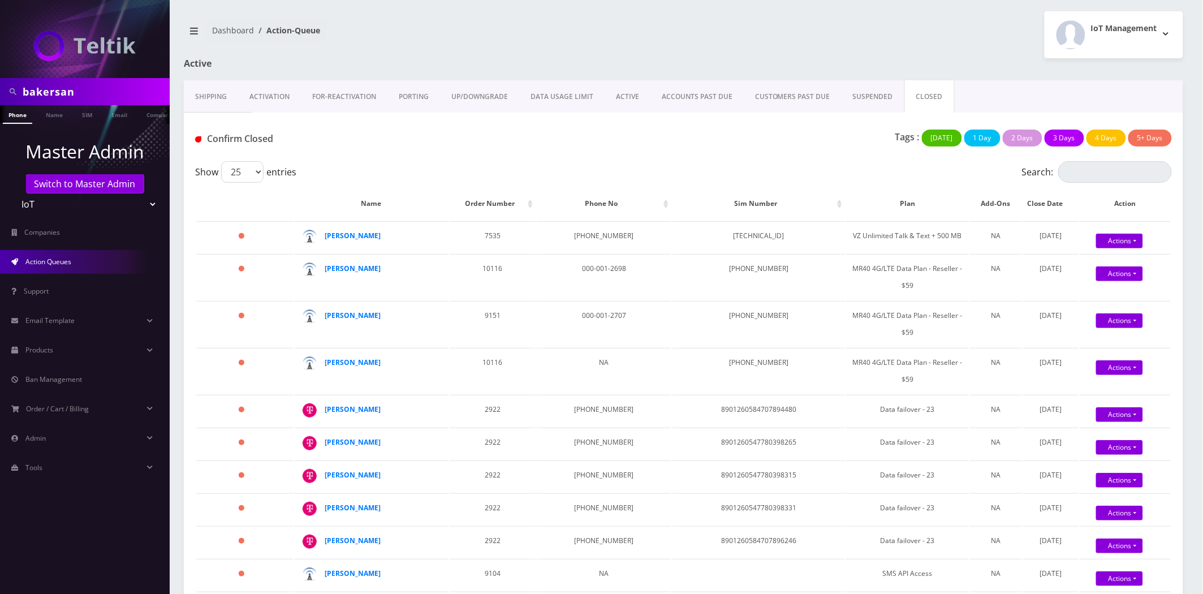
click at [253, 89] on link "Activation" at bounding box center [269, 96] width 63 height 33
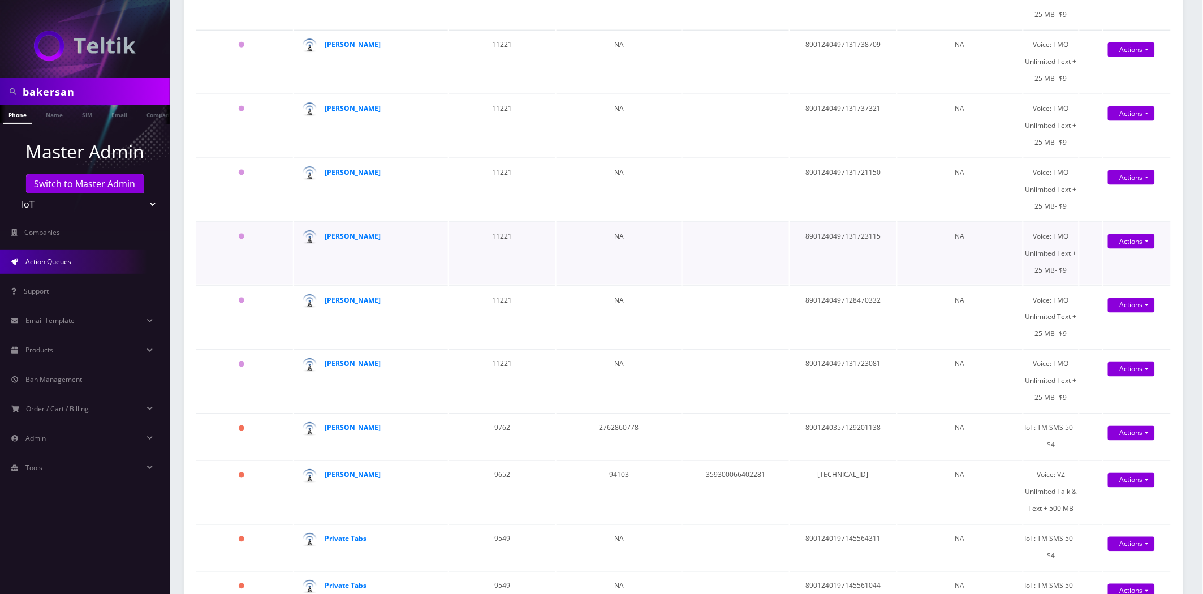
scroll to position [502, 0]
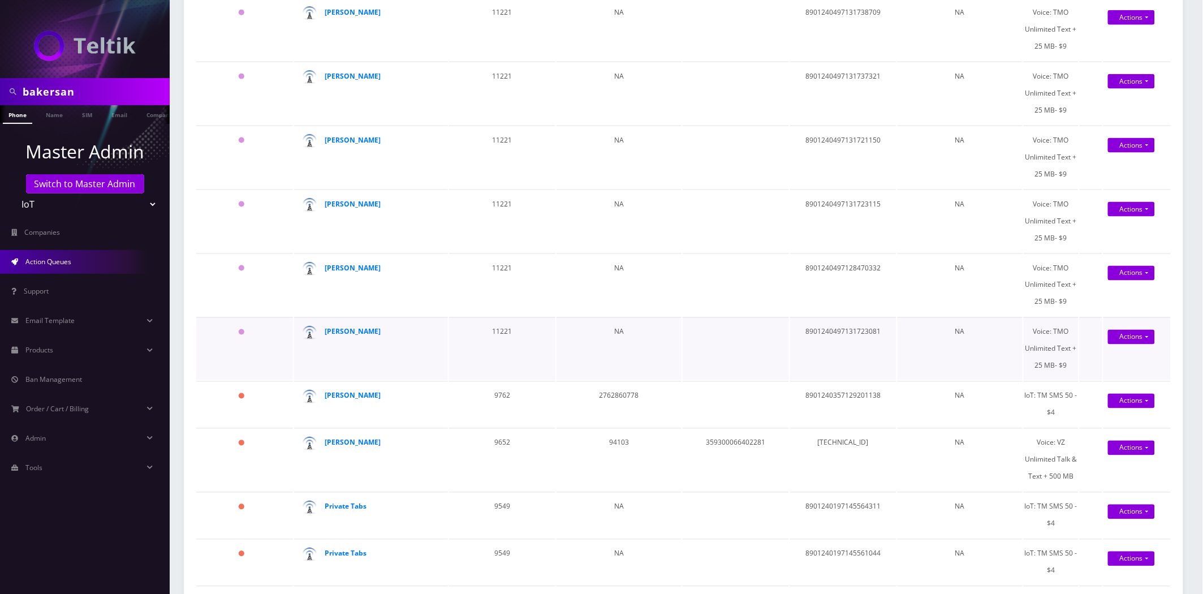
click at [844, 328] on td "8901240497131723081" at bounding box center [843, 348] width 106 height 63
copy td "8901240497131723081"
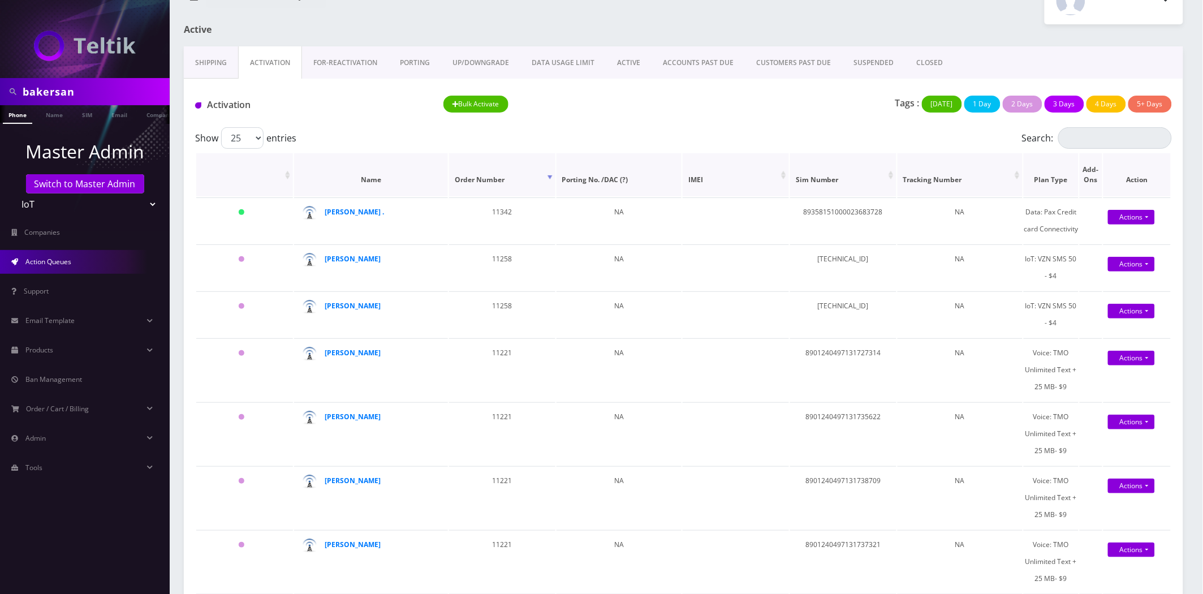
scroll to position [0, 0]
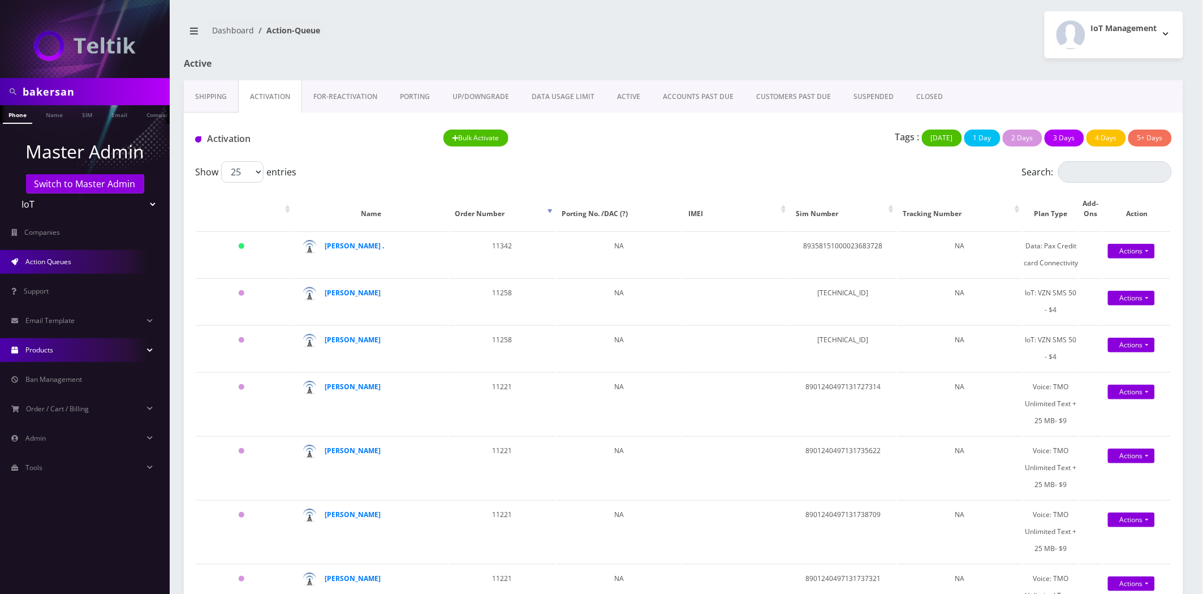
click at [50, 346] on span "Products" at bounding box center [39, 350] width 28 height 10
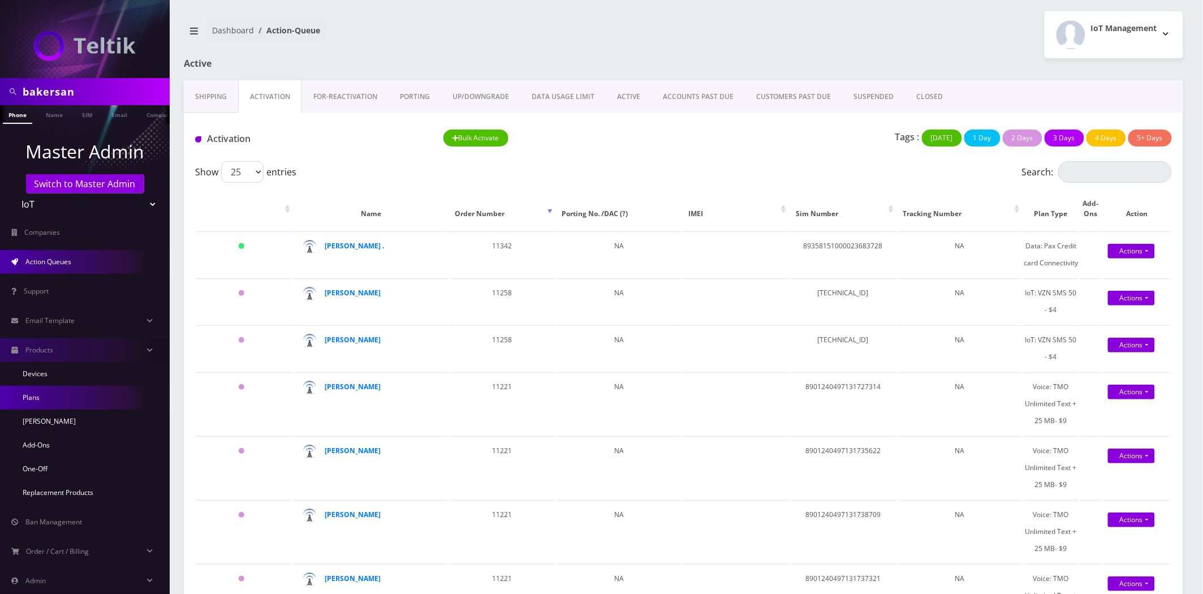
drag, startPoint x: 29, startPoint y: 393, endPoint x: 35, endPoint y: 391, distance: 6.1
click at [866, 242] on td "89358151000023683728" at bounding box center [843, 254] width 106 height 46
copy td "89358151000023683728"
click at [589, 38] on nav "Dashboard Action-Queue" at bounding box center [430, 35] width 492 height 32
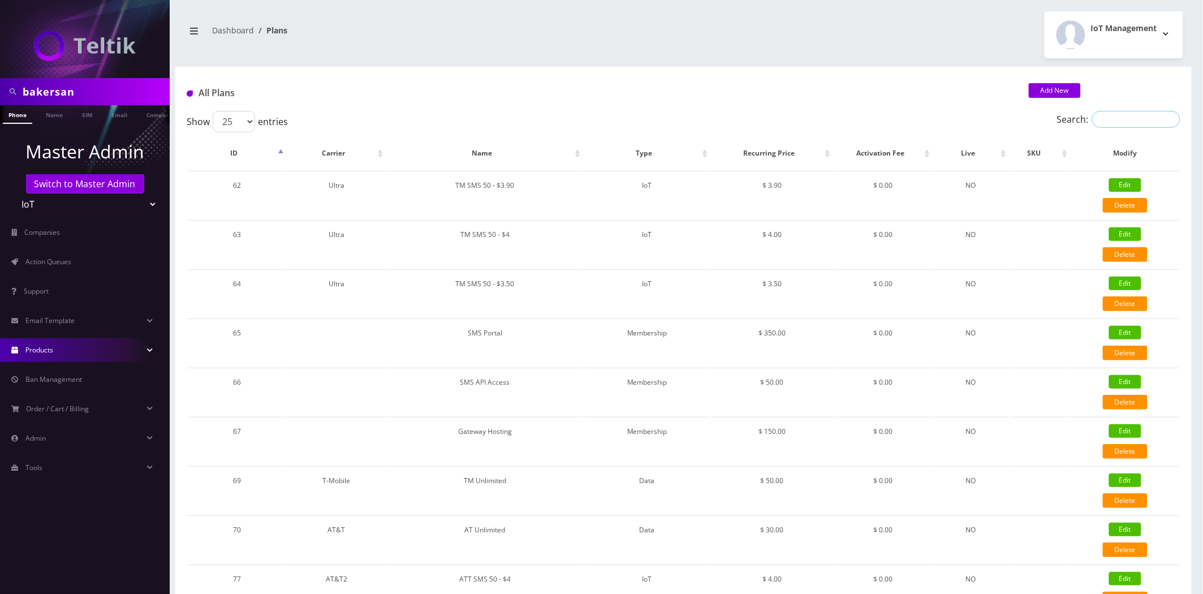
click at [1147, 117] on input "Search:" at bounding box center [1137, 119] width 88 height 17
paste input "445"
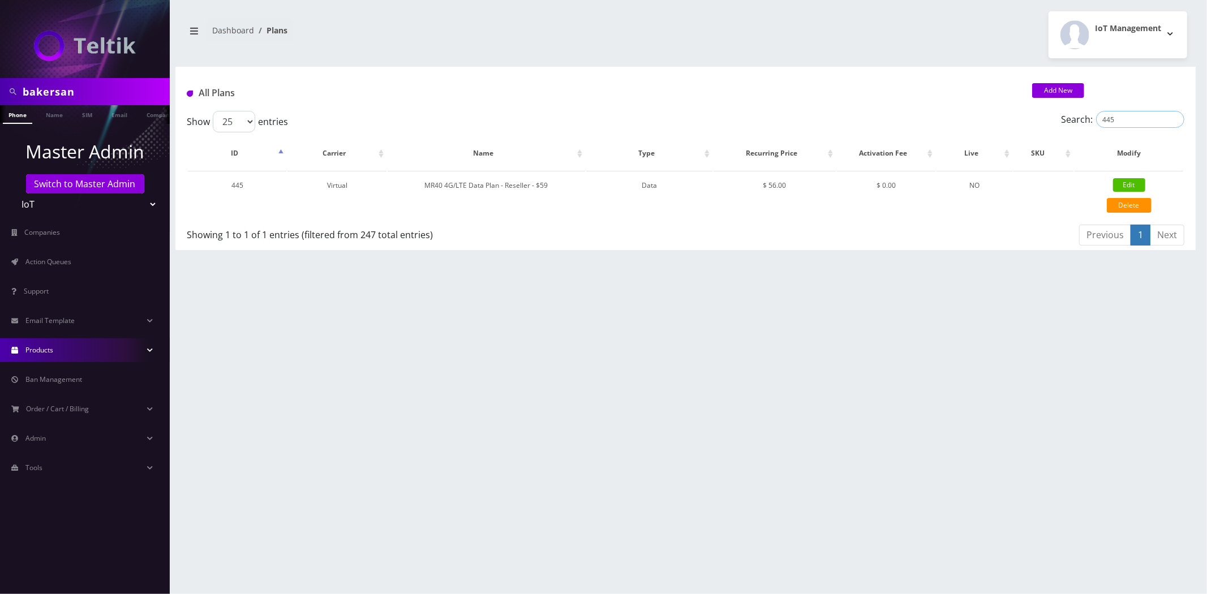
type input "445"
click at [51, 266] on link "Action Queues" at bounding box center [85, 262] width 170 height 24
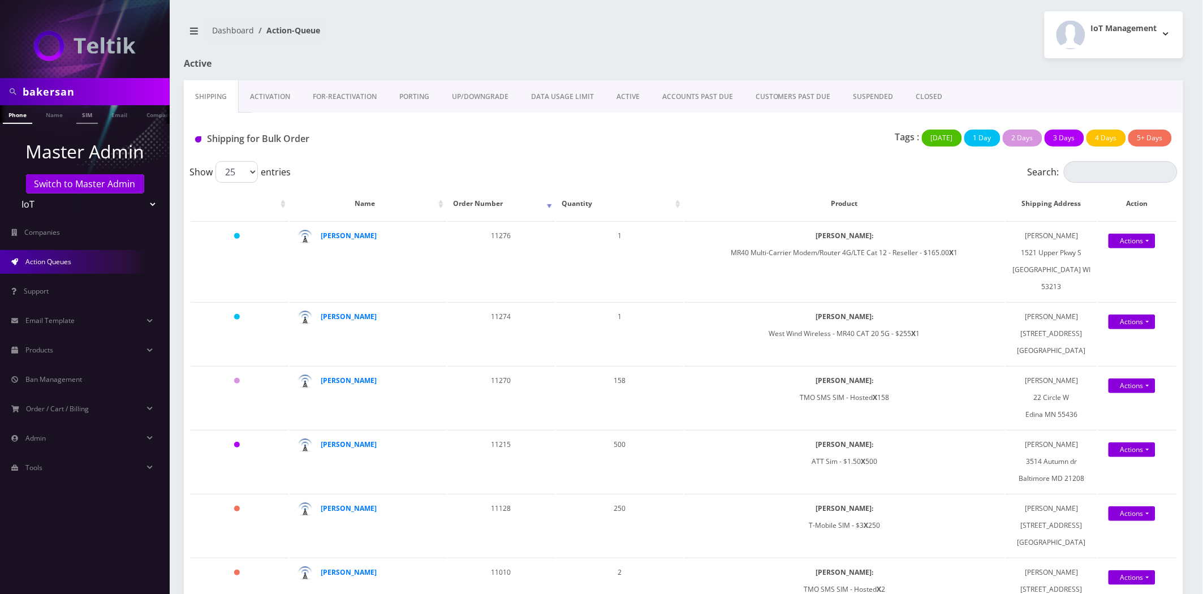
scroll to position [0, 6]
click at [932, 98] on link "CLOSED" at bounding box center [929, 96] width 49 height 33
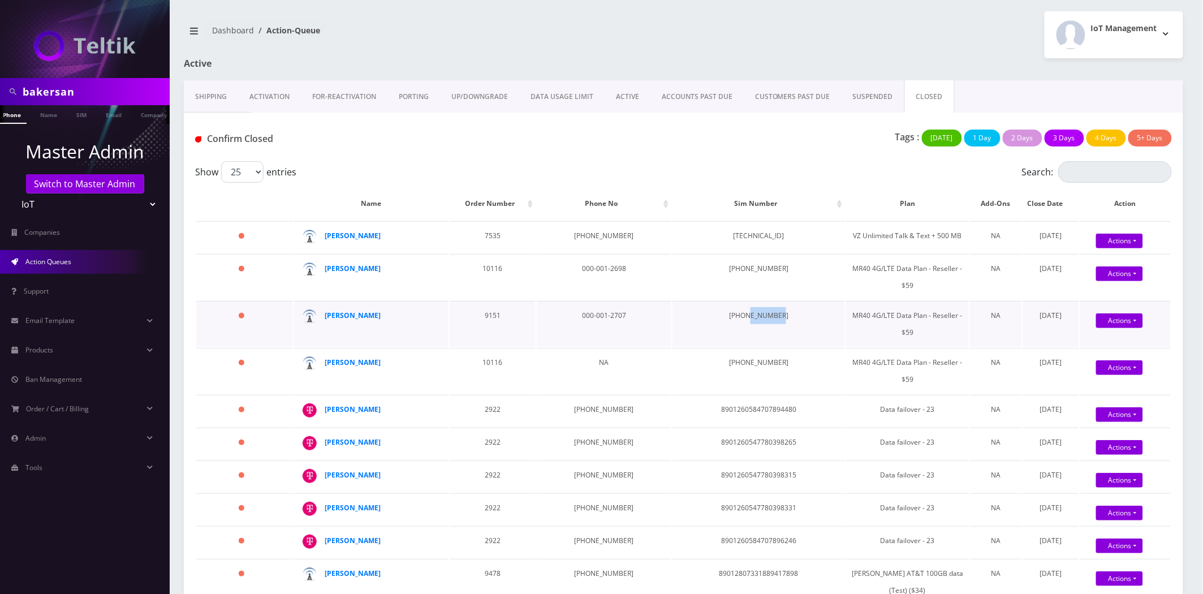
drag, startPoint x: 766, startPoint y: 325, endPoint x: 733, endPoint y: 331, distance: 33.4
click at [733, 331] on td "[PHONE_NUMBER]" at bounding box center [759, 324] width 173 height 46
copy td "00012707"
click at [92, 88] on input "bakersan" at bounding box center [95, 91] width 144 height 21
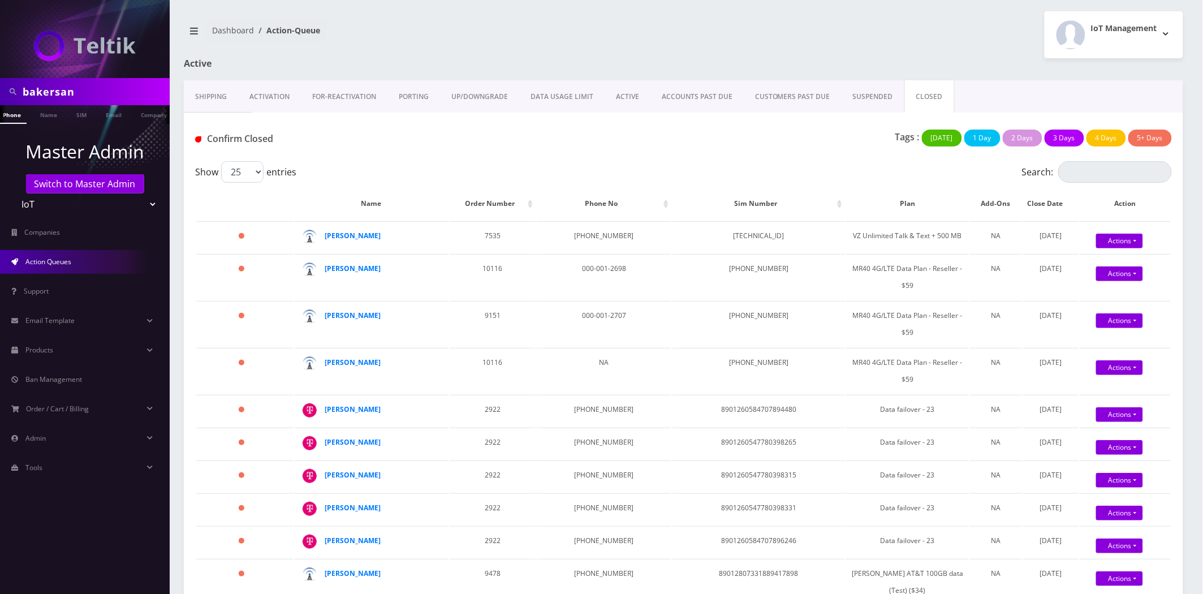
click at [92, 88] on input "bakersan" at bounding box center [95, 91] width 144 height 21
paste input "00012707"
type input "00012707"
click at [74, 114] on link "SIM" at bounding box center [81, 114] width 21 height 19
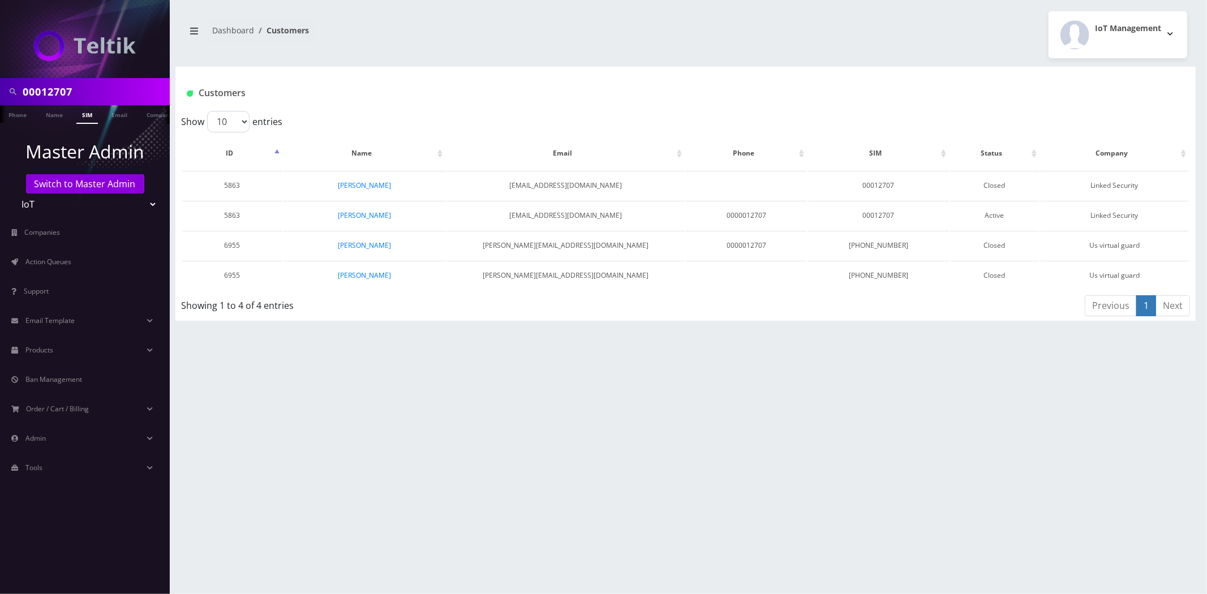
scroll to position [0, 6]
click at [95, 85] on input "00012707" at bounding box center [95, 91] width 144 height 21
click at [94, 86] on input "00012707" at bounding box center [95, 91] width 144 height 21
paste input "698"
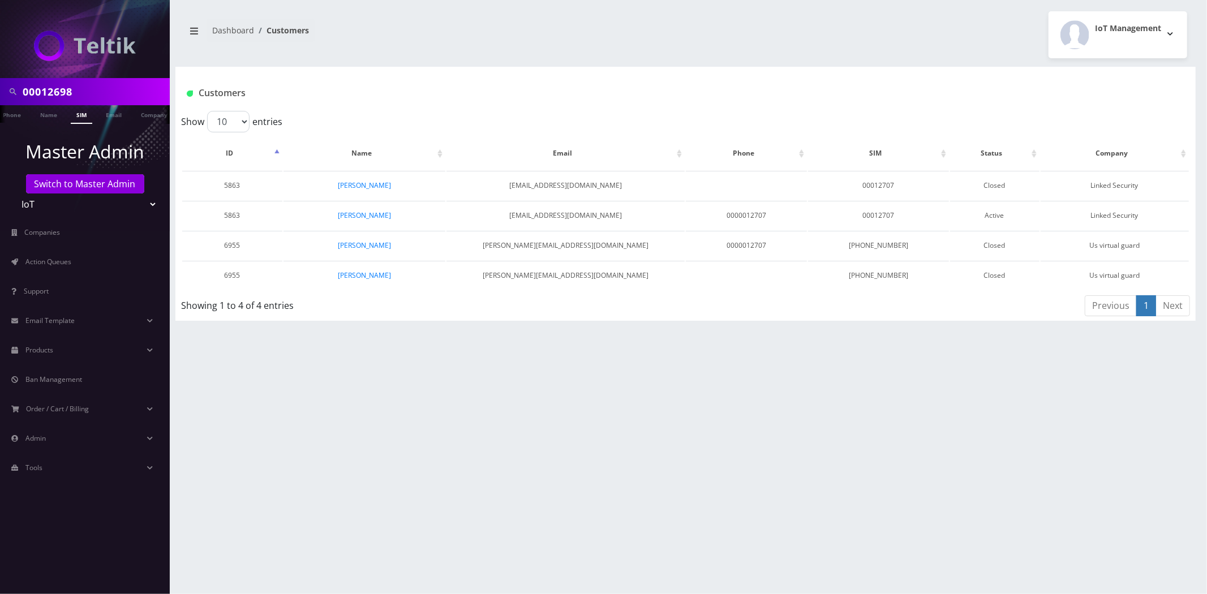
type input "00012698"
click at [81, 119] on link "SIM" at bounding box center [81, 114] width 21 height 19
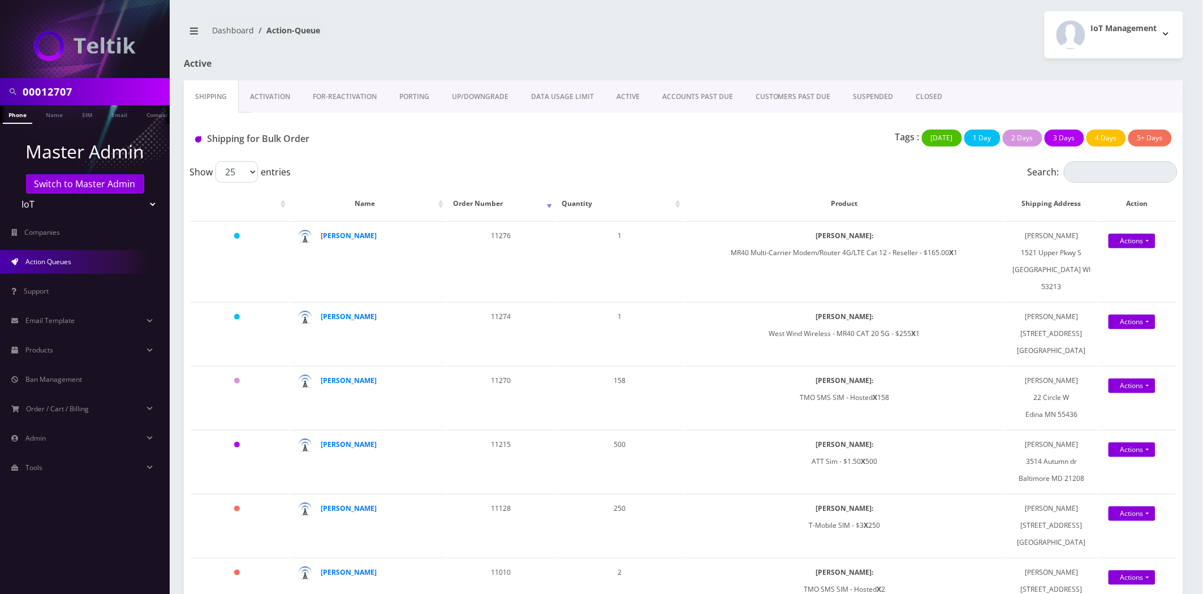
click at [926, 95] on link "CLOSED" at bounding box center [929, 96] width 49 height 33
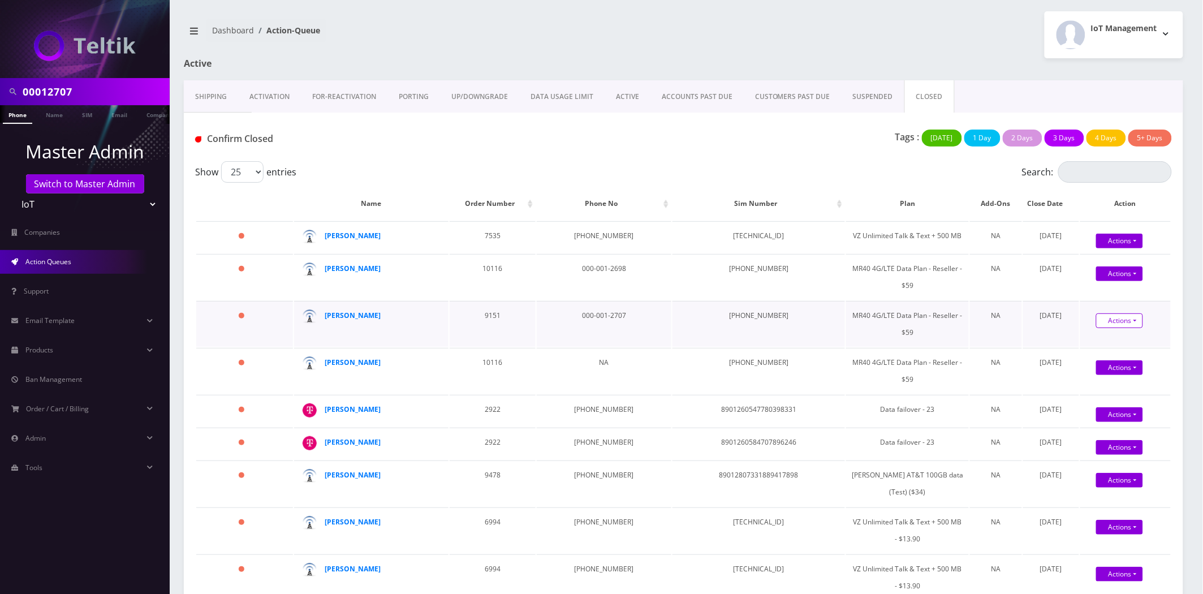
click at [1121, 248] on link "Actions" at bounding box center [1119, 241] width 47 height 15
click at [1102, 349] on link "Confirm" at bounding box center [1135, 341] width 91 height 15
click at [1110, 248] on link "Actions" at bounding box center [1120, 241] width 47 height 15
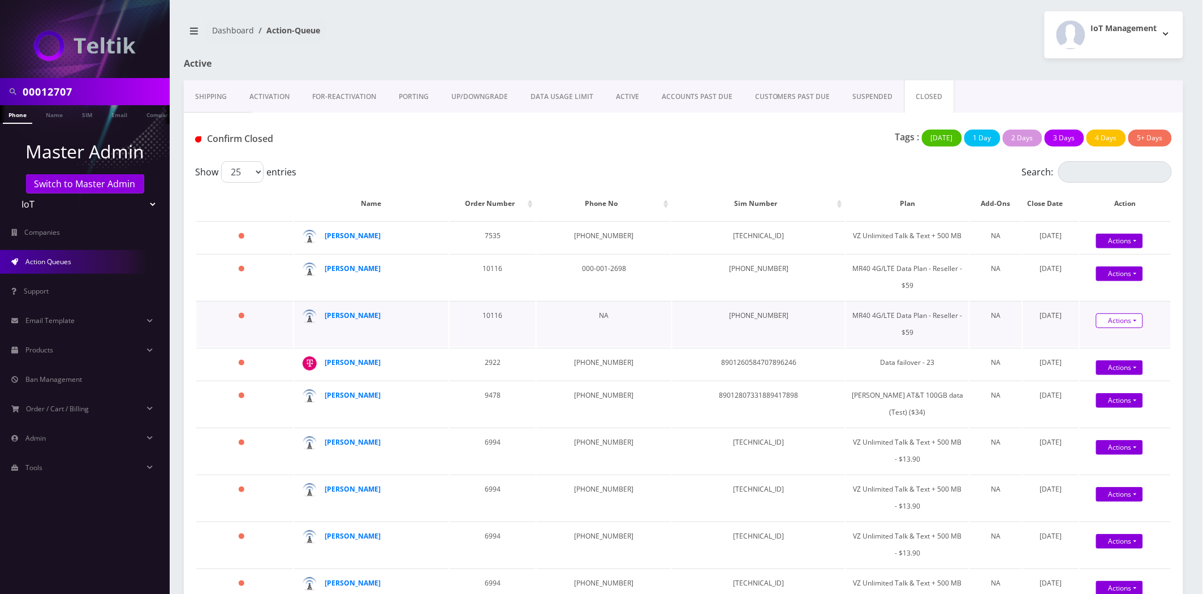
click at [1096, 248] on link "Actions" at bounding box center [1119, 241] width 47 height 15
click at [1102, 349] on link "Confirm" at bounding box center [1135, 341] width 91 height 15
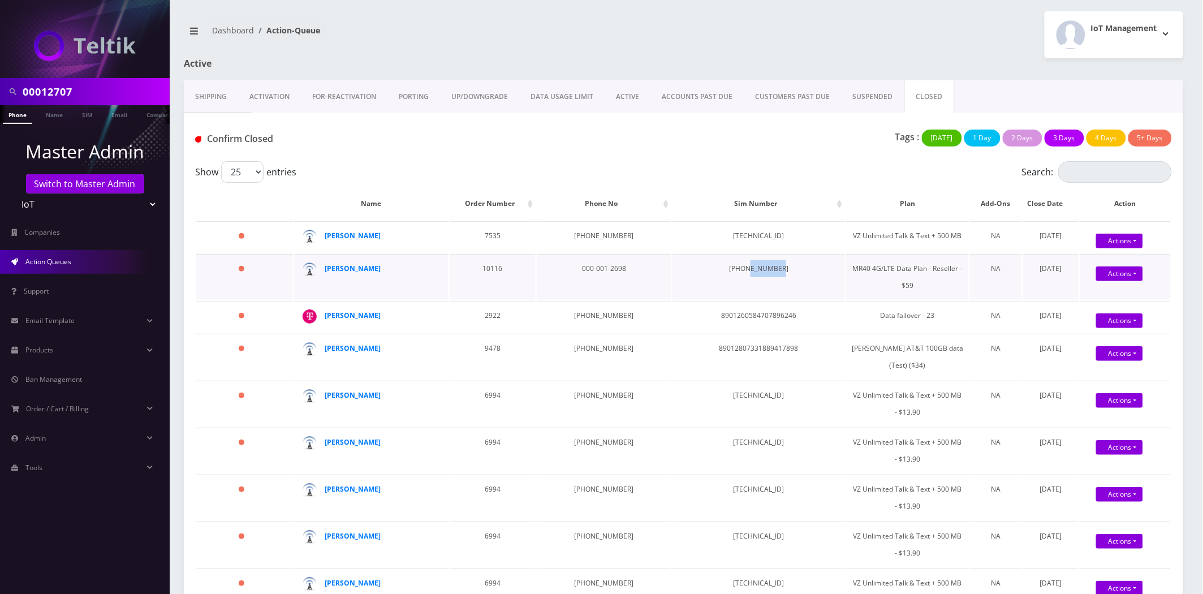
drag, startPoint x: 771, startPoint y: 280, endPoint x: 732, endPoint y: 281, distance: 39.1
click at [732, 281] on td "[PHONE_NUMBER]" at bounding box center [759, 277] width 173 height 46
copy td "00012698"
click at [1106, 281] on link "Actions" at bounding box center [1119, 273] width 47 height 15
click at [1105, 302] on link "Confirm" at bounding box center [1135, 294] width 91 height 15
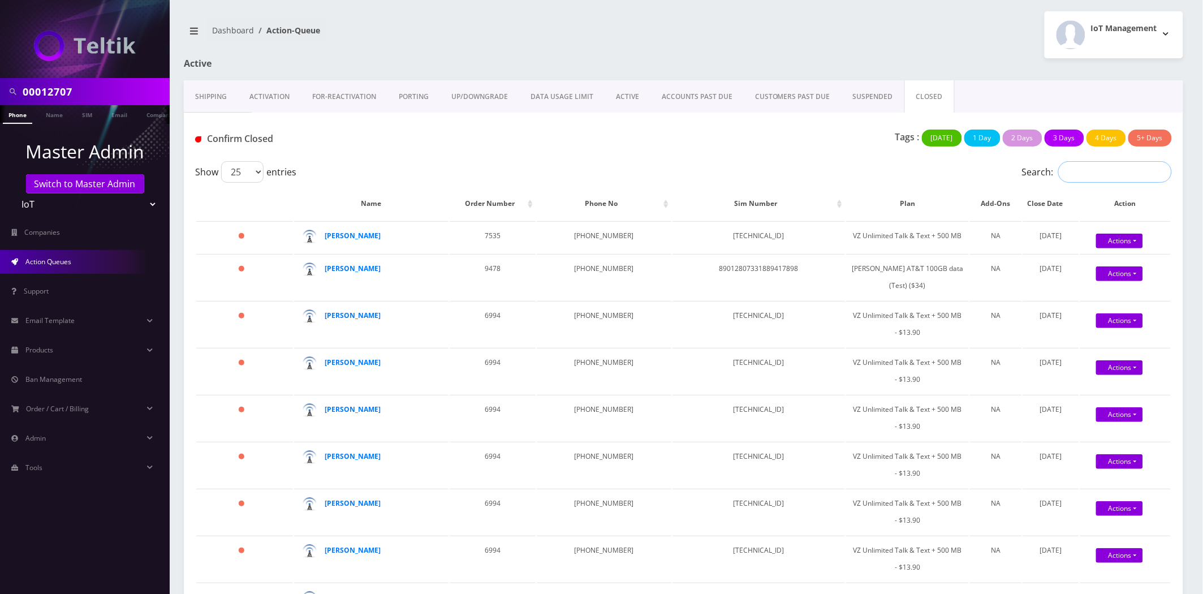
click at [1088, 173] on input "Search:" at bounding box center [1116, 171] width 114 height 21
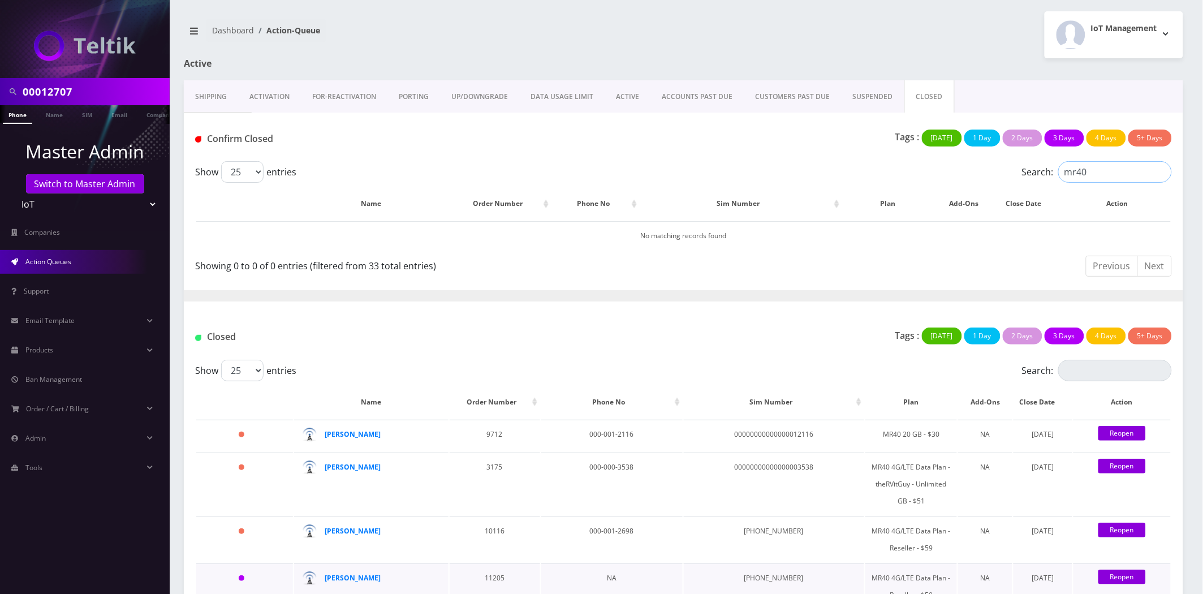
type input "mr40"
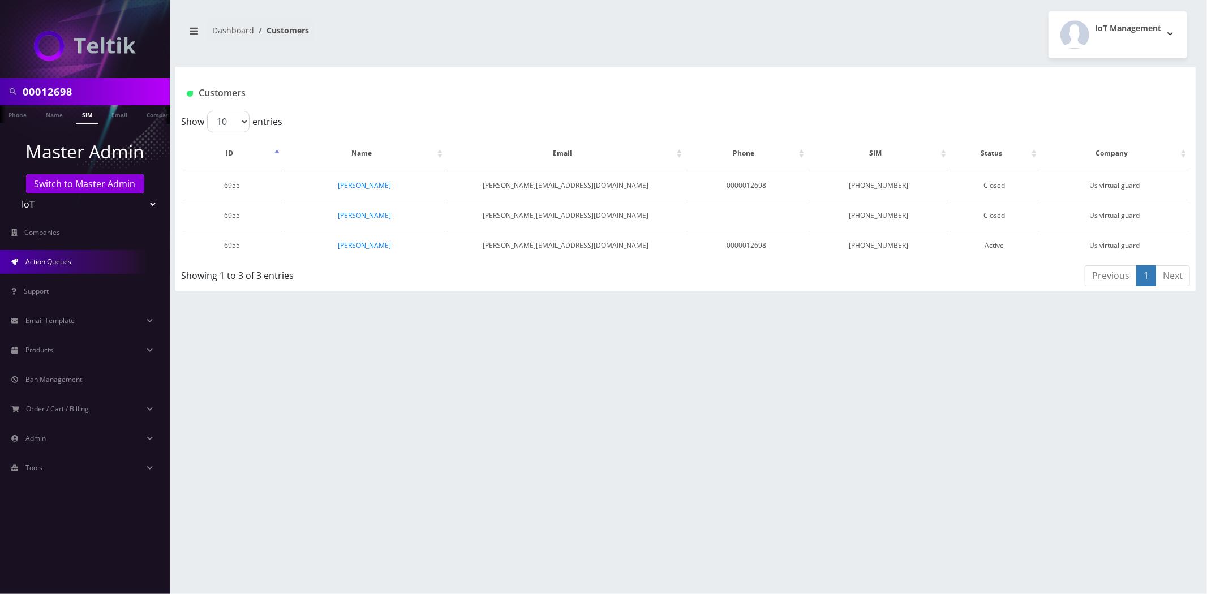
click at [78, 267] on link "Action Queues" at bounding box center [85, 262] width 170 height 24
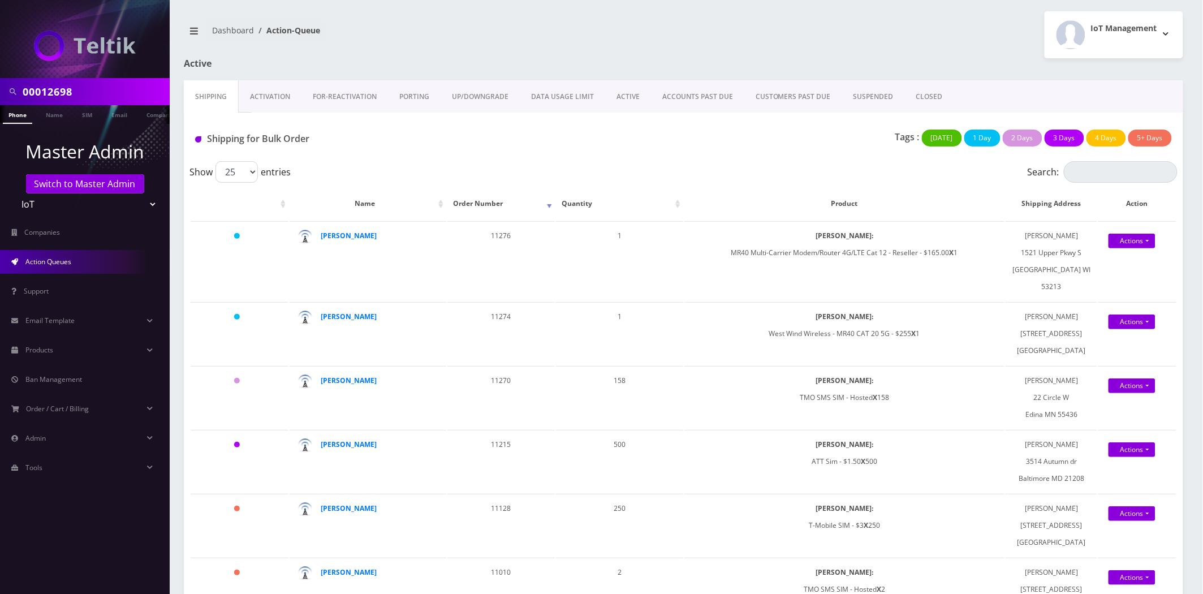
click at [912, 85] on link "CLOSED" at bounding box center [929, 96] width 49 height 33
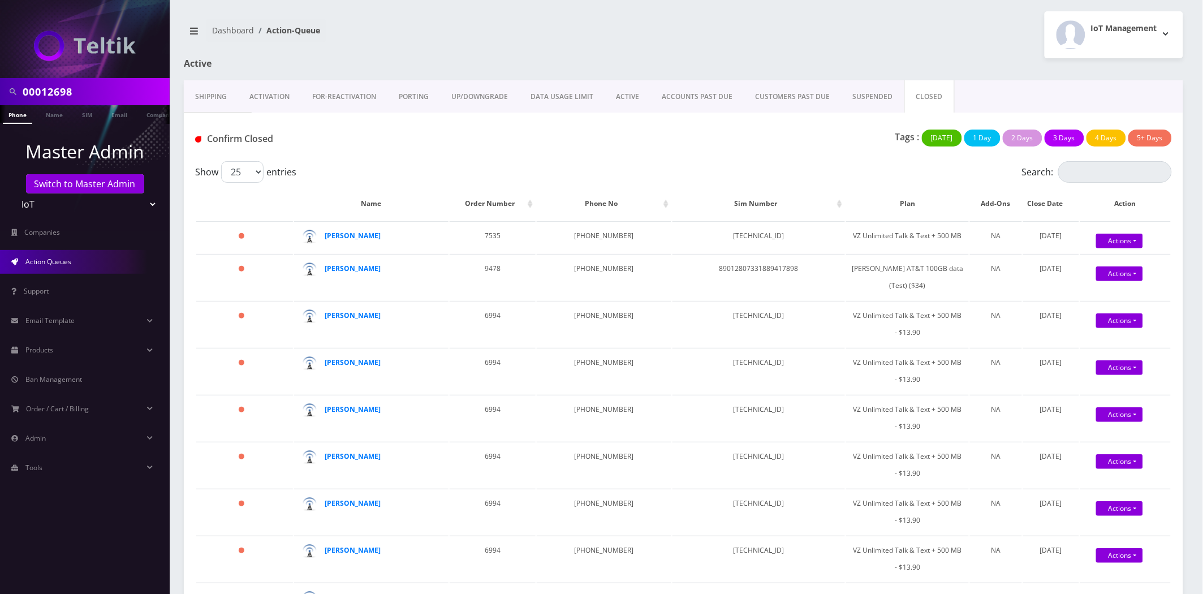
drag, startPoint x: 266, startPoint y: 75, endPoint x: 266, endPoint y: 81, distance: 6.2
click at [264, 98] on link "Activation" at bounding box center [269, 96] width 63 height 33
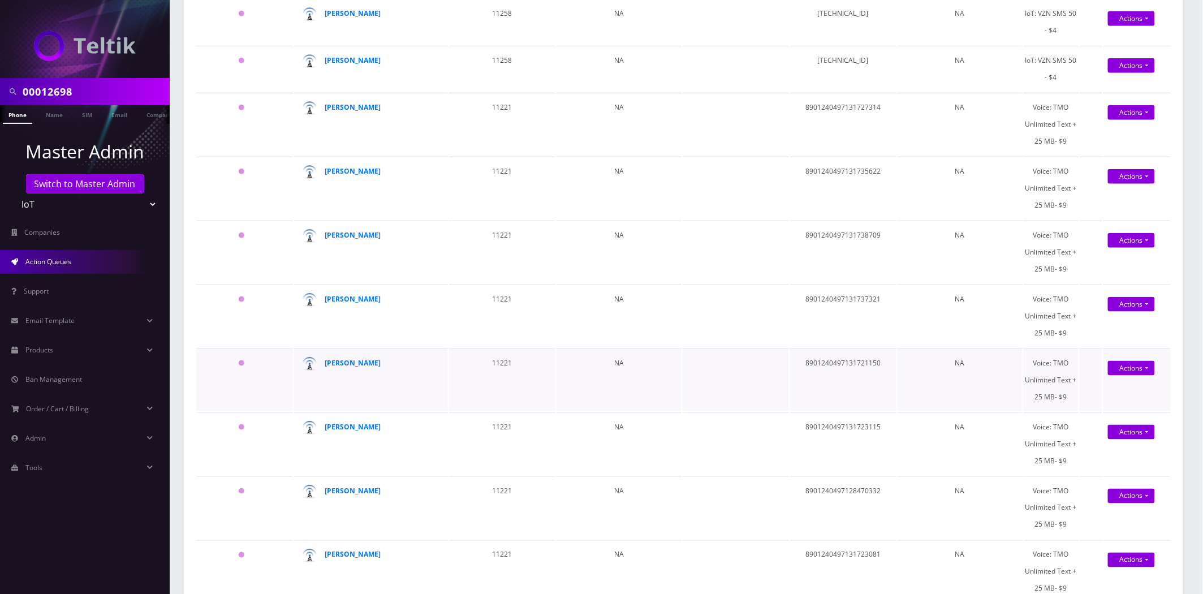
scroll to position [377, 0]
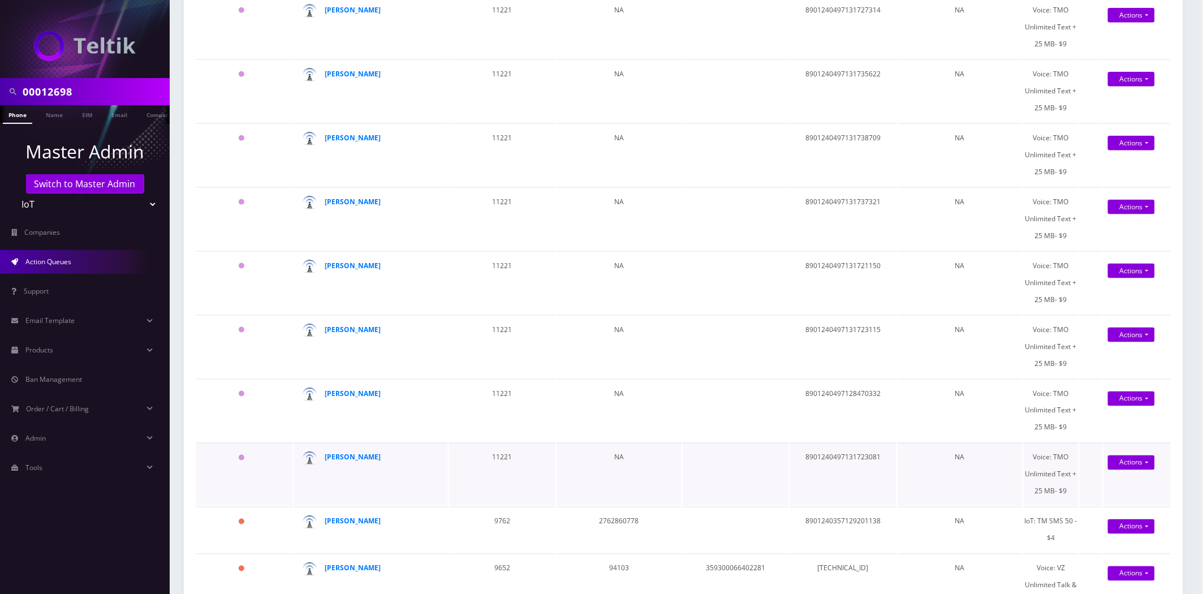
click at [835, 447] on td "8901240497131723081" at bounding box center [843, 474] width 106 height 63
copy td "8901240497131723081"
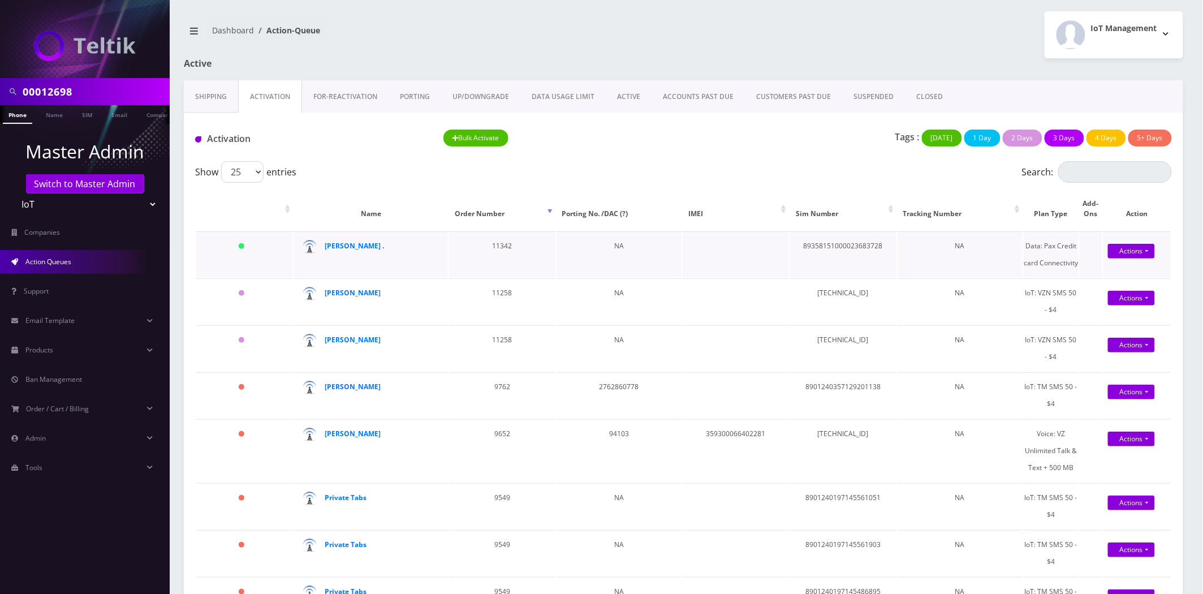
click at [846, 248] on td "89358151000023683728" at bounding box center [843, 254] width 106 height 46
copy td "89358151000023683728"
click at [207, 104] on link "Shipping" at bounding box center [211, 96] width 54 height 33
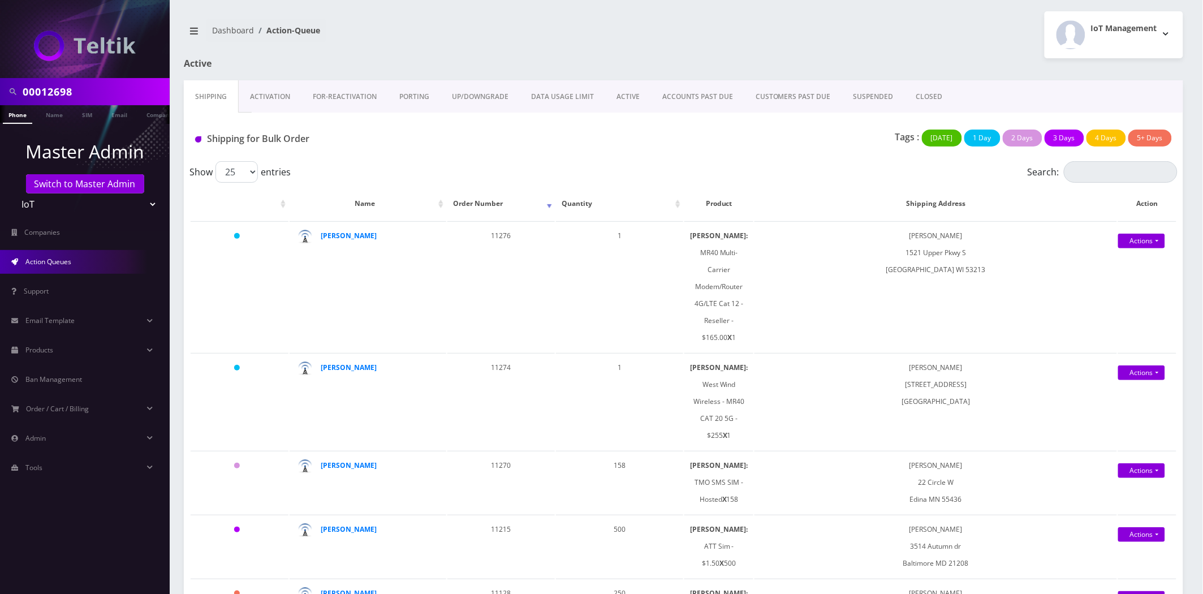
click at [266, 98] on link "Activation" at bounding box center [270, 96] width 63 height 33
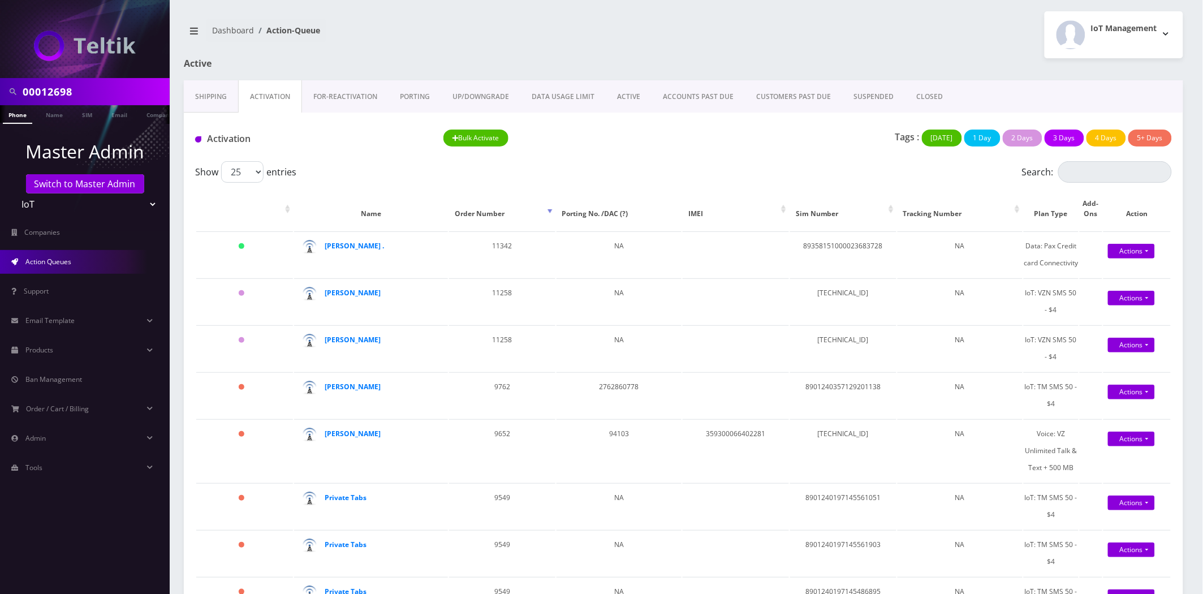
click at [215, 101] on link "Shipping" at bounding box center [211, 96] width 54 height 33
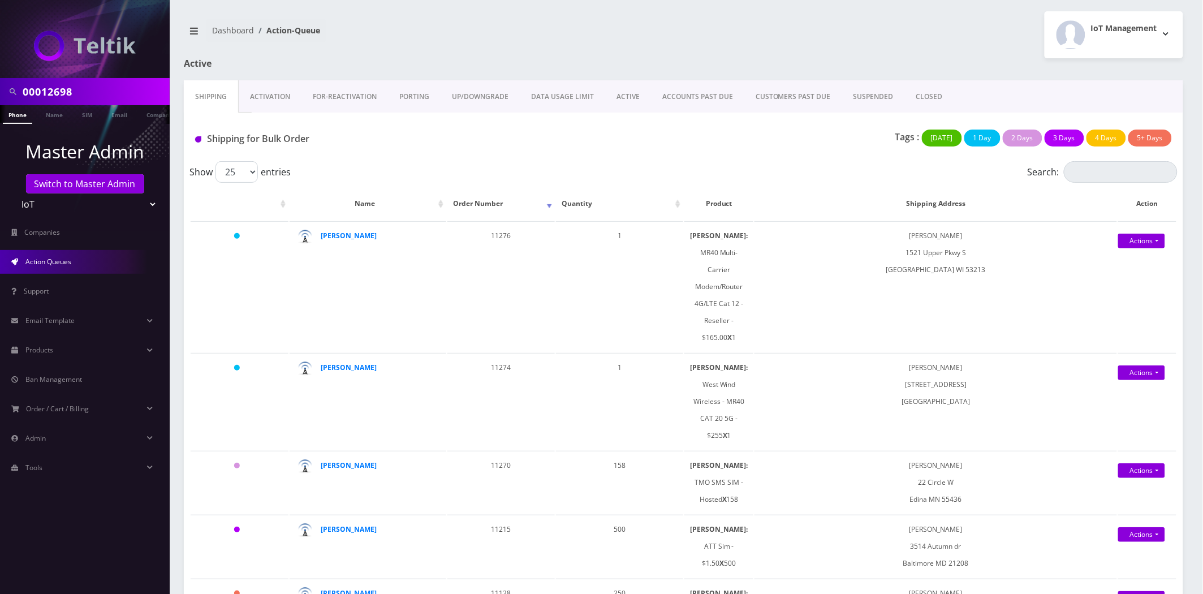
click at [911, 100] on link "CLOSED" at bounding box center [929, 96] width 49 height 33
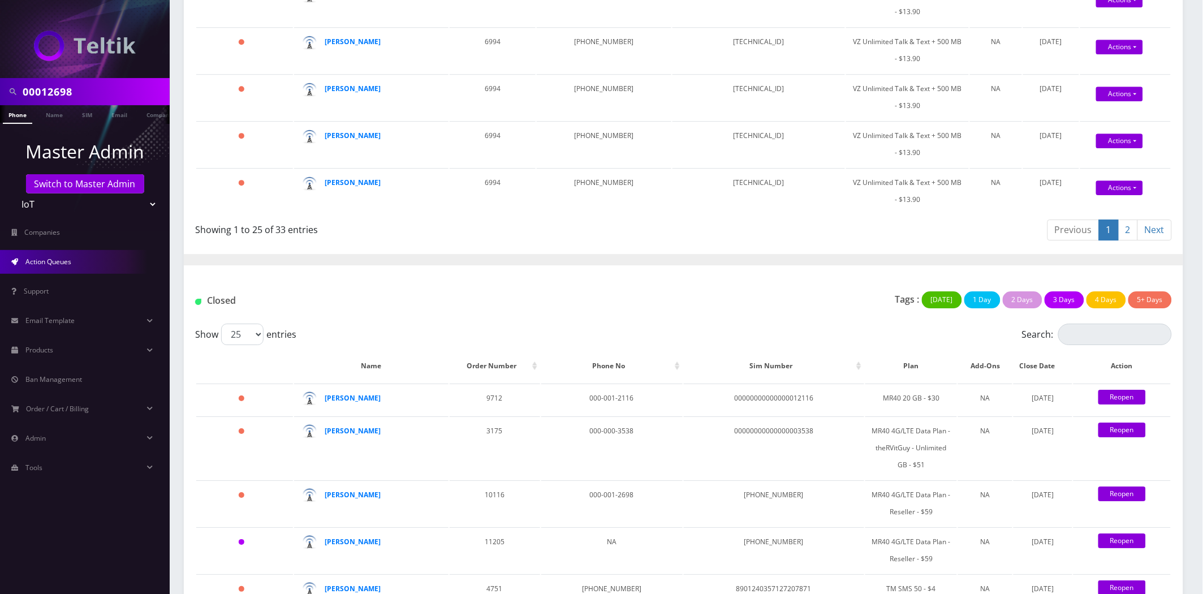
scroll to position [1383, 0]
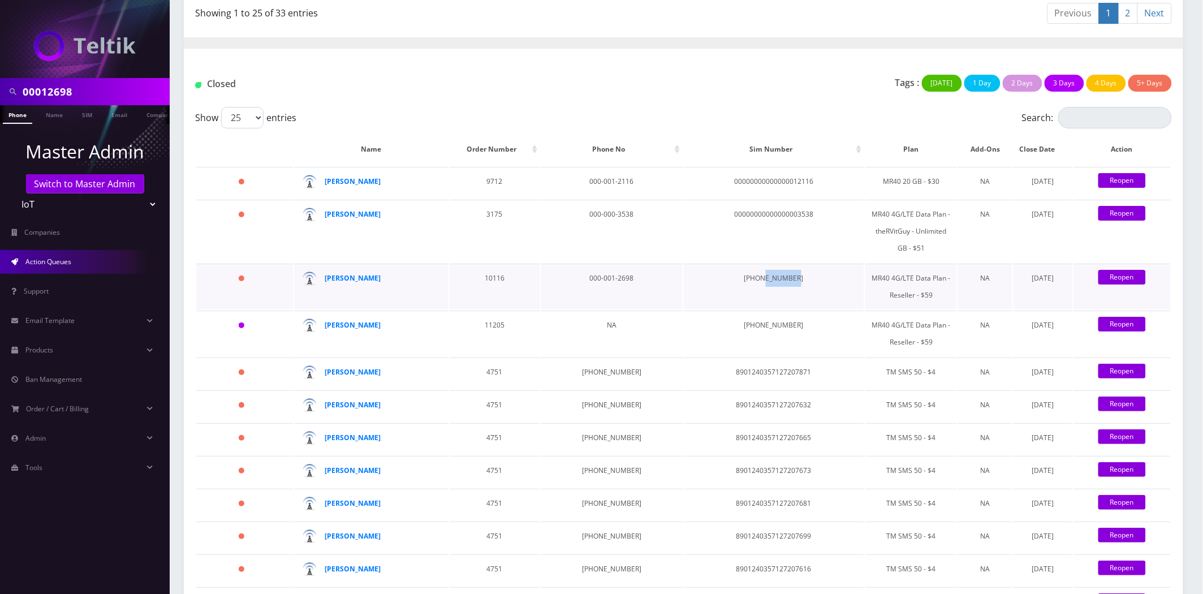
drag, startPoint x: 745, startPoint y: 279, endPoint x: 727, endPoint y: 278, distance: 18.1
click at [727, 278] on td "[PHONE_NUMBER]" at bounding box center [774, 287] width 181 height 46
copy td "00012698"
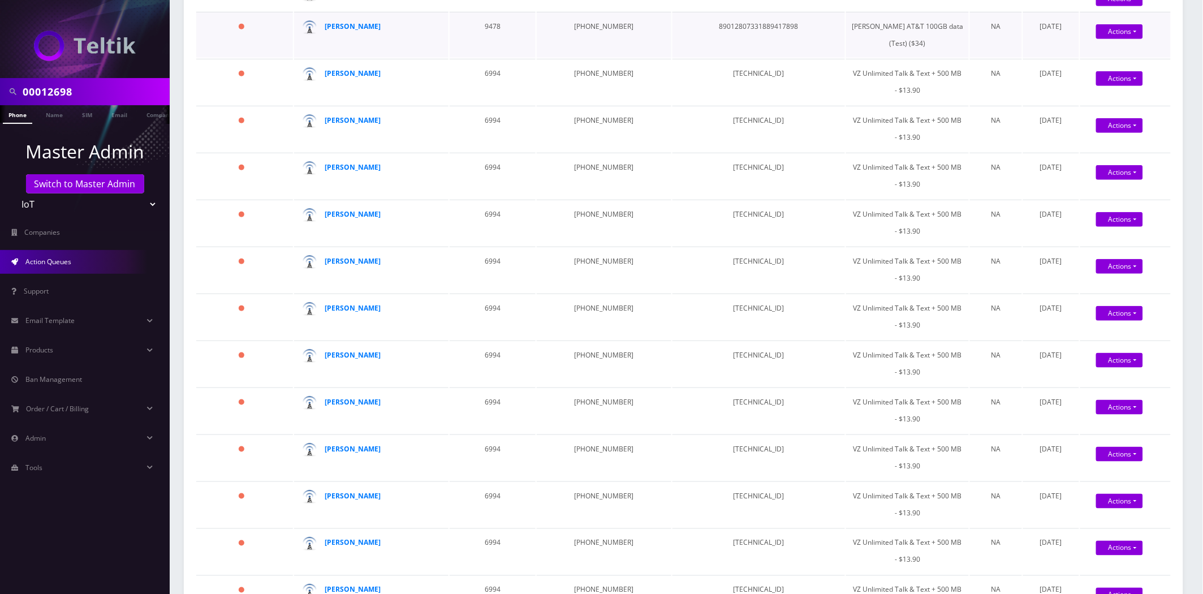
scroll to position [0, 0]
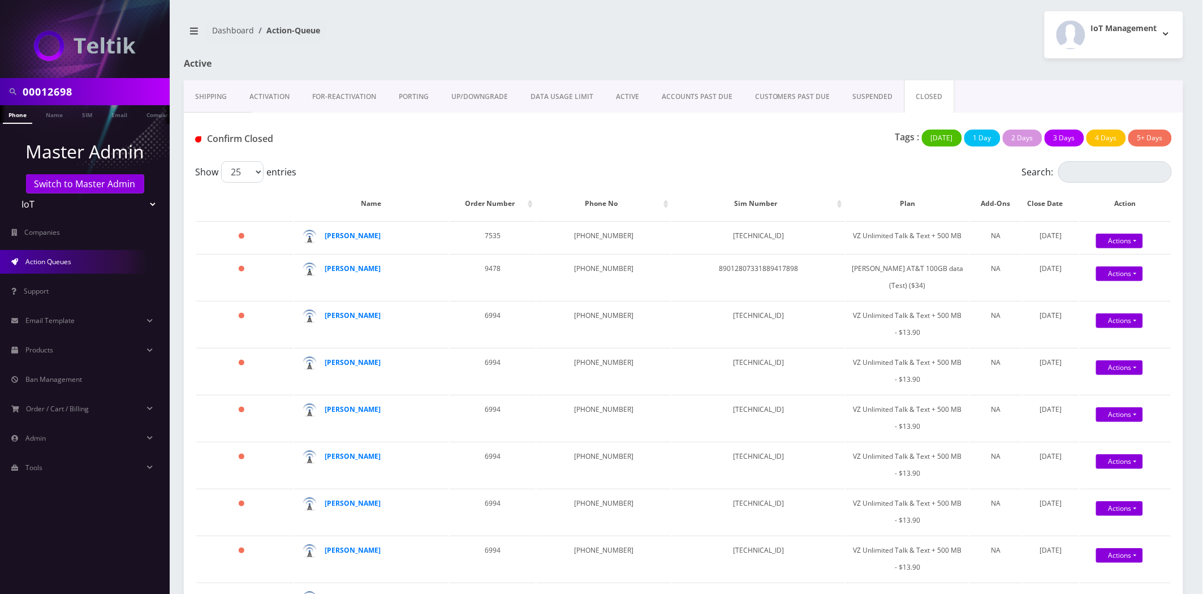
click at [255, 88] on link "Activation" at bounding box center [269, 96] width 63 height 33
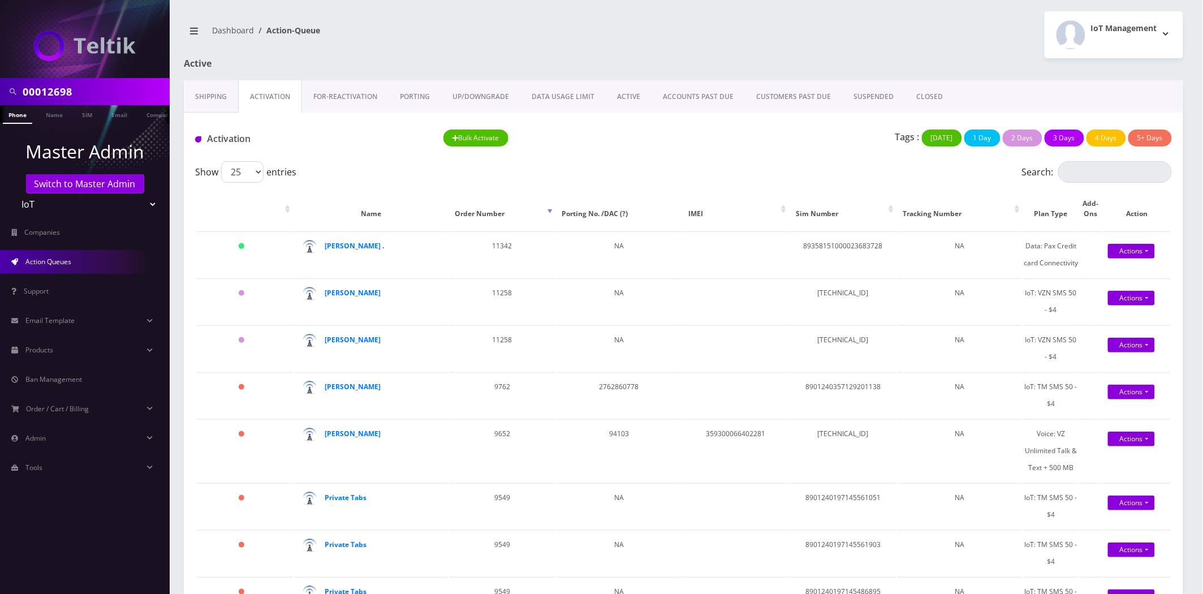
click at [629, 98] on link "ACTIVE" at bounding box center [629, 96] width 46 height 33
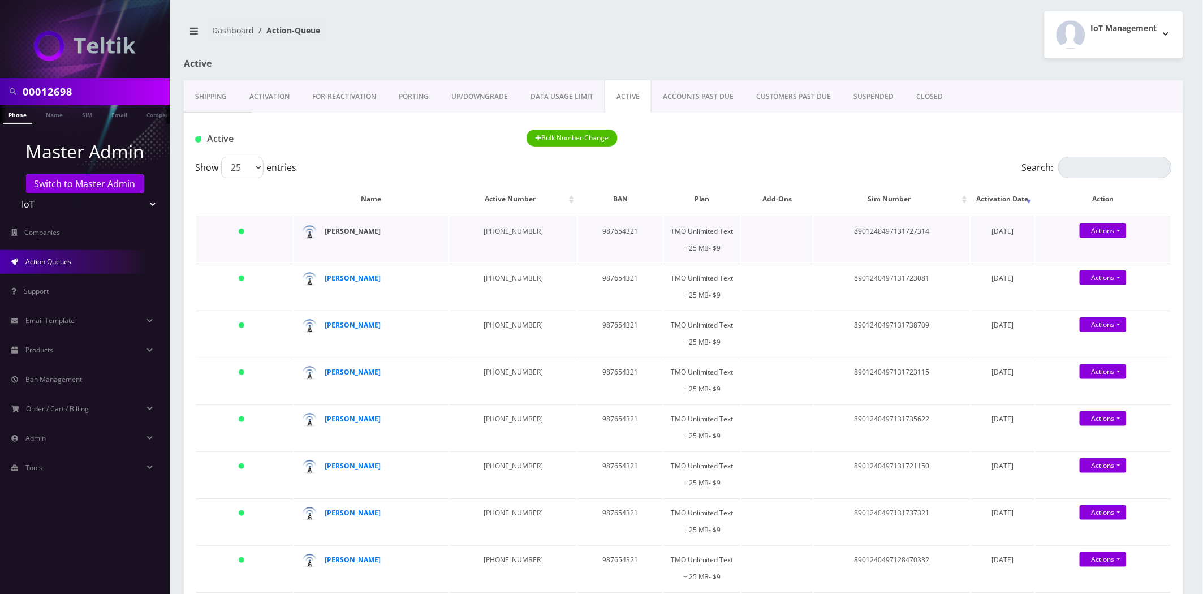
click at [365, 230] on strong "Javier Navarrete" at bounding box center [353, 231] width 56 height 10
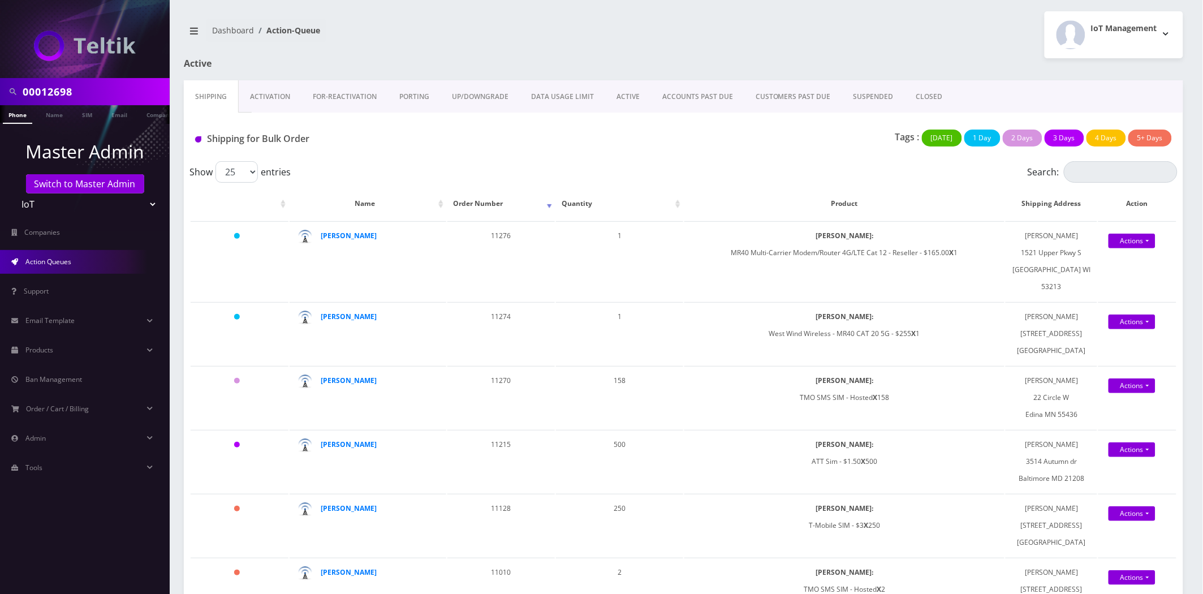
click at [263, 101] on link "Activation" at bounding box center [270, 96] width 63 height 33
